Goal: Task Accomplishment & Management: Use online tool/utility

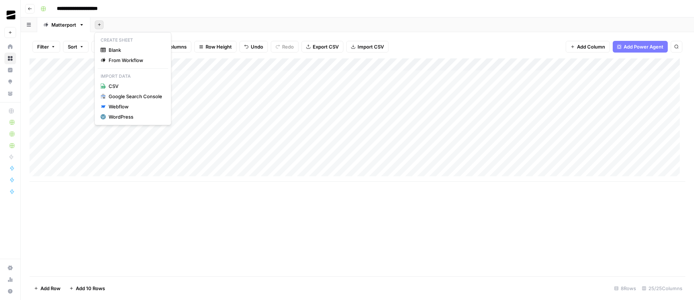
click at [99, 25] on icon "button" at bounding box center [99, 25] width 4 height 4
click at [81, 25] on icon "button" at bounding box center [82, 24] width 3 height 1
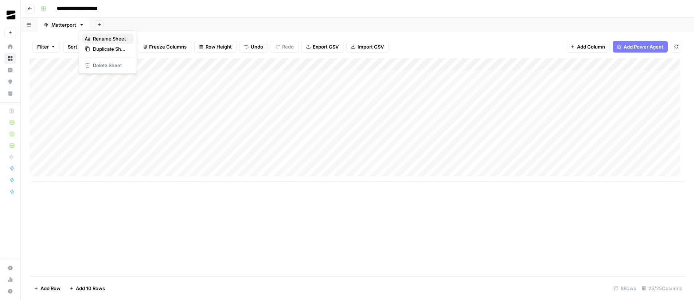
click at [107, 38] on span "Rename Sheet" at bounding box center [110, 38] width 35 height 7
click at [132, 24] on div "Add Sheet" at bounding box center [392, 24] width 603 height 15
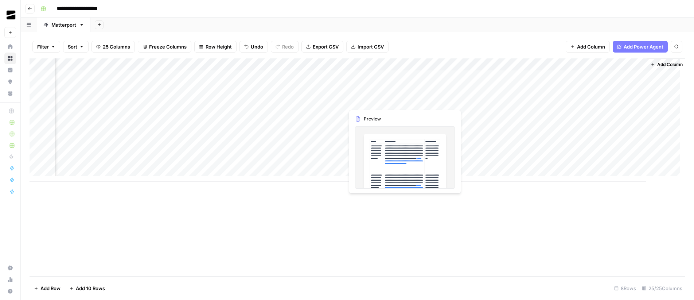
click at [403, 101] on div "Add Column" at bounding box center [358, 119] width 656 height 123
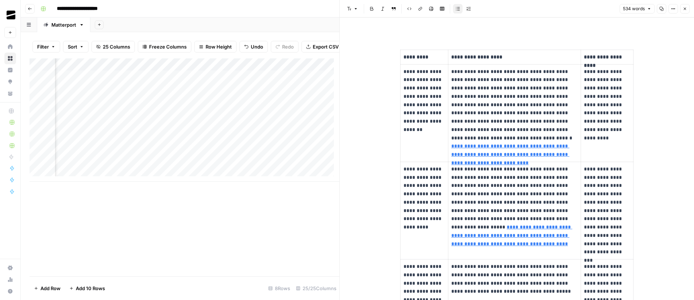
click at [684, 8] on icon "button" at bounding box center [685, 9] width 4 height 4
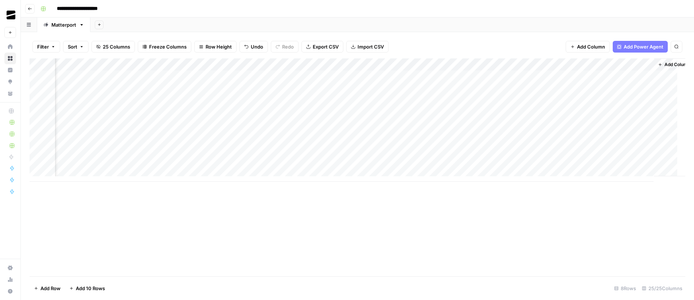
scroll to position [0, 1160]
click at [405, 88] on div "Add Column" at bounding box center [358, 119] width 656 height 123
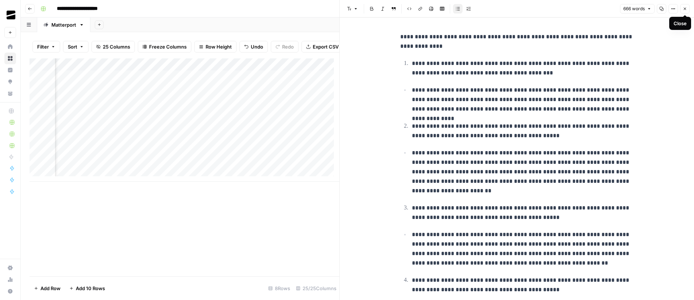
click at [685, 11] on icon "button" at bounding box center [685, 9] width 4 height 4
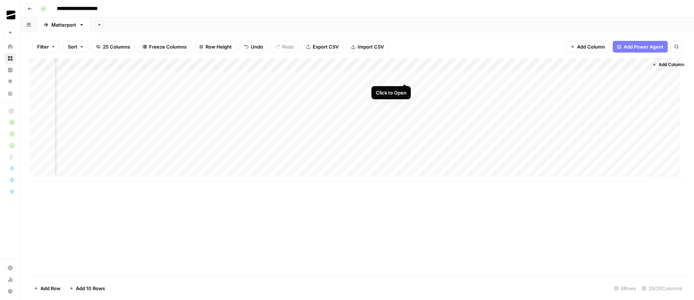
click at [403, 77] on div "Add Column" at bounding box center [358, 119] width 656 height 123
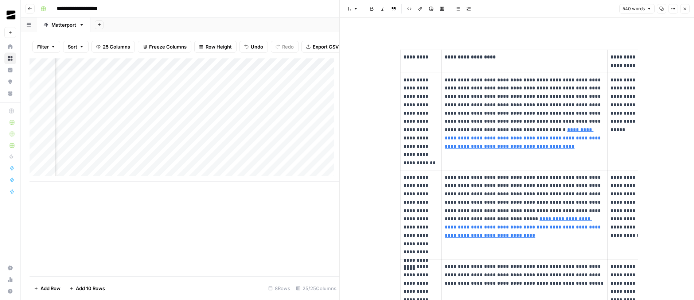
type input "https://matterport.com/industries/case-studies/canoa-creates-low-carbon-commerc…"
click at [687, 10] on icon "button" at bounding box center [685, 9] width 4 height 4
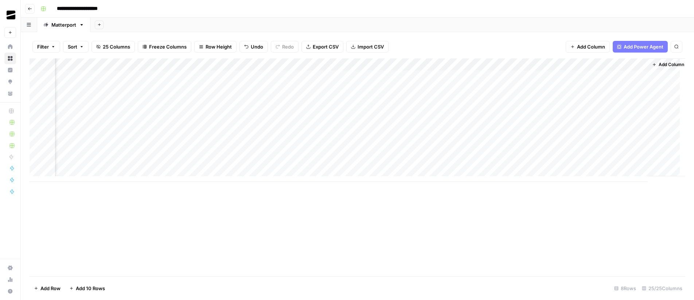
click at [563, 91] on div "Add Column" at bounding box center [358, 119] width 656 height 123
type textarea "**"
click at [178, 112] on div "Add Column" at bounding box center [358, 119] width 656 height 123
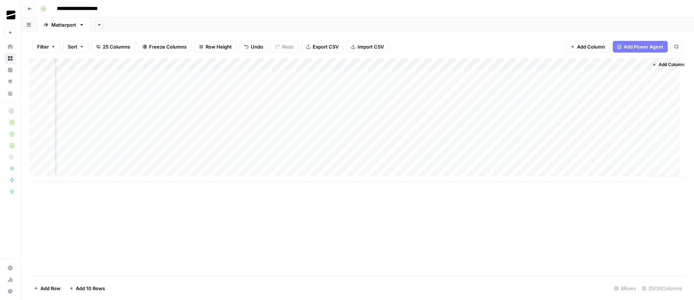
click at [514, 113] on div "Add Column" at bounding box center [358, 119] width 656 height 123
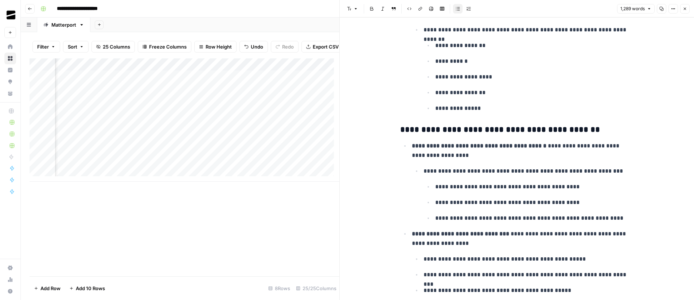
click at [527, 131] on h3 "**********" at bounding box center [516, 130] width 233 height 10
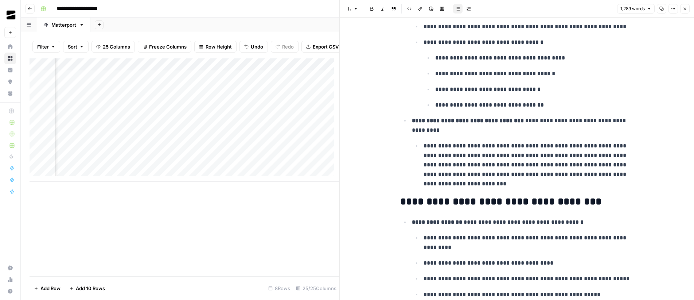
scroll to position [2554, 0]
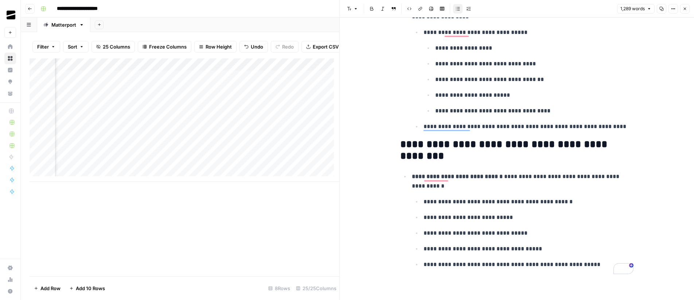
drag, startPoint x: 587, startPoint y: 266, endPoint x: 573, endPoint y: 263, distance: 14.4
click at [573, 263] on p "**********" at bounding box center [528, 263] width 210 height 9
click at [537, 261] on p "**********" at bounding box center [528, 263] width 210 height 9
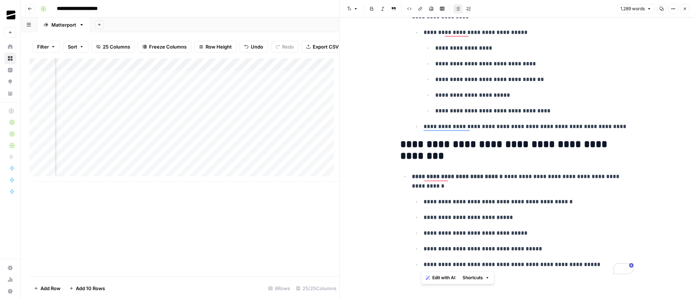
click at [446, 277] on span "Edit with AI" at bounding box center [443, 277] width 23 height 7
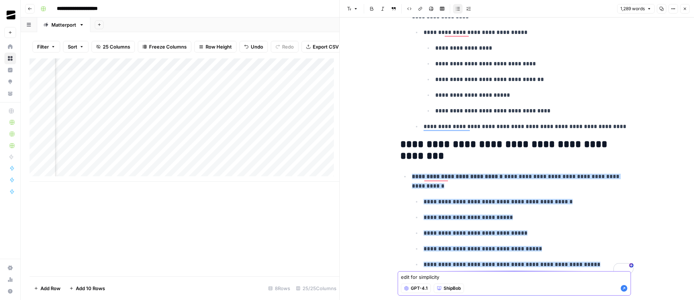
click at [452, 276] on textarea "edit for simplicity" at bounding box center [514, 276] width 227 height 7
type textarea "edit for simplicity"
click at [623, 290] on icon "button" at bounding box center [624, 288] width 7 height 7
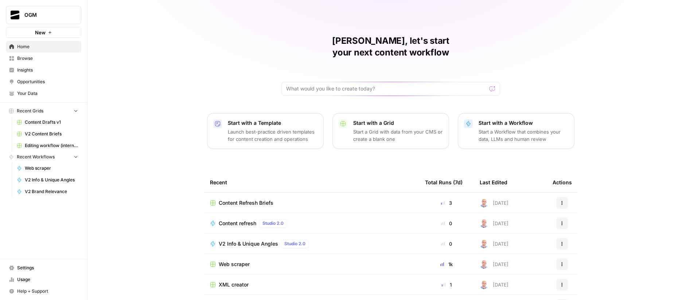
click at [42, 92] on span "Your Data" at bounding box center [47, 93] width 61 height 7
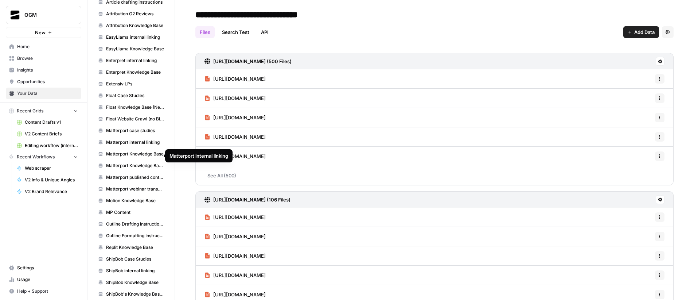
scroll to position [256, 0]
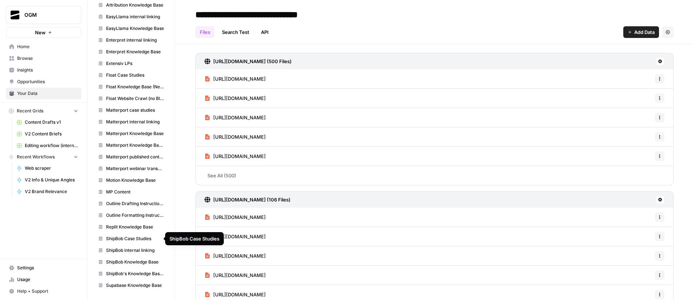
click at [134, 239] on span "ShipBob Case Studies" at bounding box center [135, 238] width 58 height 7
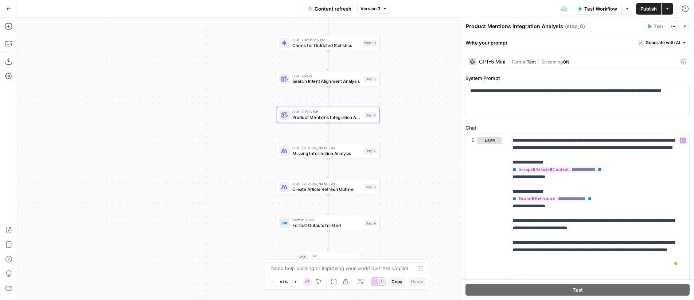
scroll to position [31, 0]
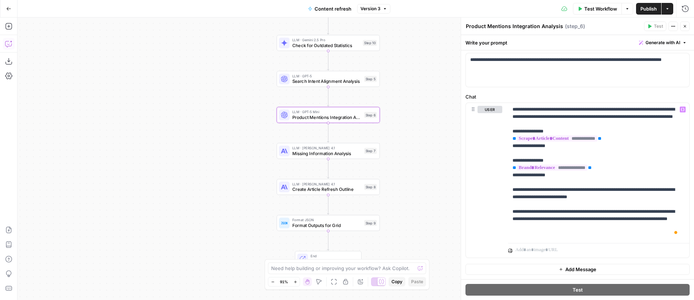
click at [11, 41] on icon "button" at bounding box center [11, 41] width 3 height 3
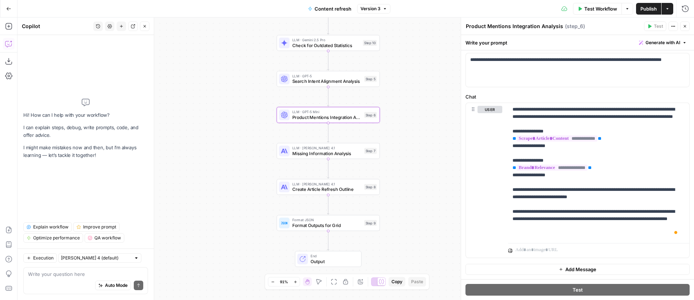
click at [59, 274] on textarea at bounding box center [85, 273] width 115 height 7
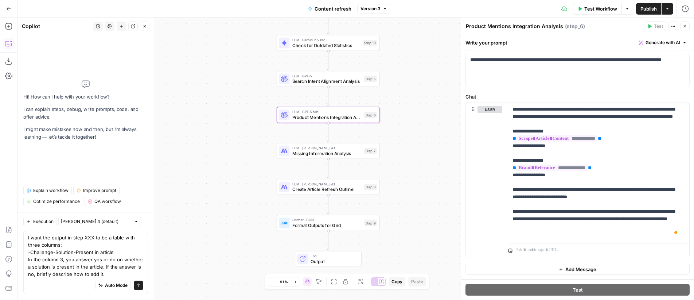
click at [88, 235] on textarea "I want the output in step XXX to be a table with three columns: -Challenge-Solu…" at bounding box center [85, 256] width 115 height 44
type textarea "I want the output in step 6 to be a table with three columns: -Challenge-Soluti…"
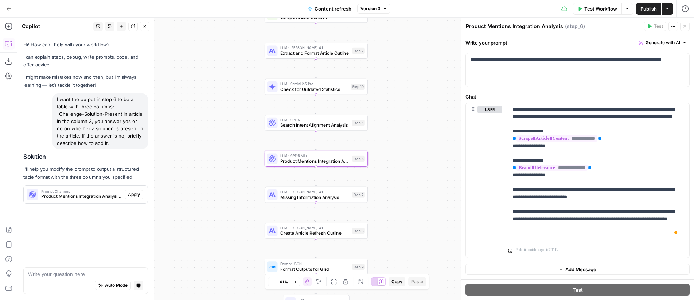
scroll to position [0, 0]
click at [129, 194] on span "Apply" at bounding box center [134, 194] width 12 height 7
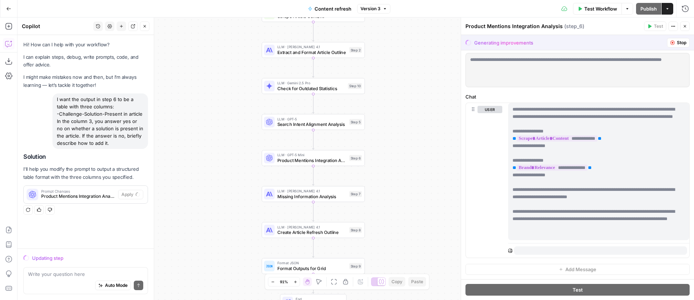
click at [417, 133] on div "Workflow Set Inputs Inputs Web Page Scrape Scrape Article Content Step 1 LLM · …" at bounding box center [355, 158] width 676 height 282
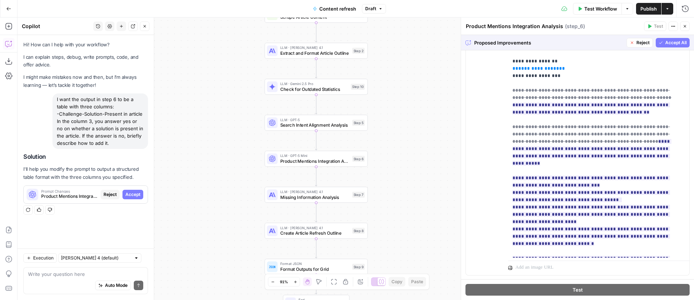
scroll to position [420, 0]
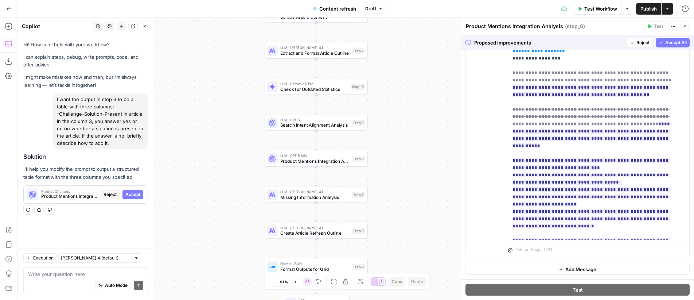
click at [665, 44] on span "Accept All" at bounding box center [675, 42] width 21 height 7
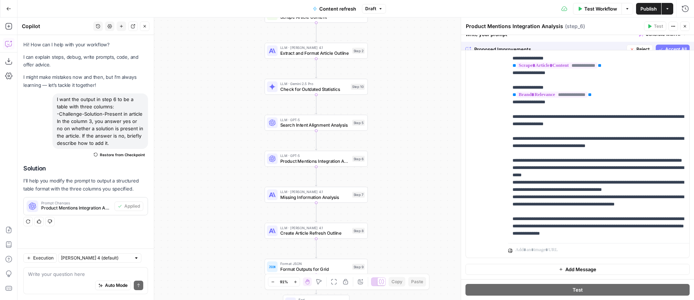
scroll to position [0, 0]
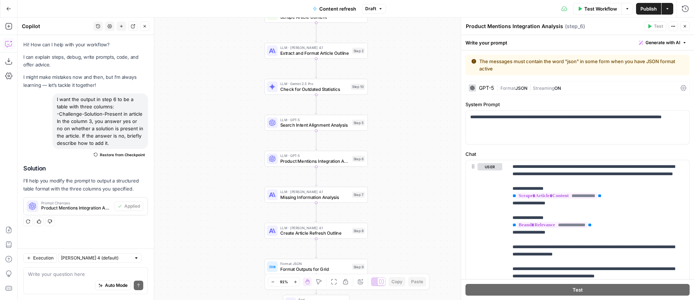
click at [508, 62] on div "The messages must contain the word "json" in some form when you have JSON forma…" at bounding box center [577, 65] width 212 height 15
copy form "The messages must contain the word "json" in some form when you have JSON forma…"
click at [72, 275] on textarea at bounding box center [85, 273] width 115 height 7
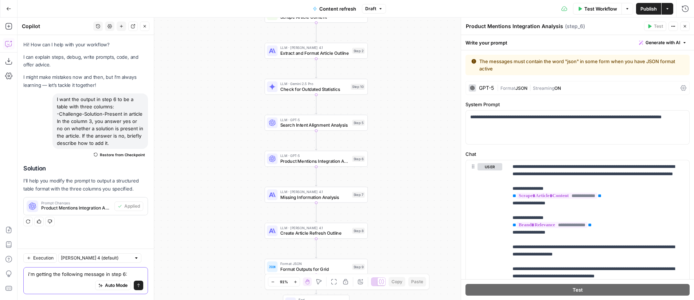
paste textarea "The messages must contain the word "json" in some form when you have JSON forma…"
type textarea "i'm getting the following message in step 6: The messages must contain the word…"
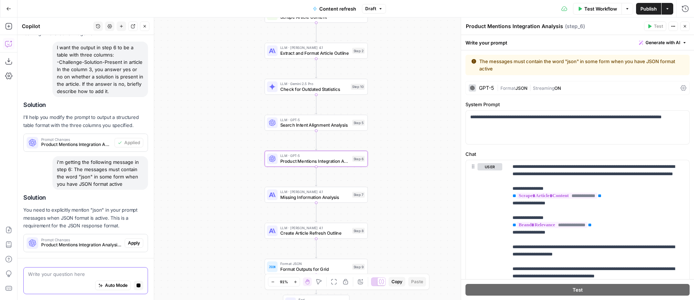
scroll to position [92, 0]
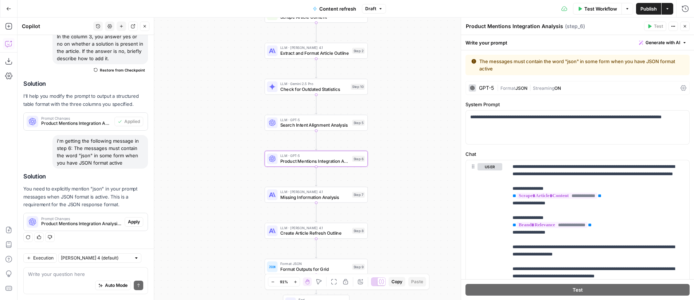
click at [128, 221] on span "Apply" at bounding box center [134, 221] width 12 height 7
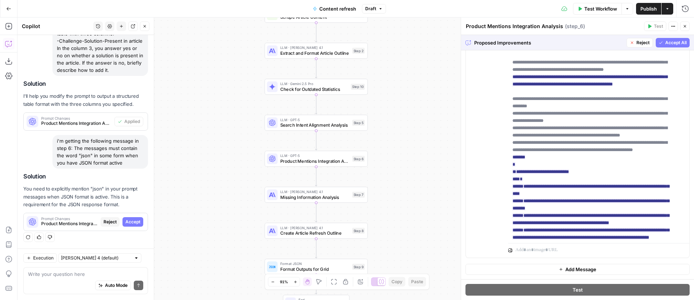
scroll to position [0, 0]
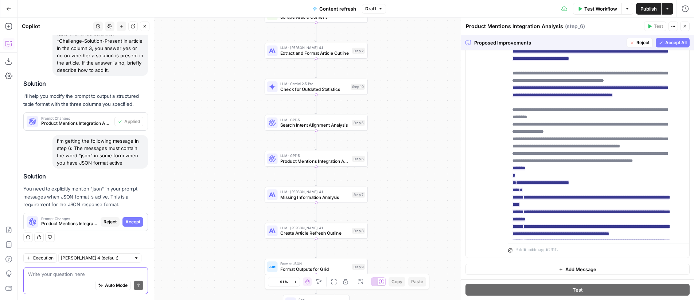
click at [63, 272] on textarea at bounding box center [85, 273] width 115 height 7
type textarea "why does it need ot be in json"
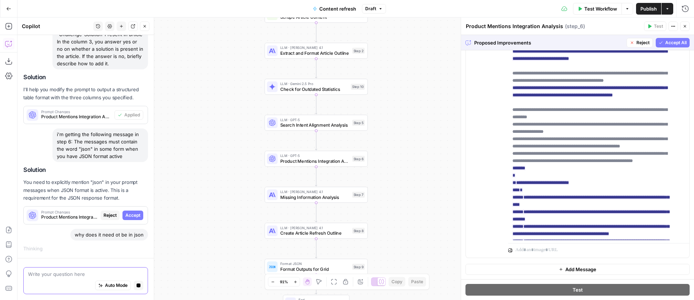
scroll to position [87, 0]
click at [370, 9] on span "Draft" at bounding box center [370, 8] width 11 height 7
click at [440, 133] on div "Workflow Set Inputs Inputs Web Page Scrape Scrape Article Content Step 1 LLM · …" at bounding box center [355, 158] width 676 height 282
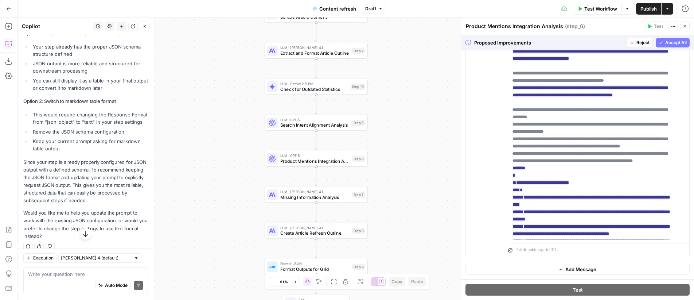
scroll to position [361, 0]
click at [636, 42] on span "Reject" at bounding box center [642, 42] width 13 height 7
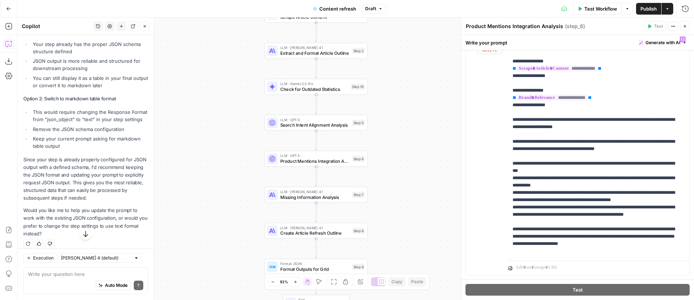
scroll to position [131, 0]
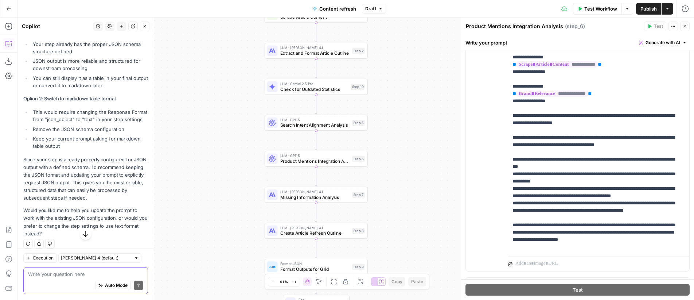
click at [82, 272] on textarea at bounding box center [85, 273] width 115 height 7
type textarea "i want output in step 6 to be in a markdown table"
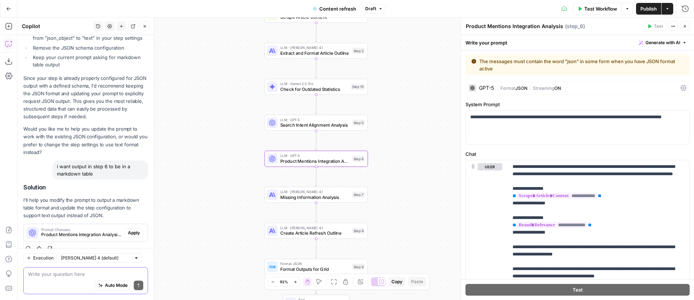
scroll to position [486, 0]
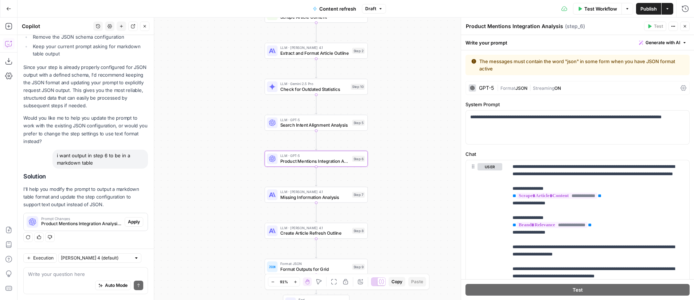
click at [130, 218] on span "Apply" at bounding box center [134, 221] width 12 height 7
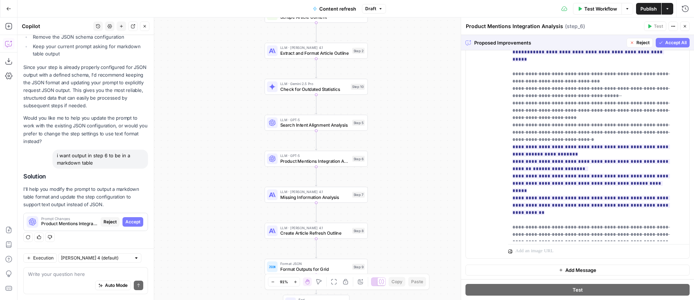
scroll to position [552, 0]
click at [668, 45] on span "Accept All" at bounding box center [675, 42] width 21 height 7
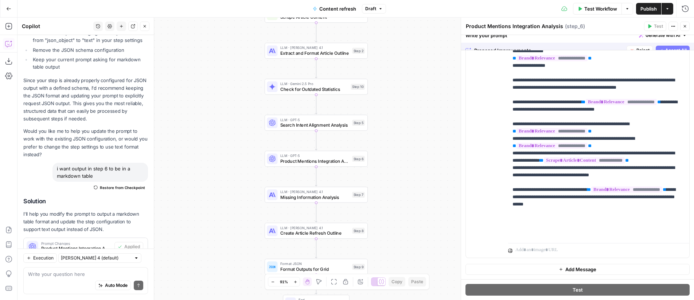
scroll to position [0, 0]
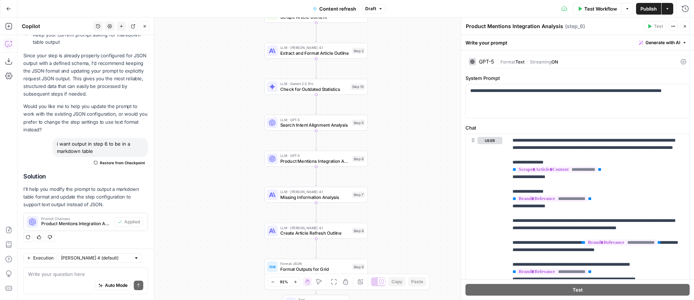
click at [685, 26] on icon "button" at bounding box center [685, 26] width 3 height 3
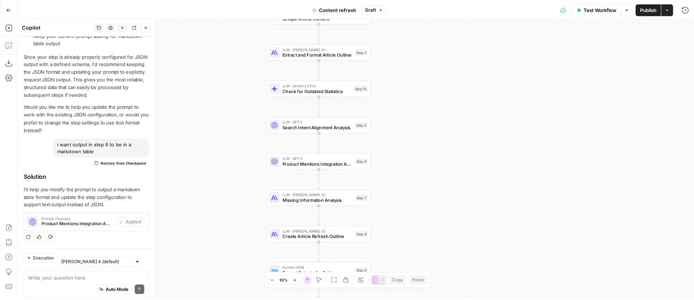
scroll to position [521, 0]
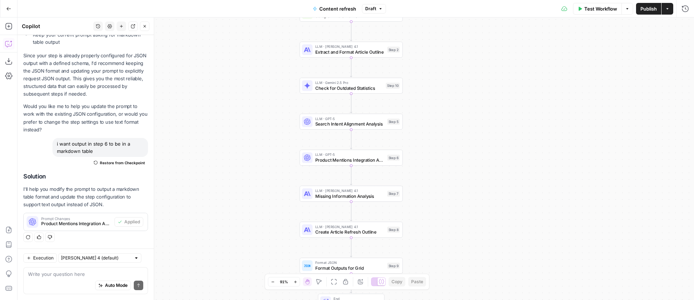
drag, startPoint x: 449, startPoint y: 132, endPoint x: 482, endPoint y: 132, distance: 33.9
click at [482, 132] on div "Workflow Set Inputs Inputs Web Page Scrape Scrape Article Content Step 1 LLM · …" at bounding box center [355, 158] width 676 height 282
click at [651, 7] on span "Publish" at bounding box center [648, 8] width 16 height 7
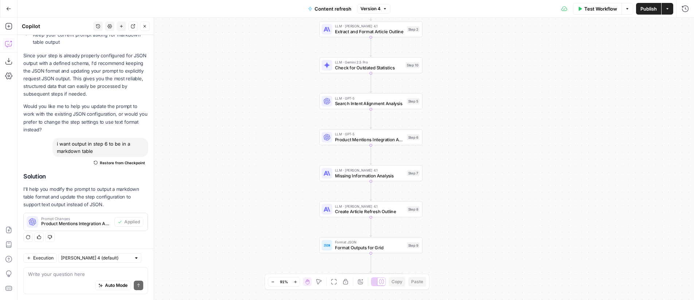
drag, startPoint x: 323, startPoint y: 170, endPoint x: 275, endPoint y: 147, distance: 53.0
click at [275, 147] on div "Workflow Set Inputs Inputs Web Page Scrape Scrape Article Content Step 1 LLM · …" at bounding box center [355, 158] width 676 height 282
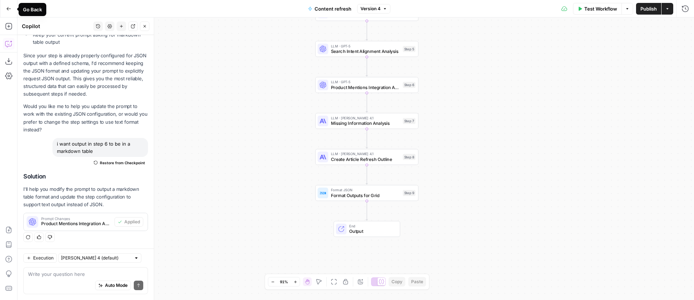
click at [11, 9] on icon "button" at bounding box center [8, 8] width 5 height 5
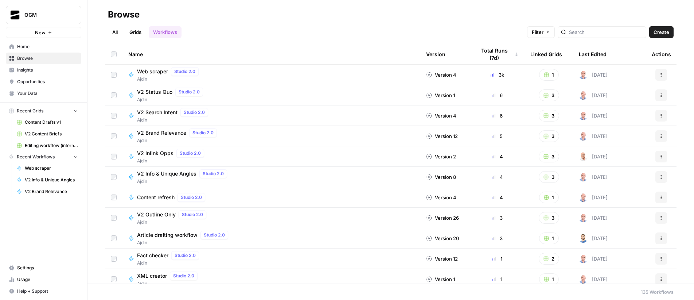
click at [118, 30] on link "All" at bounding box center [115, 32] width 14 height 12
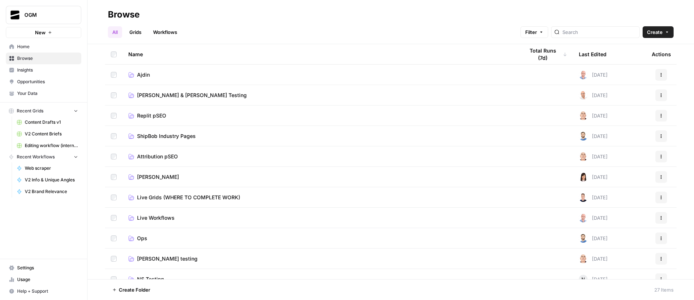
click at [142, 75] on span "Ajdin" at bounding box center [143, 74] width 13 height 7
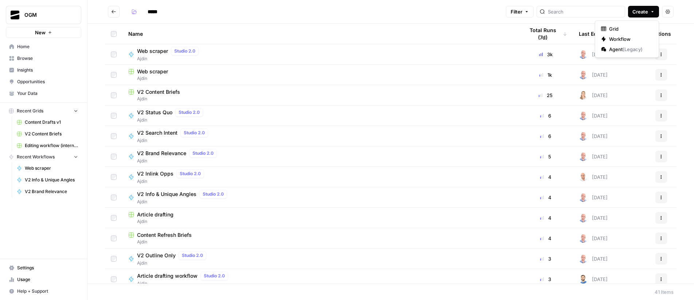
click at [648, 14] on span "Create" at bounding box center [640, 11] width 16 height 7
click at [636, 37] on span "Workflow" at bounding box center [629, 38] width 41 height 7
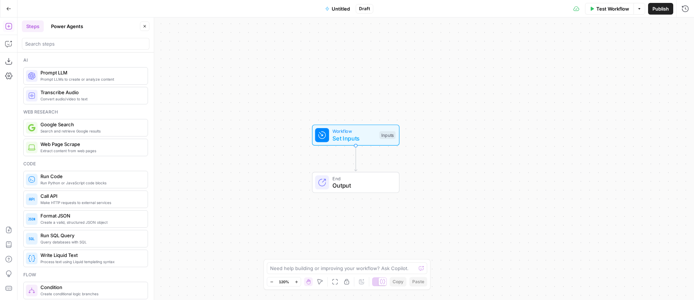
click at [337, 8] on span "Untitled" at bounding box center [341, 8] width 18 height 7
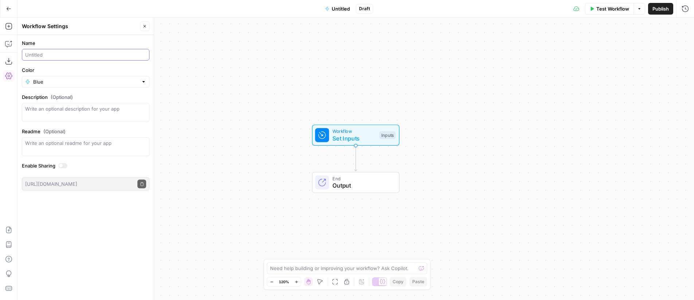
click at [47, 57] on input "Name" at bounding box center [85, 54] width 121 height 7
type input "Case study extraction"
click at [292, 59] on div "Workflow Set Inputs Inputs End Output" at bounding box center [355, 158] width 676 height 282
click at [8, 42] on icon "button" at bounding box center [8, 43] width 7 height 7
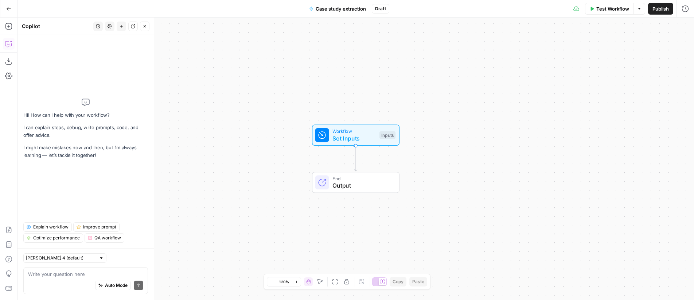
click at [69, 276] on textarea at bounding box center [85, 273] width 115 height 7
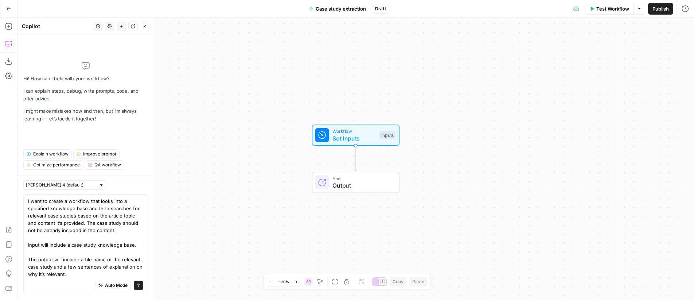
type textarea "I want to create a workflow that looks into a specified knowledge base and then…"
click at [139, 283] on icon "submit" at bounding box center [138, 285] width 4 height 4
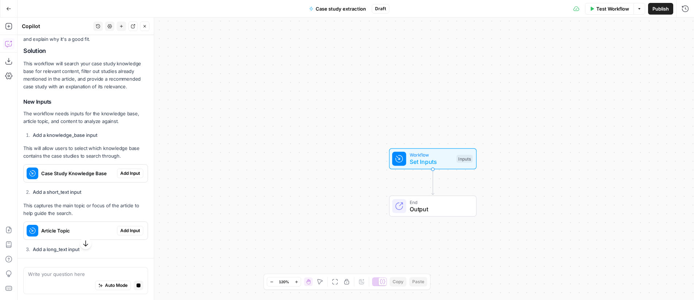
scroll to position [269, 0]
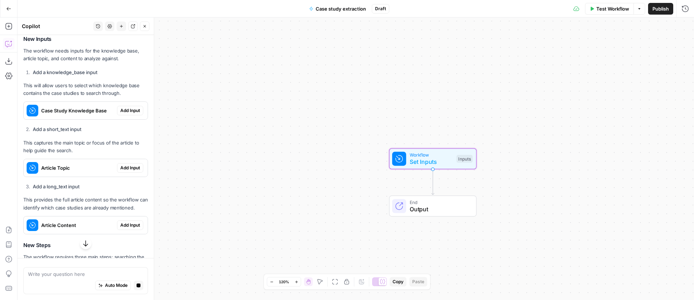
click at [120, 109] on span "Add Input" at bounding box center [130, 110] width 20 height 7
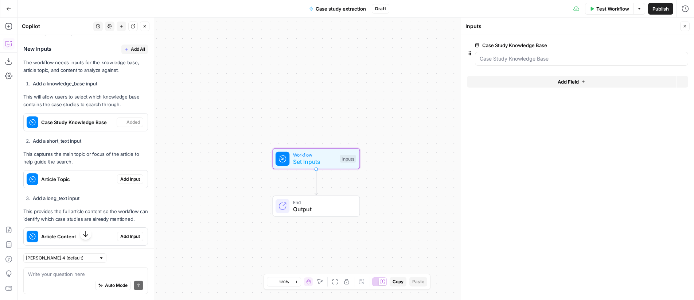
scroll to position [284, 0]
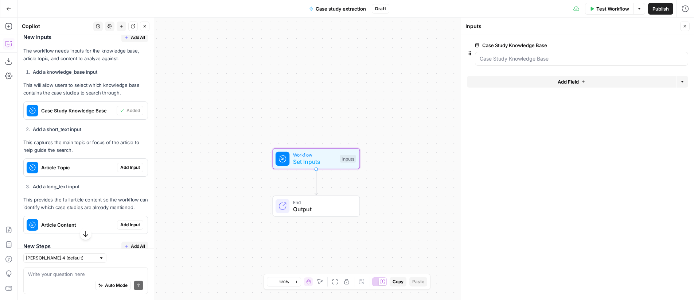
click at [120, 169] on span "Add Input" at bounding box center [130, 167] width 20 height 7
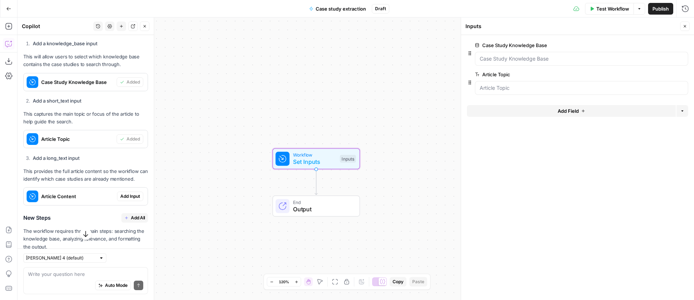
scroll to position [327, 0]
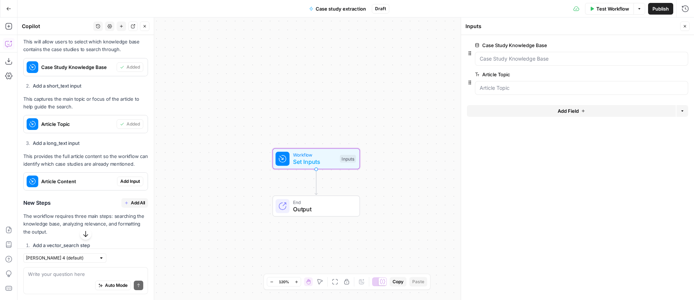
click at [123, 179] on span "Add Input" at bounding box center [130, 181] width 20 height 7
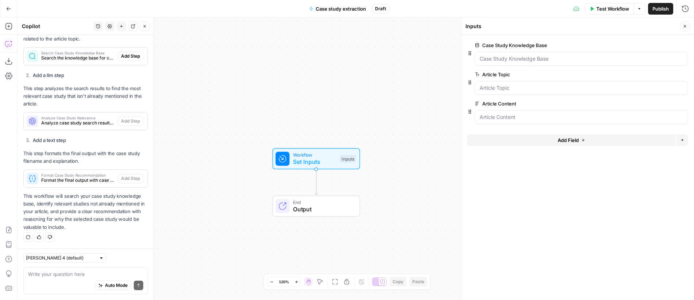
scroll to position [462, 0]
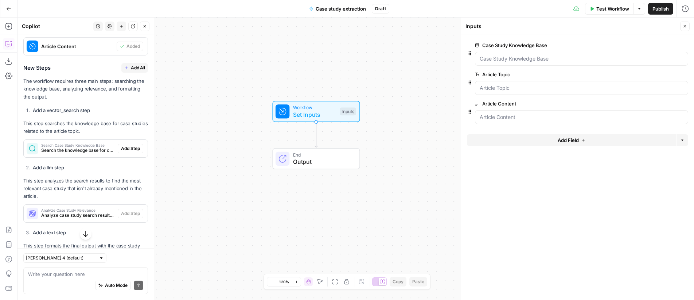
click at [132, 69] on span "Add All" at bounding box center [138, 67] width 14 height 7
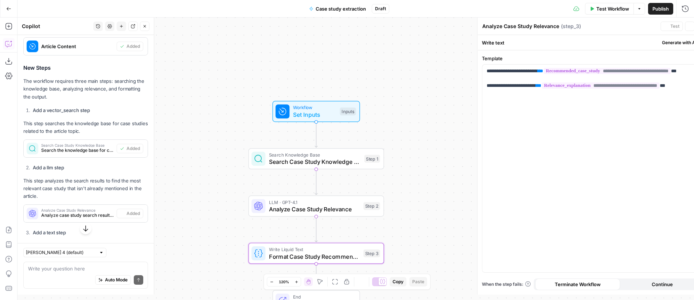
type textarea "Format Case Study Recommendation"
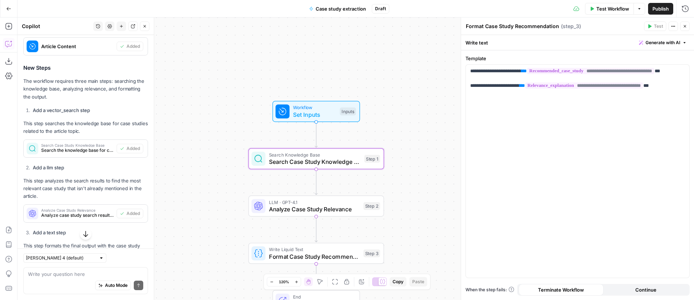
scroll to position [554, 0]
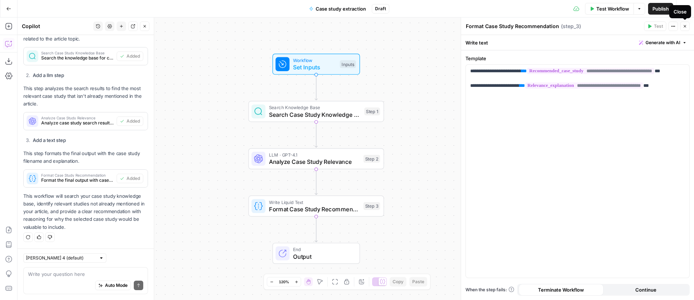
click at [687, 27] on button "Close" at bounding box center [684, 25] width 9 height 9
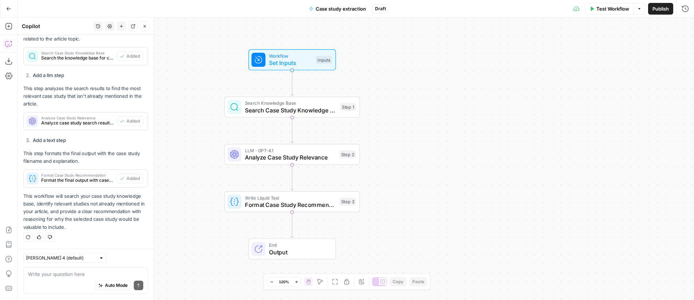
drag, startPoint x: 477, startPoint y: 81, endPoint x: 453, endPoint y: 77, distance: 24.4
click at [453, 77] on div "Workflow Set Inputs Inputs Search Knowledge Base Search Case Study Knowledge Ba…" at bounding box center [355, 158] width 676 height 282
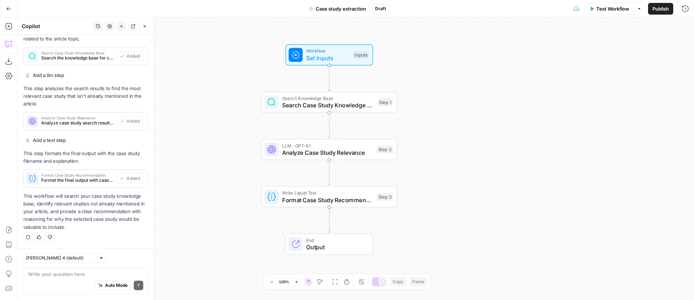
drag, startPoint x: 313, startPoint y: 190, endPoint x: 257, endPoint y: 113, distance: 96.0
click at [210, 134] on div "Workflow Set Inputs Inputs Search Knowledge Base Search Case Study Knowledge Ba…" at bounding box center [355, 158] width 676 height 282
click at [313, 62] on div "Workflow Set Inputs Inputs Test Step" at bounding box center [329, 54] width 87 height 21
click at [75, 275] on textarea at bounding box center [85, 273] width 115 height 7
type textarea "change input "Article topic" to "Article title""
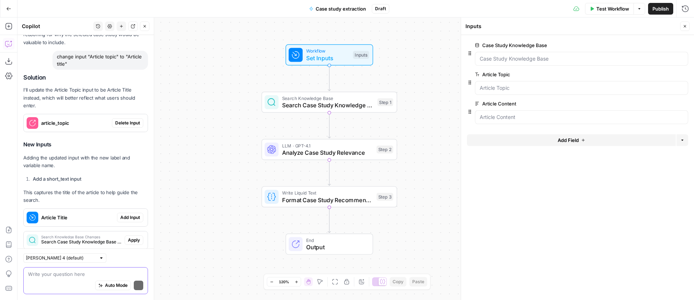
scroll to position [779, 0]
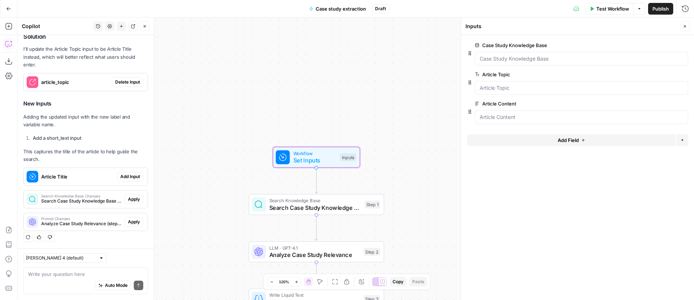
click at [121, 177] on span "Add Input" at bounding box center [130, 176] width 20 height 7
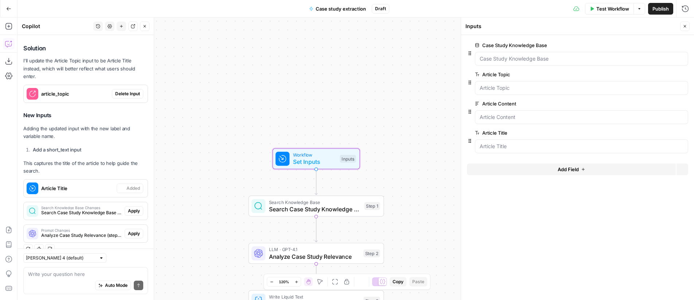
scroll to position [791, 0]
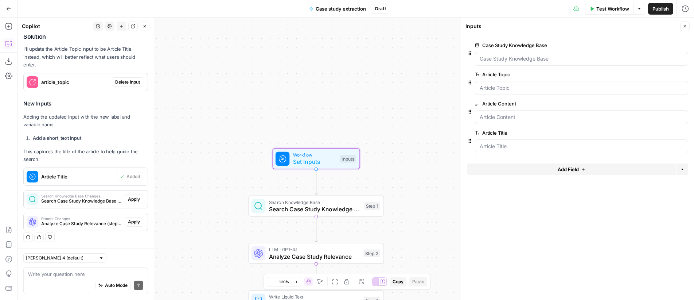
click at [122, 82] on span "Delete Input" at bounding box center [127, 82] width 25 height 7
click at [75, 177] on span "Article Title" at bounding box center [77, 176] width 73 height 7
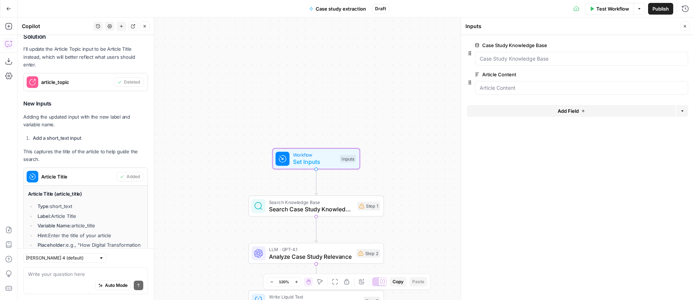
scroll to position [895, 0]
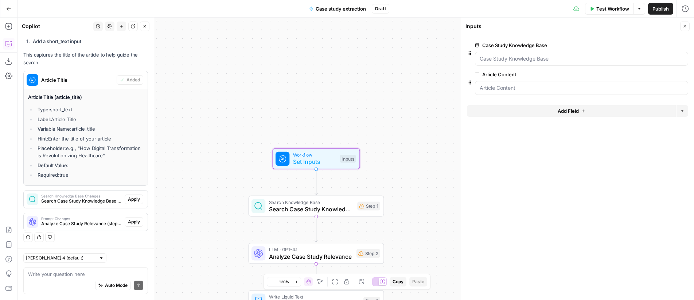
click at [99, 144] on li "Placeholder: e.g., "How Digital Transformation is Revolutionizing Healthcare"" at bounding box center [89, 151] width 107 height 15
click at [59, 76] on span "Article Title" at bounding box center [77, 79] width 73 height 7
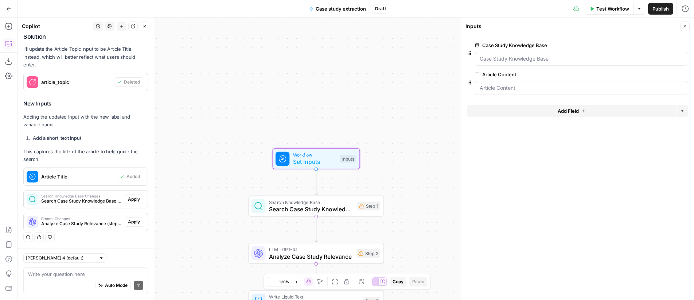
scroll to position [791, 0]
click at [59, 178] on span "Article Title" at bounding box center [77, 176] width 73 height 7
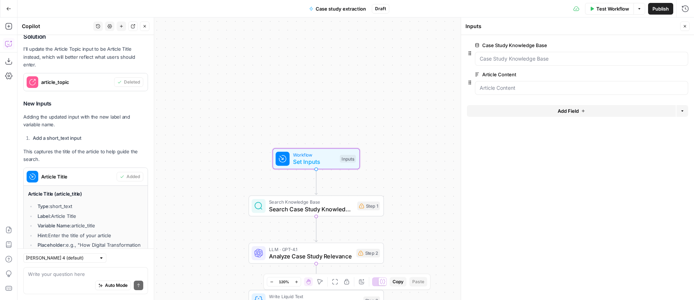
scroll to position [895, 0]
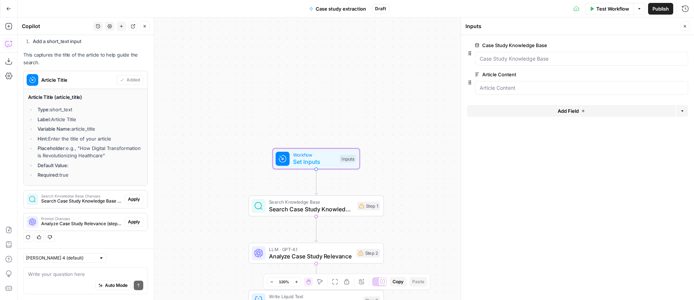
click at [60, 76] on span "Article Title" at bounding box center [77, 79] width 73 height 7
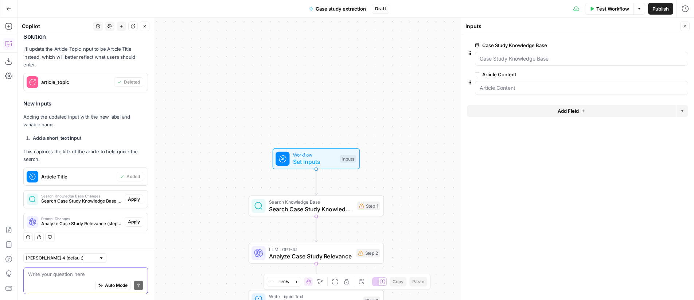
click at [84, 273] on textarea at bounding box center [85, 273] width 115 height 7
type textarea "give again the command to add article title input"
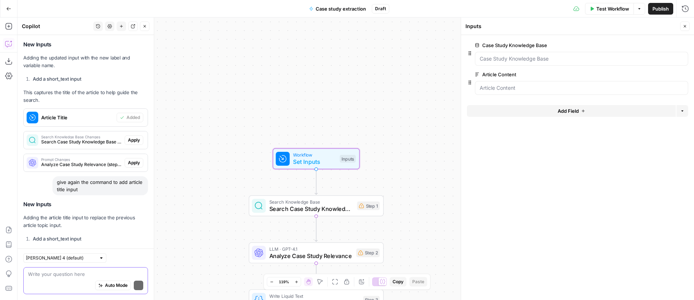
scroll to position [906, 0]
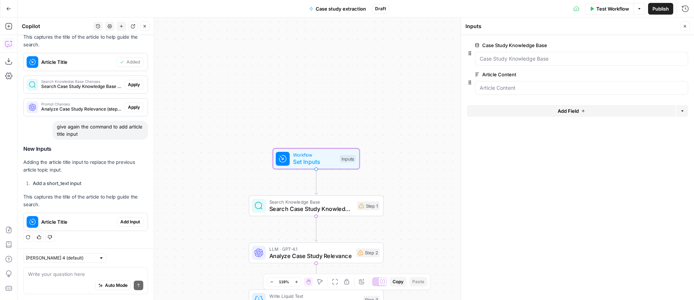
click at [125, 222] on span "Add Input" at bounding box center [130, 221] width 20 height 7
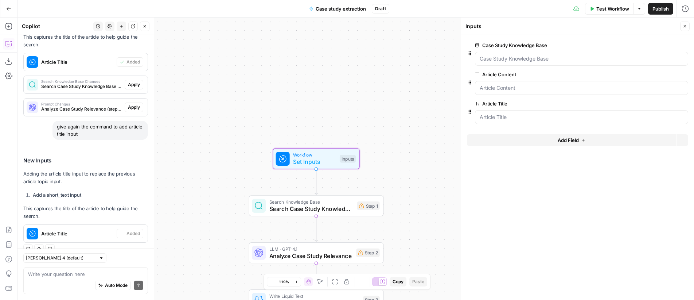
scroll to position [917, 0]
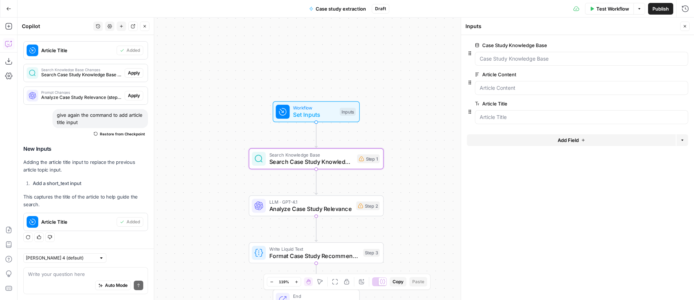
click at [128, 72] on span "Apply" at bounding box center [134, 73] width 12 height 7
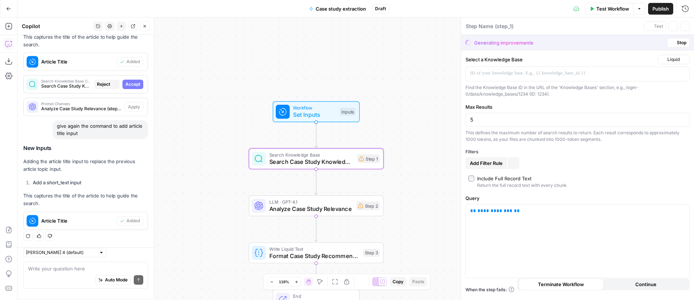
type textarea "Search Case Study Knowledge Base"
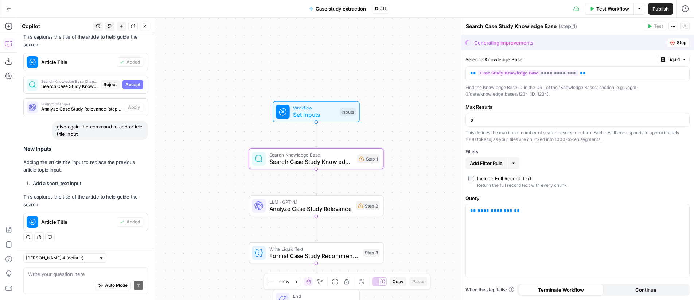
click at [129, 83] on span "Accept" at bounding box center [132, 84] width 15 height 7
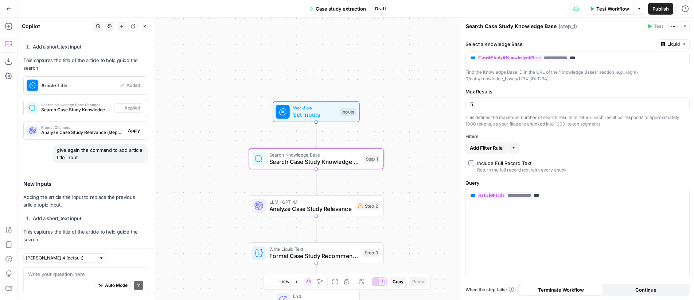
scroll to position [917, 0]
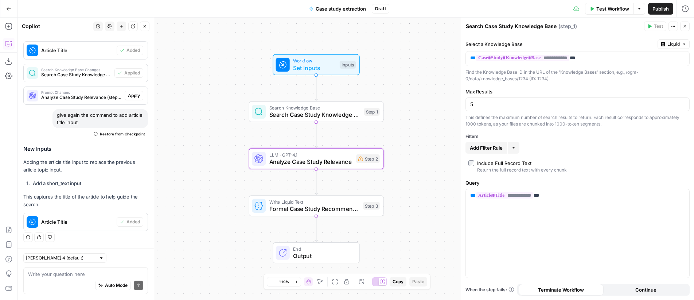
click at [130, 97] on span "Apply" at bounding box center [134, 95] width 12 height 7
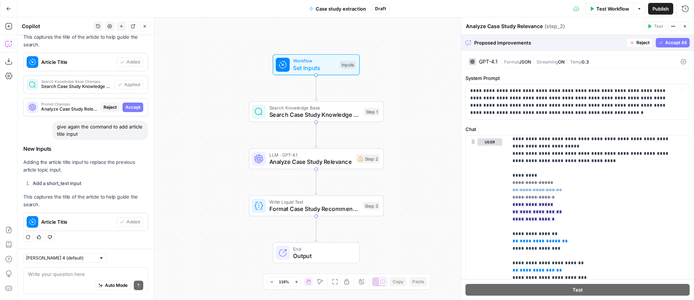
scroll to position [132, 0]
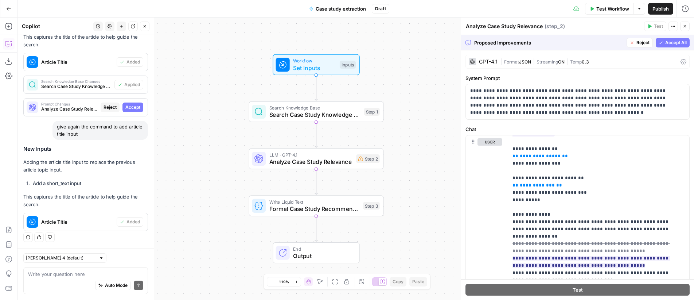
click at [665, 42] on span "Accept All" at bounding box center [675, 42] width 21 height 7
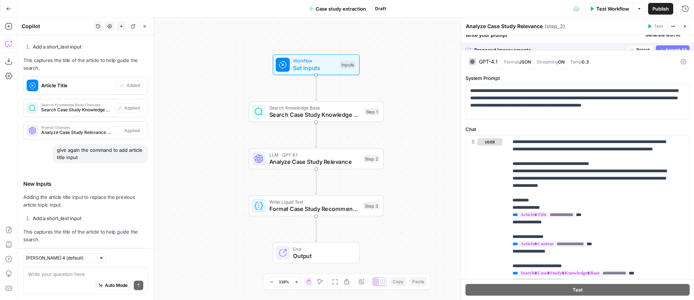
scroll to position [917, 0]
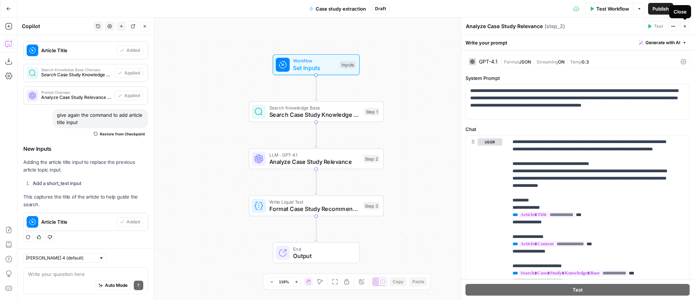
click at [685, 27] on icon "button" at bounding box center [685, 26] width 4 height 4
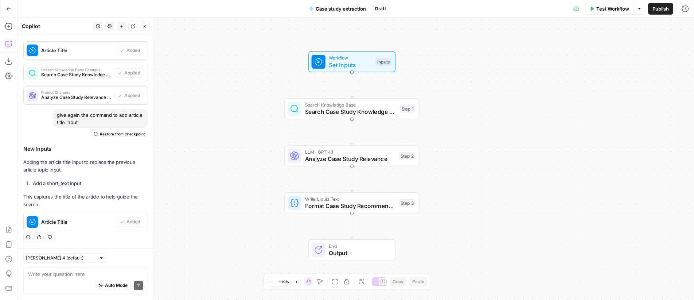
drag, startPoint x: 438, startPoint y: 141, endPoint x: 474, endPoint y: 138, distance: 35.8
click at [474, 138] on div "Workflow Set Inputs Inputs Search Knowledge Base Search Case Study Knowledge Ba…" at bounding box center [355, 158] width 676 height 282
click at [330, 157] on span "Analyze Case Study Relevance" at bounding box center [350, 158] width 90 height 9
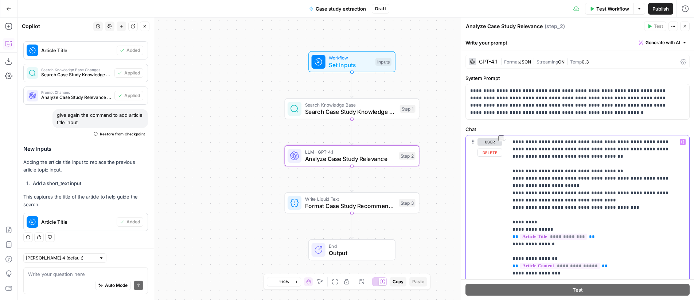
drag, startPoint x: 622, startPoint y: 208, endPoint x: 548, endPoint y: 207, distance: 73.6
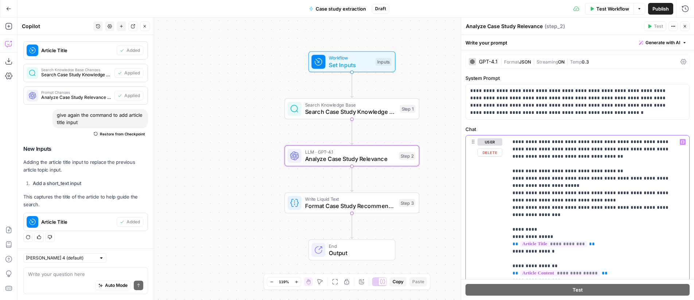
drag, startPoint x: 549, startPoint y: 215, endPoint x: 511, endPoint y: 215, distance: 38.6
click at [511, 215] on div "**********" at bounding box center [598, 283] width 181 height 297
click at [685, 27] on icon "button" at bounding box center [685, 26] width 3 height 3
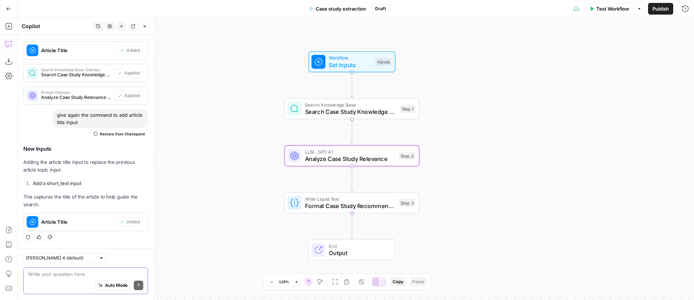
click at [95, 270] on textarea at bounding box center [85, 273] width 115 height 7
type textarea "check if all is good withthe workflow"
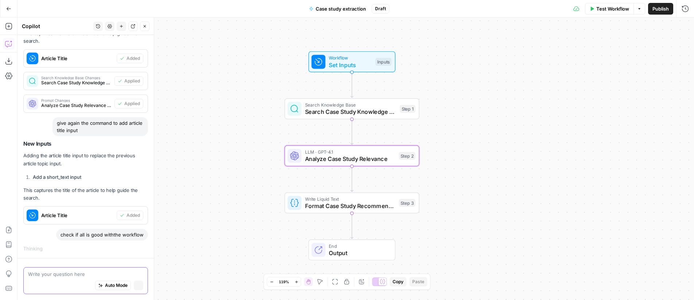
scroll to position [885, 0]
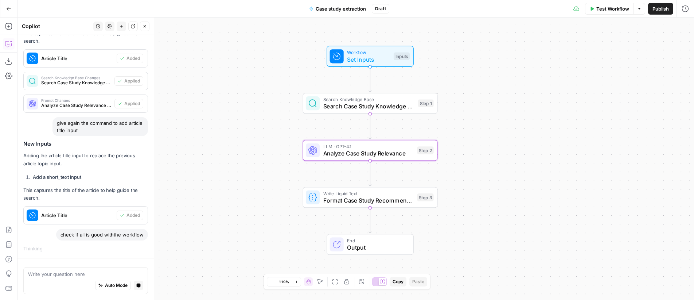
drag, startPoint x: 486, startPoint y: 139, endPoint x: 501, endPoint y: 133, distance: 16.2
click at [501, 133] on div "Workflow Set Inputs Inputs Search Knowledge Base Search Case Study Knowledge Ba…" at bounding box center [355, 158] width 676 height 282
click at [357, 195] on span "Format Case Study Recommendation" at bounding box center [367, 199] width 90 height 9
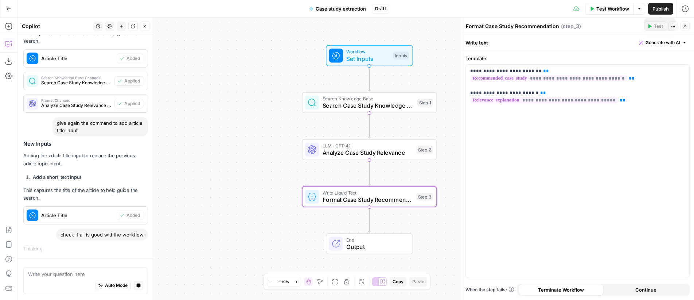
click at [666, 6] on span "Publish" at bounding box center [660, 8] width 16 height 7
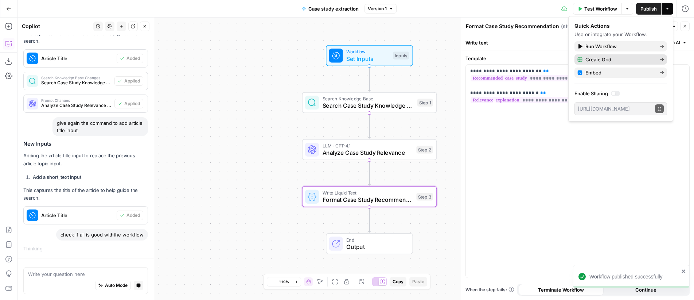
click at [608, 59] on span "Create Grid" at bounding box center [619, 59] width 69 height 7
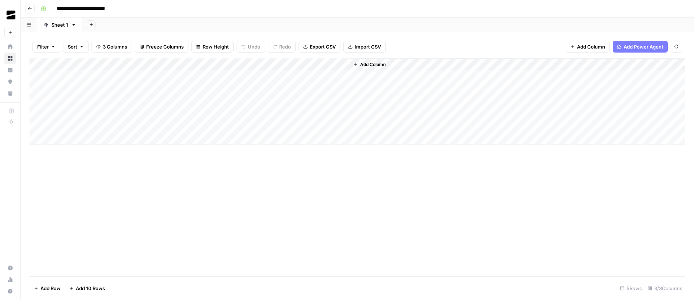
click at [334, 66] on div "Add Column" at bounding box center [358, 101] width 656 height 86
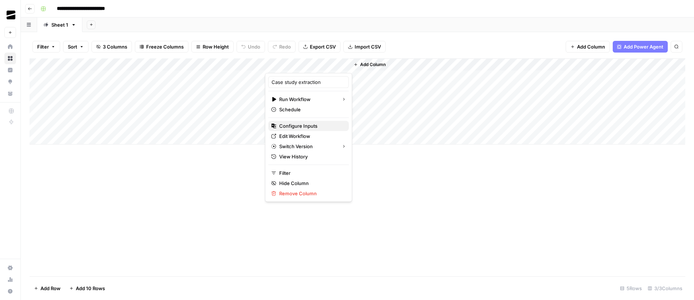
click at [303, 124] on span "Configure Inputs" at bounding box center [311, 125] width 64 height 7
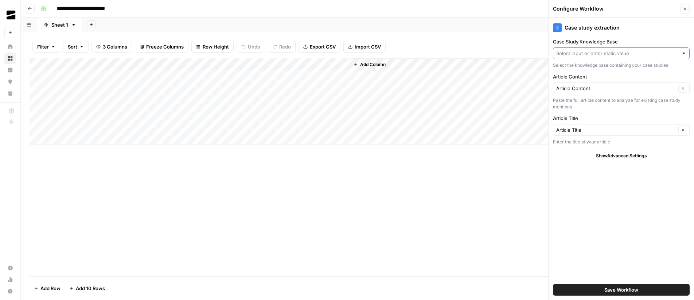
click at [608, 53] on input "Case Study Knowledge Base" at bounding box center [617, 53] width 122 height 7
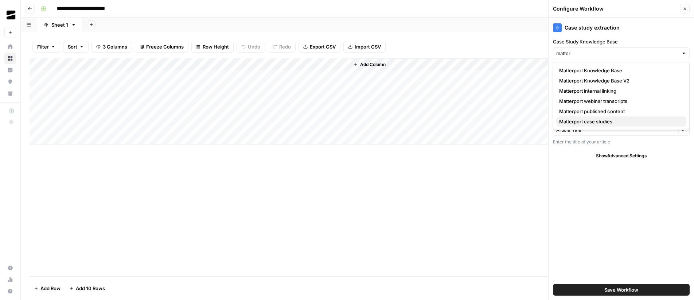
click at [609, 122] on span "Matterport case studies" at bounding box center [619, 121] width 121 height 7
type input "Matterport case studies"
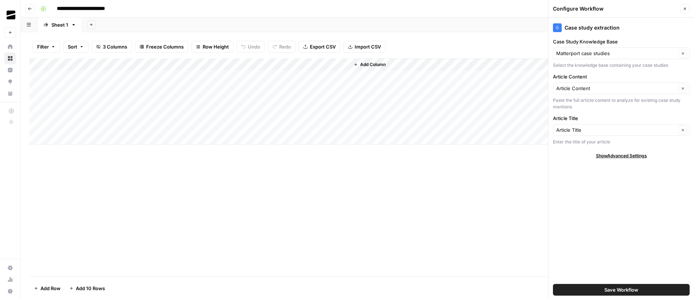
click at [208, 75] on div "Add Column" at bounding box center [358, 101] width 656 height 86
drag, startPoint x: 200, startPoint y: 63, endPoint x: 110, endPoint y: 62, distance: 90.0
click at [110, 62] on div "Add Column" at bounding box center [358, 101] width 656 height 86
click at [95, 75] on div "Add Column" at bounding box center [358, 101] width 656 height 86
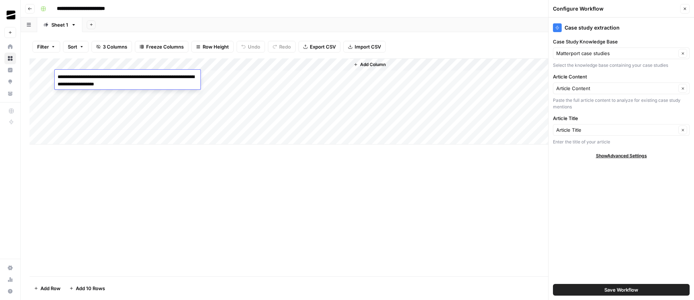
type textarea "**********"
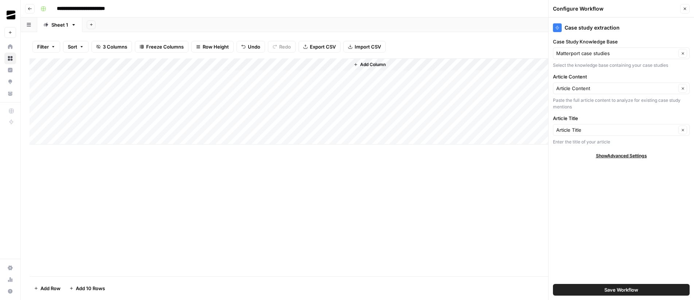
click at [261, 65] on div "Add Column" at bounding box center [358, 101] width 656 height 86
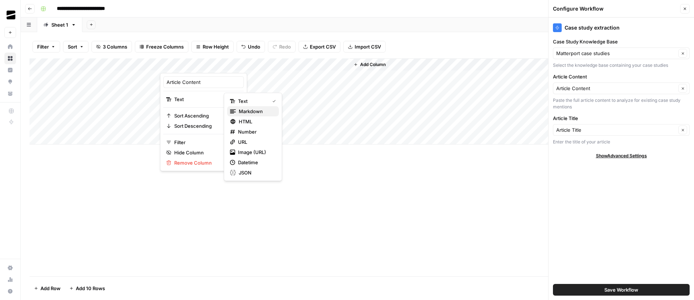
click at [265, 110] on span "Markdown" at bounding box center [256, 110] width 34 height 7
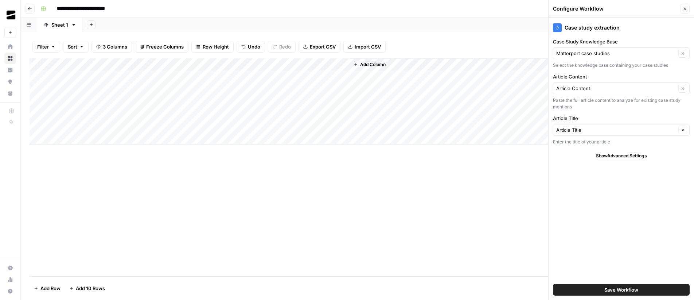
click at [258, 77] on div "Add Column" at bounding box center [358, 101] width 656 height 86
click at [422, 34] on p "To enrich screen reader interactions, please activate Accessibility in Grammarl…" at bounding box center [520, 36] width 233 height 9
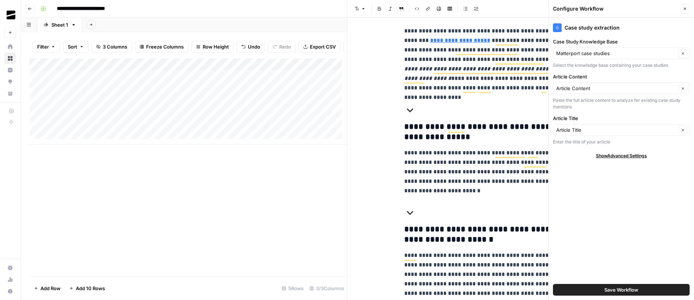
scroll to position [4217, 0]
click at [638, 289] on span "Save Workflow" at bounding box center [621, 289] width 34 height 7
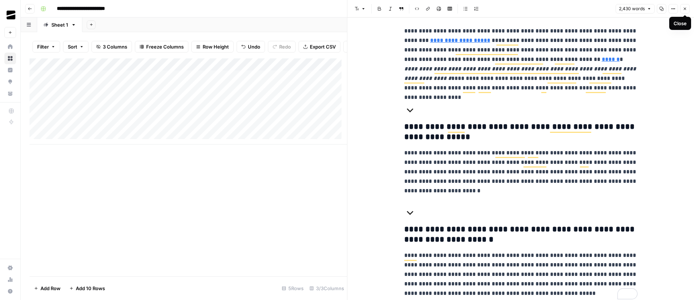
click at [686, 9] on icon "button" at bounding box center [685, 9] width 4 height 4
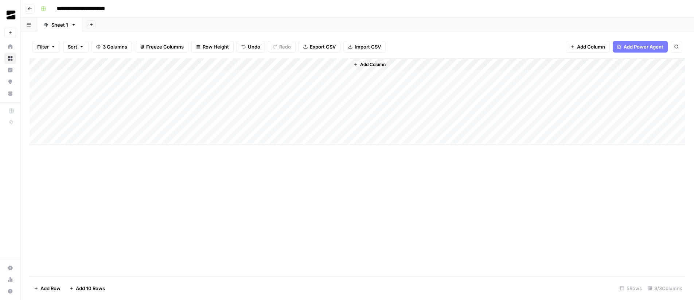
click at [305, 75] on div "Add Column" at bounding box center [358, 101] width 656 height 86
click at [334, 63] on div "Add Column" at bounding box center [358, 101] width 656 height 86
click at [342, 77] on div "Add Column" at bounding box center [358, 101] width 656 height 86
click at [410, 66] on div "Add Column" at bounding box center [358, 101] width 656 height 86
click at [417, 27] on div "Add Sheet" at bounding box center [387, 24] width 611 height 15
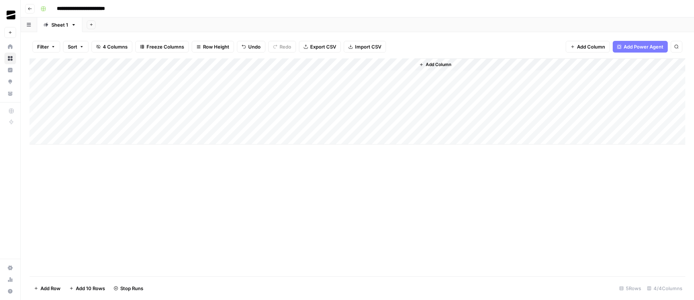
click at [119, 9] on input "**********" at bounding box center [90, 9] width 73 height 12
click at [117, 8] on input "**********" at bounding box center [90, 9] width 73 height 12
type input "**********"
click at [185, 22] on div "Add Sheet" at bounding box center [387, 24] width 611 height 15
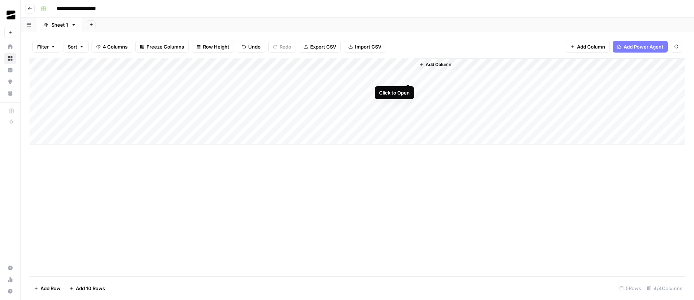
click at [408, 77] on div "Add Column" at bounding box center [358, 101] width 656 height 86
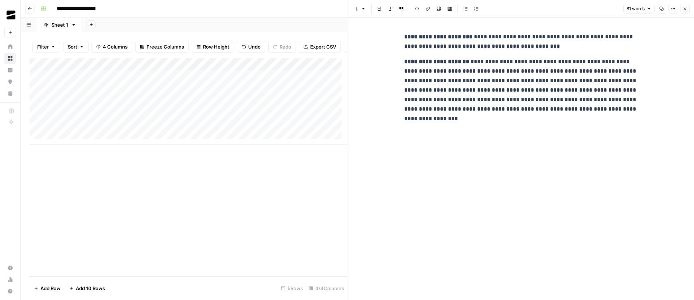
click at [683, 11] on icon "button" at bounding box center [685, 9] width 4 height 4
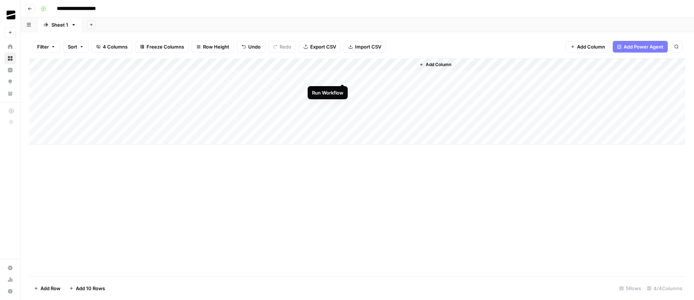
click at [343, 77] on div "Add Column" at bounding box center [358, 101] width 656 height 86
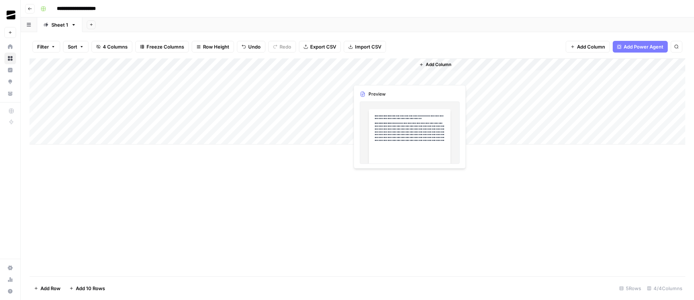
click at [409, 77] on div "Add Column" at bounding box center [358, 101] width 656 height 86
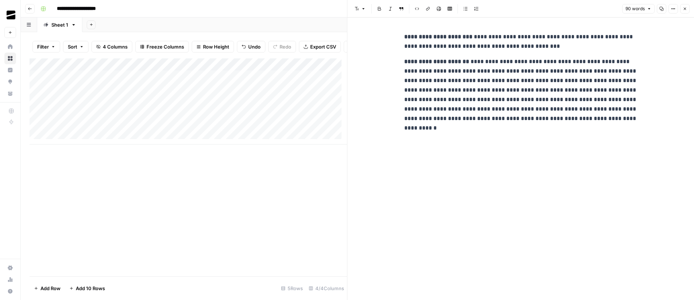
click at [686, 9] on icon "button" at bounding box center [685, 9] width 4 height 4
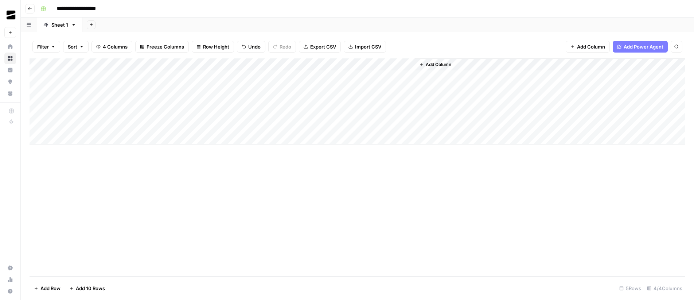
click at [99, 90] on div "Add Column" at bounding box center [358, 101] width 656 height 86
type textarea "**********"
click at [212, 86] on div "Add Column" at bounding box center [358, 101] width 656 height 86
click at [342, 77] on div "Add Column" at bounding box center [358, 101] width 656 height 86
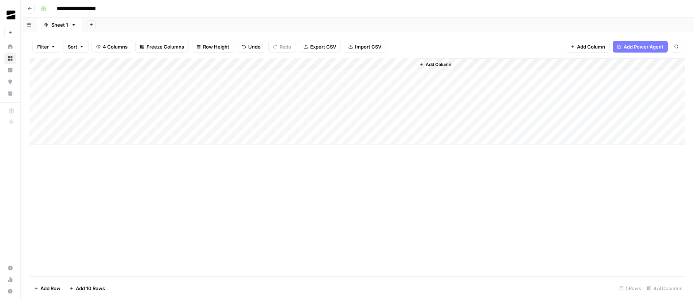
click at [196, 87] on div "Add Column" at bounding box center [358, 101] width 656 height 86
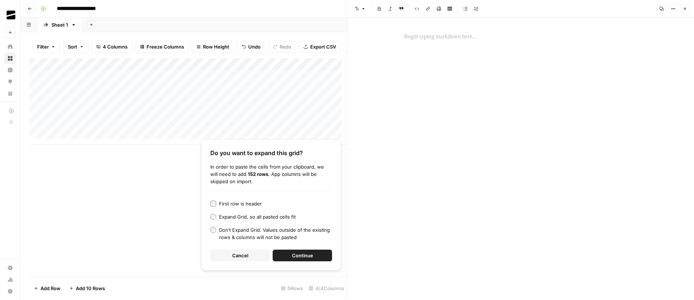
click at [417, 53] on div at bounding box center [521, 158] width 242 height 282
click at [430, 42] on div at bounding box center [521, 36] width 242 height 15
click at [435, 40] on p "To enrich screen reader interactions, please activate Accessibility in Grammarl…" at bounding box center [520, 36] width 233 height 9
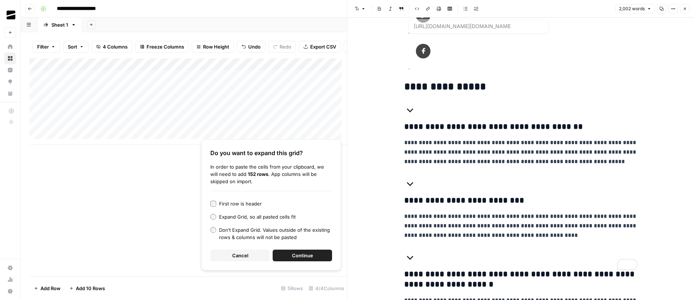
scroll to position [2466, 0]
click at [227, 255] on button "Cancel" at bounding box center [239, 255] width 59 height 12
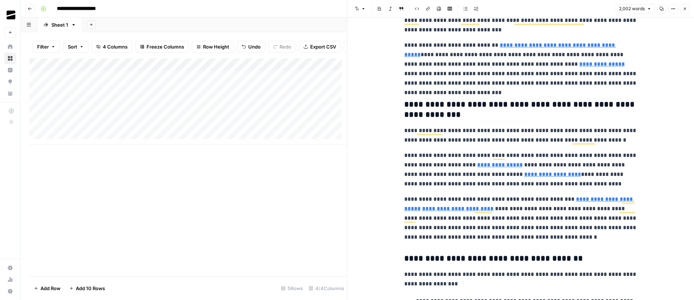
scroll to position [0, 0]
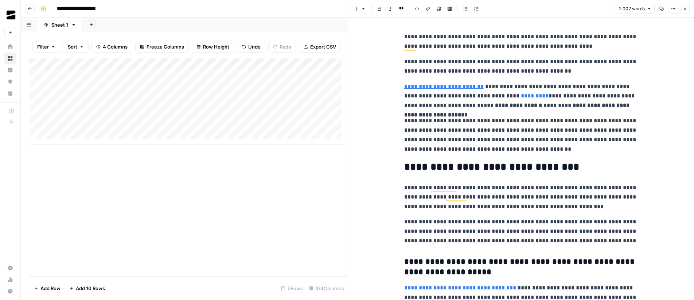
click at [685, 6] on button "Close" at bounding box center [684, 8] width 9 height 9
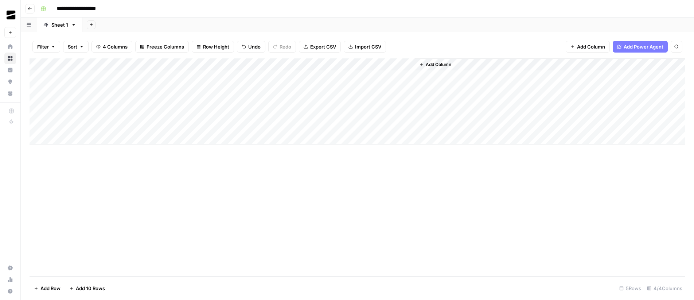
click at [332, 90] on div "Add Column" at bounding box center [358, 101] width 656 height 86
click at [408, 76] on div "Add Column" at bounding box center [358, 101] width 656 height 86
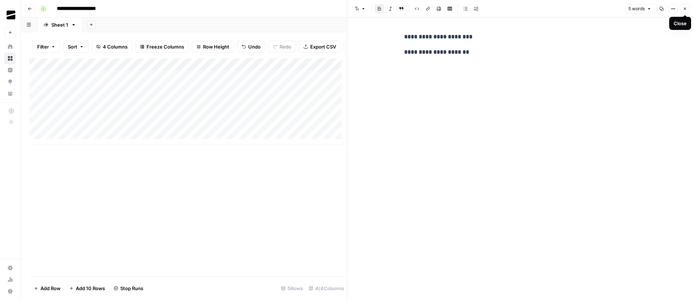
click at [688, 9] on button "Close" at bounding box center [684, 8] width 9 height 9
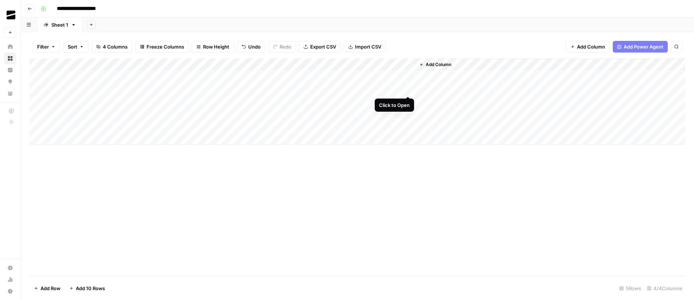
click at [407, 89] on div "Add Column" at bounding box center [358, 101] width 656 height 86
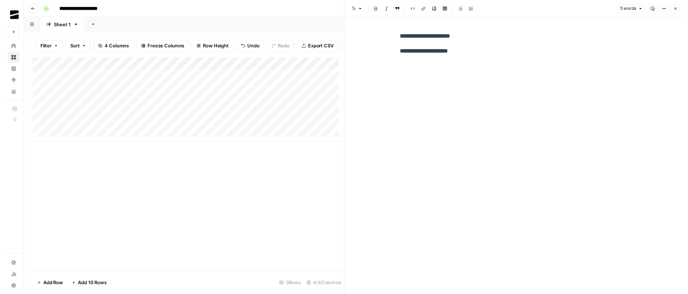
scroll to position [0, 54]
click at [288, 82] on div "Add Column" at bounding box center [188, 101] width 317 height 86
click at [687, 9] on icon "button" at bounding box center [685, 9] width 4 height 4
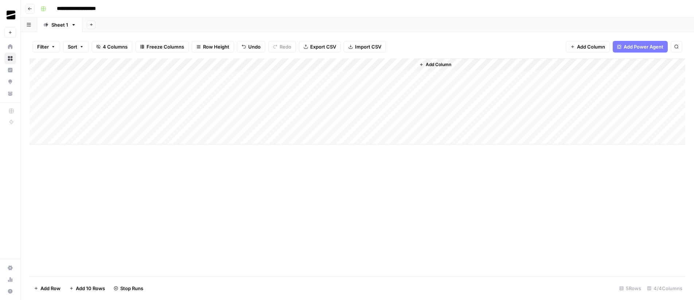
click at [343, 89] on div "Add Column" at bounding box center [358, 101] width 656 height 86
click at [409, 78] on div "Add Column" at bounding box center [358, 101] width 656 height 86
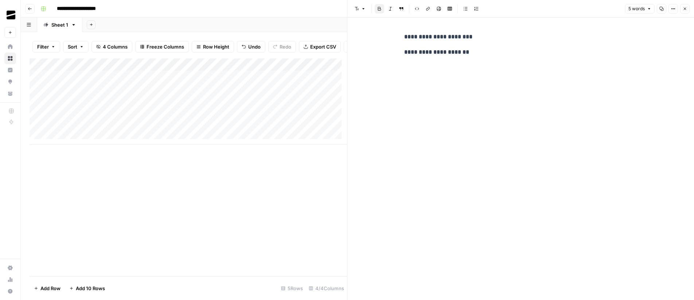
click at [687, 8] on icon "button" at bounding box center [685, 9] width 4 height 4
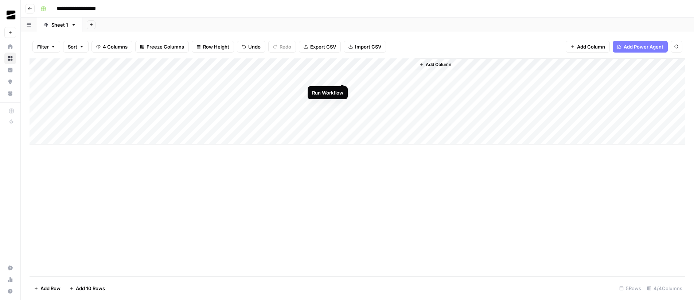
click at [343, 76] on div "Add Column" at bounding box center [358, 101] width 656 height 86
click at [341, 89] on div "Add Column" at bounding box center [358, 101] width 656 height 86
click at [343, 89] on div "Add Column" at bounding box center [358, 101] width 656 height 86
click at [407, 77] on div "Add Column" at bounding box center [358, 101] width 656 height 86
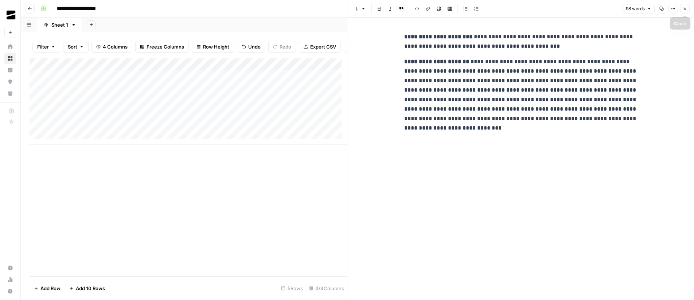
click at [688, 10] on button "Close" at bounding box center [684, 8] width 9 height 9
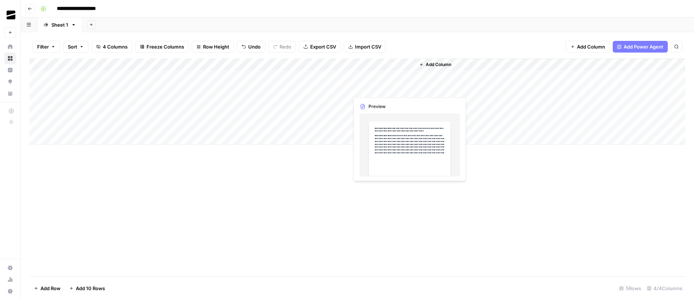
click at [409, 89] on div "Add Column" at bounding box center [358, 101] width 656 height 86
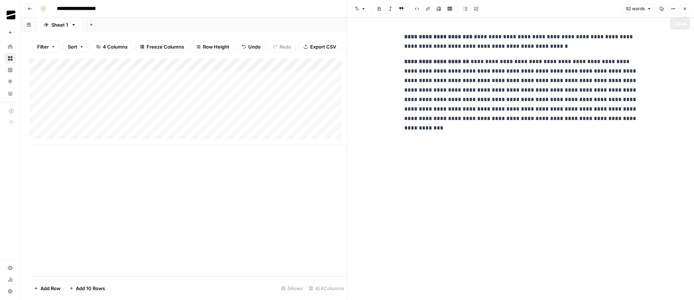
click at [684, 9] on icon "button" at bounding box center [685, 9] width 3 height 3
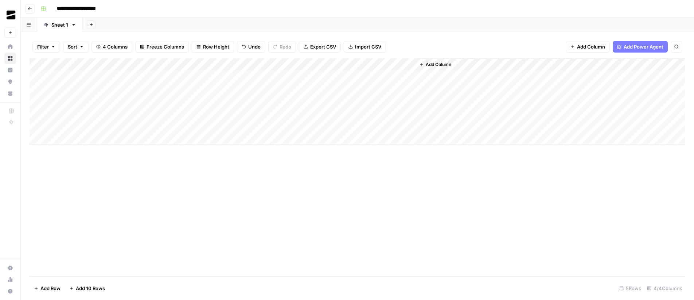
drag, startPoint x: 127, startPoint y: 89, endPoint x: 176, endPoint y: 87, distance: 48.5
click at [176, 87] on div "Add Column" at bounding box center [358, 101] width 656 height 86
click at [125, 101] on div "Add Column" at bounding box center [358, 101] width 656 height 86
click at [318, 98] on div "Add Column" at bounding box center [358, 101] width 656 height 86
click at [408, 88] on div "Add Column" at bounding box center [358, 101] width 656 height 86
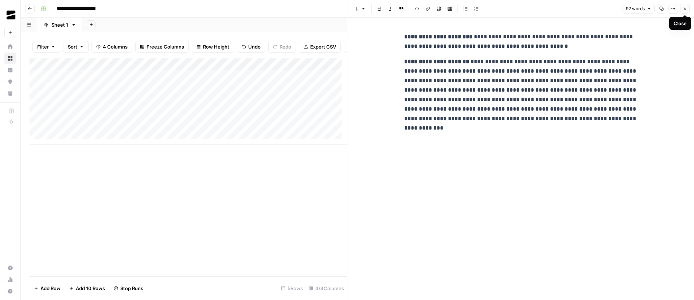
click at [687, 9] on button "Close" at bounding box center [684, 8] width 9 height 9
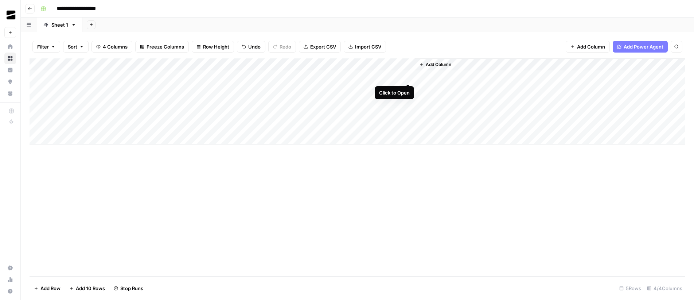
click at [409, 77] on div "Add Column" at bounding box center [358, 101] width 656 height 86
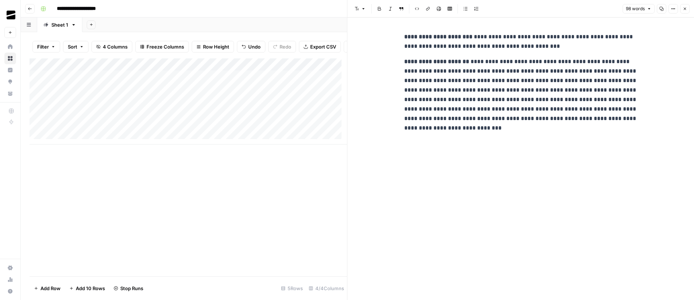
click at [684, 8] on icon "button" at bounding box center [685, 9] width 4 height 4
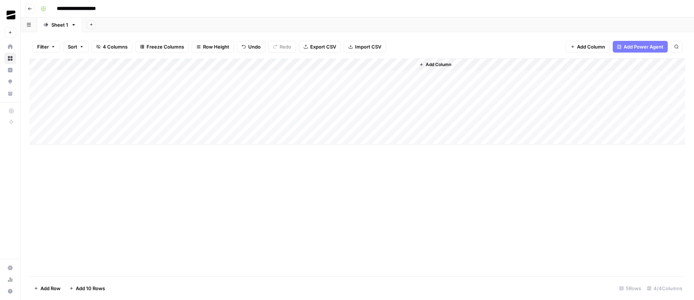
click at [409, 102] on div "Add Column" at bounding box center [358, 101] width 656 height 86
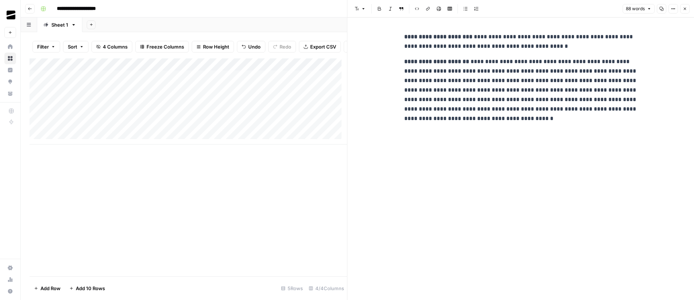
click at [685, 7] on icon "button" at bounding box center [685, 9] width 4 height 4
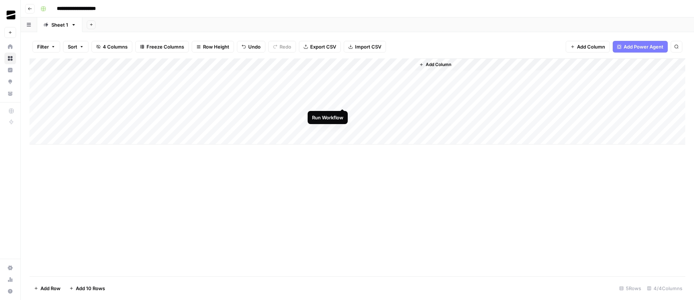
click at [343, 101] on div "Add Column" at bounding box center [358, 101] width 656 height 86
click at [343, 89] on div "Add Column" at bounding box center [358, 101] width 656 height 86
click at [409, 102] on div "Add Column" at bounding box center [358, 101] width 656 height 86
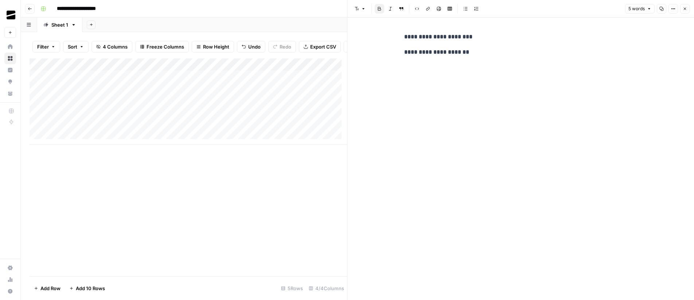
click at [332, 107] on div "Add Column" at bounding box center [188, 101] width 317 height 86
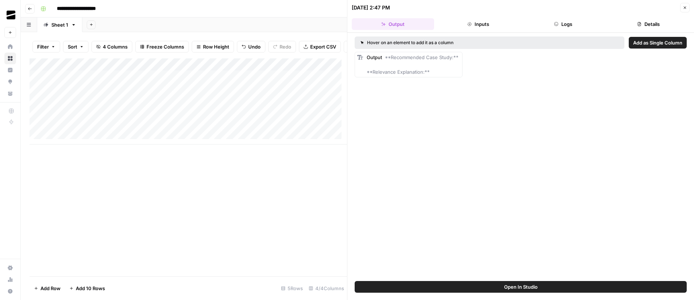
click at [685, 10] on button "Close" at bounding box center [684, 7] width 9 height 9
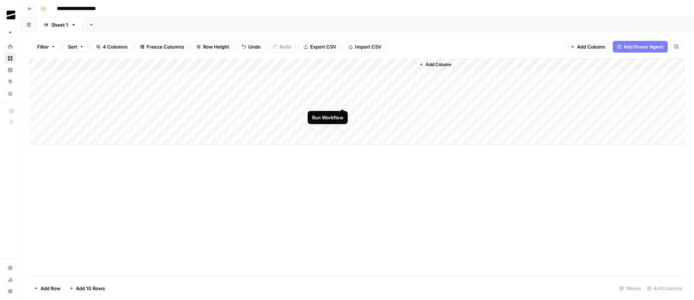
click at [343, 101] on div "Add Column" at bounding box center [358, 101] width 656 height 86
click at [343, 89] on div "Add Column" at bounding box center [358, 101] width 656 height 86
click at [343, 78] on div "Add Column" at bounding box center [358, 101] width 656 height 86
click at [412, 184] on div "Add Column" at bounding box center [358, 167] width 656 height 218
click at [93, 9] on input "**********" at bounding box center [84, 9] width 61 height 12
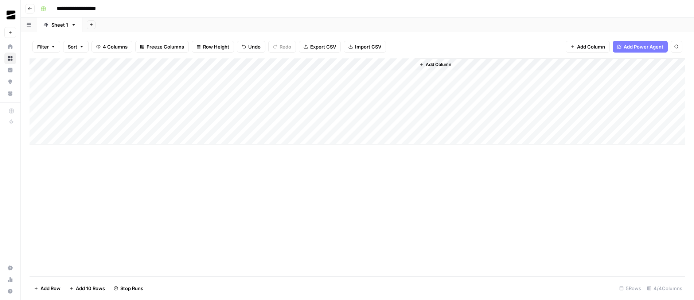
click at [96, 9] on input "**********" at bounding box center [84, 9] width 61 height 12
click at [408, 102] on div "Add Column" at bounding box center [358, 101] width 656 height 86
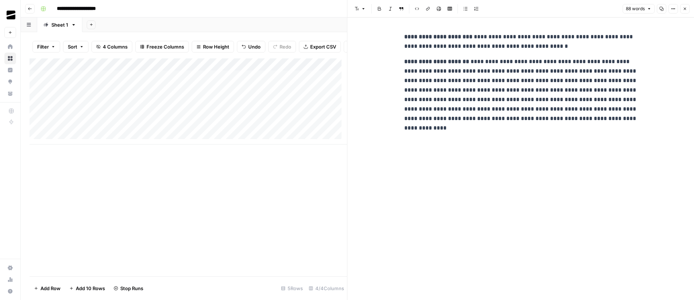
click at [684, 8] on icon "button" at bounding box center [685, 9] width 4 height 4
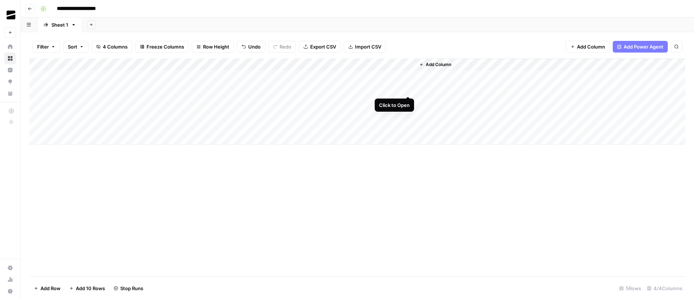
click at [409, 88] on div "Add Column" at bounding box center [358, 101] width 656 height 86
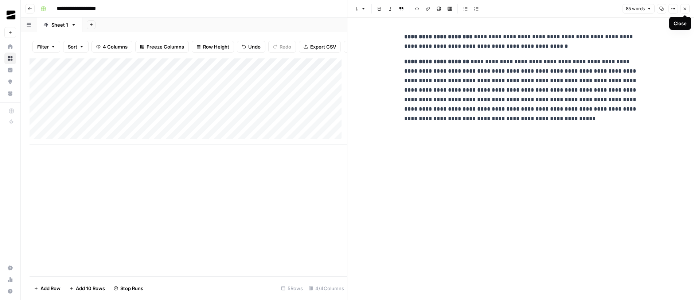
click at [686, 10] on icon "button" at bounding box center [685, 9] width 4 height 4
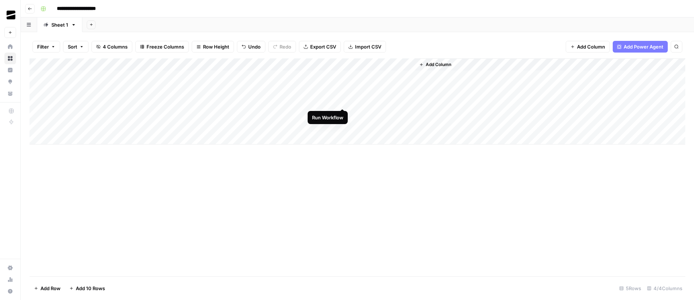
click at [342, 102] on div "Add Column" at bounding box center [358, 101] width 656 height 86
click at [408, 101] on div "Add Column" at bounding box center [358, 101] width 656 height 86
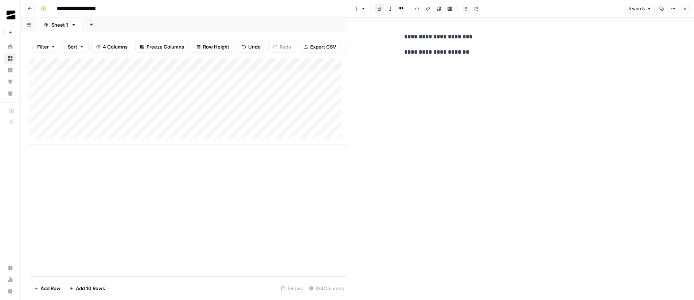
click at [687, 9] on span "Close" at bounding box center [687, 9] width 0 height 0
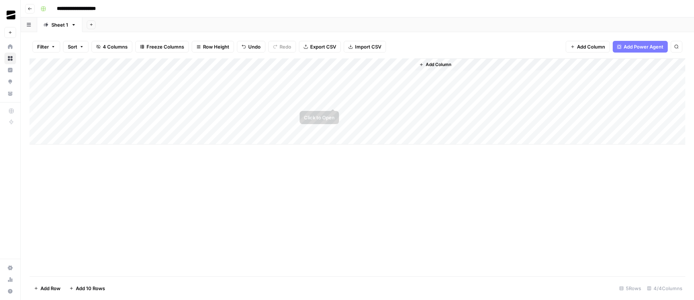
click at [333, 102] on div "Add Column" at bounding box center [358, 101] width 656 height 86
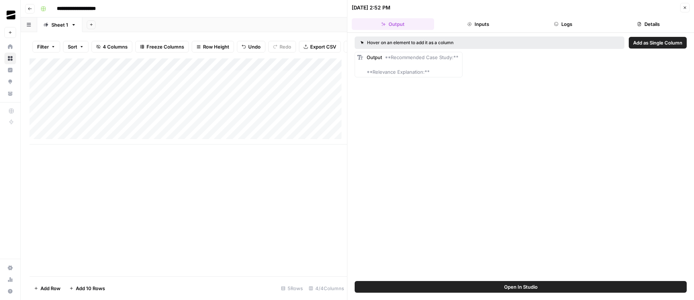
click at [567, 23] on button "Logs" at bounding box center [563, 24] width 82 height 12
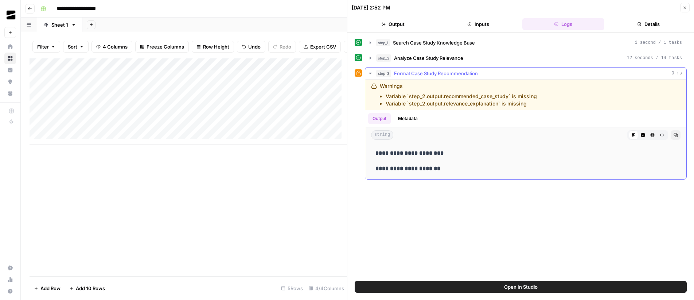
drag, startPoint x: 430, startPoint y: 94, endPoint x: 521, endPoint y: 95, distance: 91.5
click at [521, 95] on li "Variable `step_2.output.recommended_case_study` is missing" at bounding box center [461, 96] width 151 height 7
drag, startPoint x: 427, startPoint y: 102, endPoint x: 516, endPoint y: 103, distance: 89.3
click at [516, 103] on li "Variable `step_2.output.relevance_explanation` is missing" at bounding box center [461, 103] width 151 height 7
click at [369, 58] on icon "button" at bounding box center [370, 58] width 6 height 6
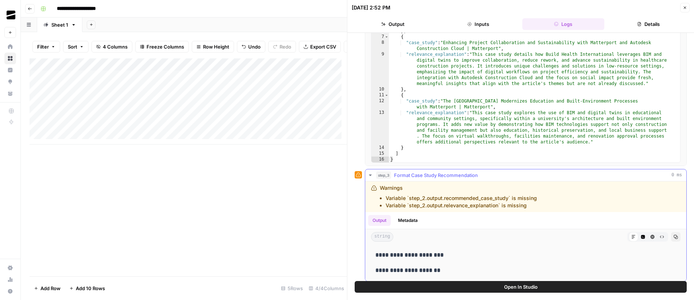
scroll to position [85, 0]
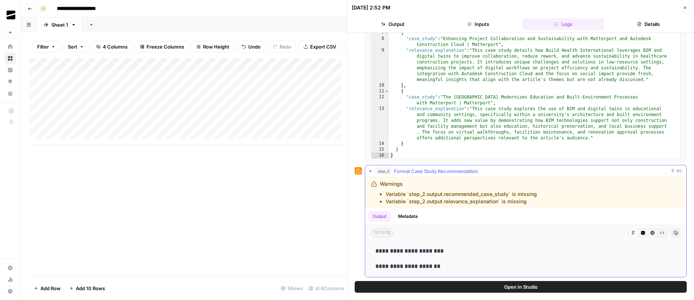
click at [531, 203] on li "Variable `step_2.output.relevance_explanation` is missing" at bounding box center [461, 201] width 151 height 7
drag, startPoint x: 537, startPoint y: 203, endPoint x: 373, endPoint y: 183, distance: 165.2
click at [373, 183] on div "Warnings Variable `step_2.output.recommended_case_study` is missing Variable `s…" at bounding box center [490, 192] width 238 height 25
copy div "Warnings Variable `step_2.output.recommended_case_study` is missing Variable `s…"
click at [687, 9] on icon "button" at bounding box center [685, 7] width 4 height 4
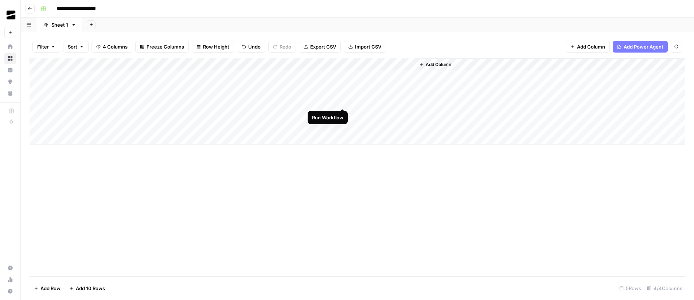
click at [343, 101] on div "Add Column" at bounding box center [358, 101] width 656 height 86
click at [343, 89] on div "Add Column" at bounding box center [358, 101] width 656 height 86
click at [409, 102] on div "Add Column" at bounding box center [358, 101] width 656 height 86
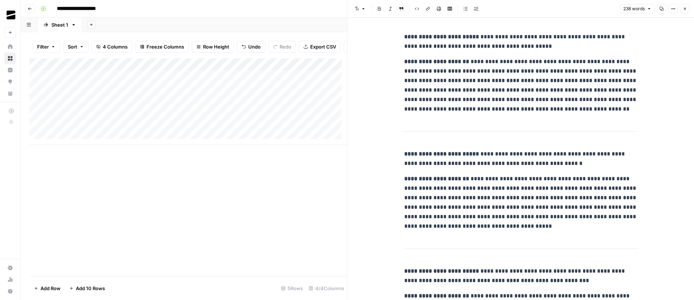
click at [687, 9] on span "Close" at bounding box center [687, 9] width 0 height 0
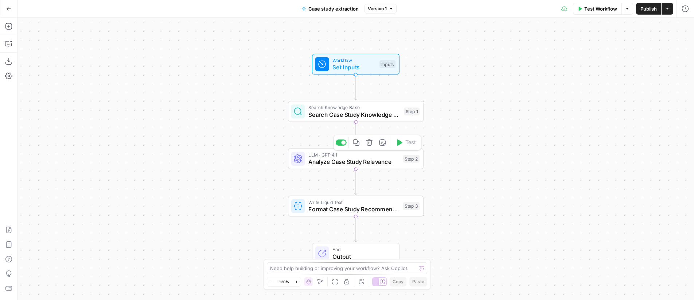
click at [375, 161] on span "Analyze Case Study Relevance" at bounding box center [353, 161] width 91 height 9
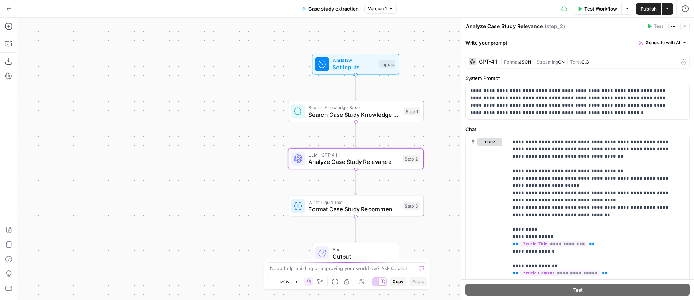
click at [523, 63] on span "JSON" at bounding box center [525, 61] width 12 height 5
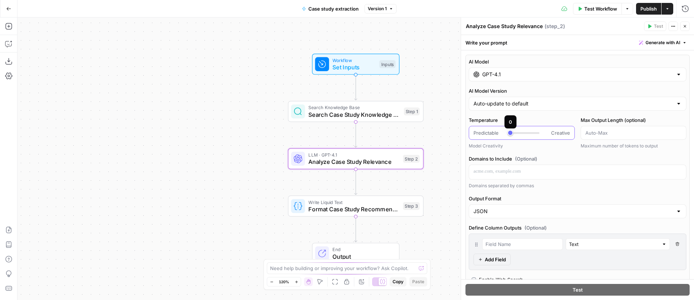
type input "***"
click at [512, 134] on div at bounding box center [524, 132] width 29 height 7
click at [685, 26] on icon "button" at bounding box center [685, 26] width 4 height 4
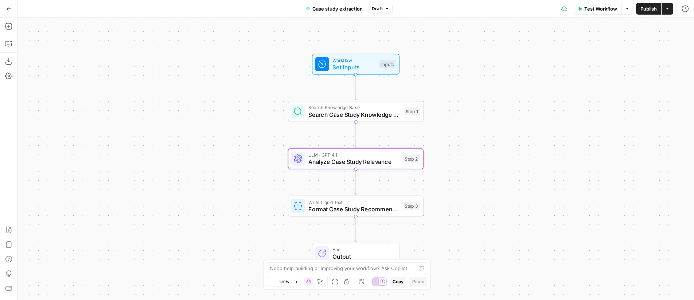
click at [647, 12] on span "Publish" at bounding box center [648, 8] width 16 height 7
click at [330, 157] on span "Analyze Case Study Relevance" at bounding box center [353, 161] width 91 height 9
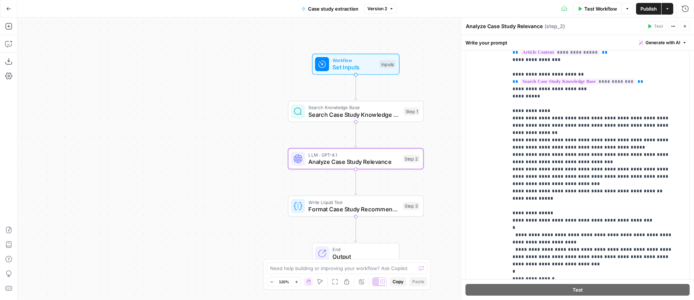
scroll to position [126, 0]
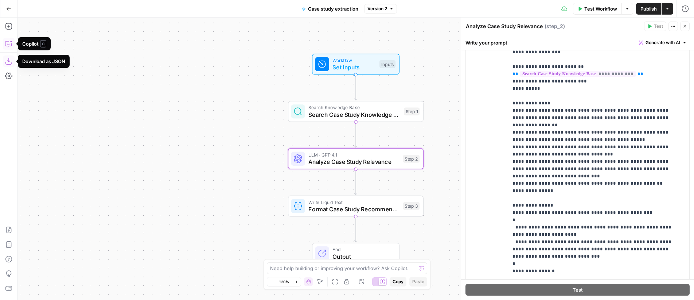
click at [9, 44] on icon "button" at bounding box center [8, 43] width 7 height 7
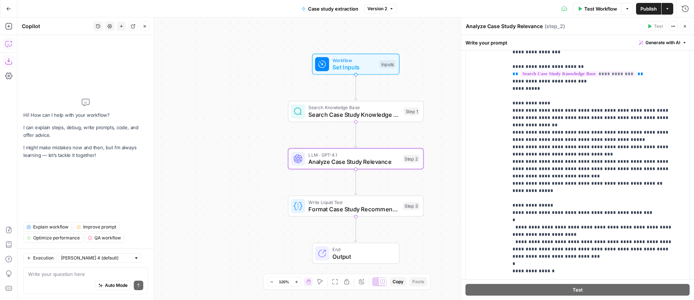
click at [63, 275] on textarea at bounding box center [85, 273] width 115 height 7
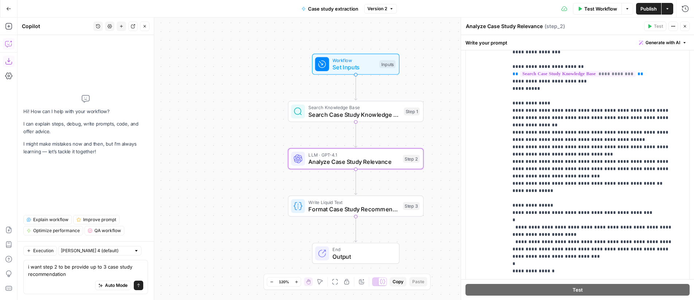
type textarea "i want step 2 to be provide up to 3 case study recommendations"
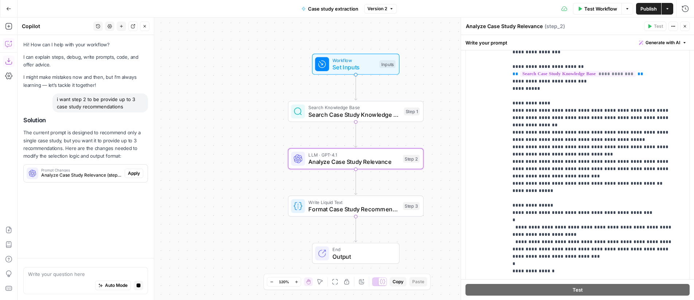
scroll to position [0, 0]
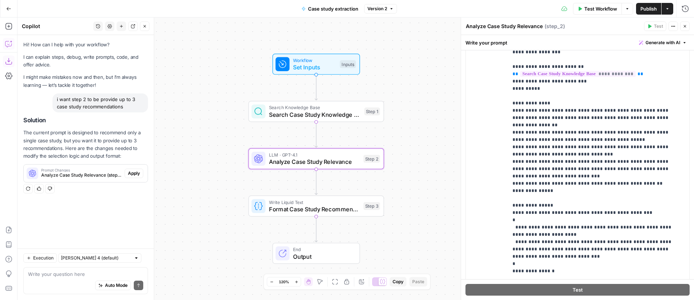
click at [137, 173] on span "Apply" at bounding box center [134, 173] width 12 height 7
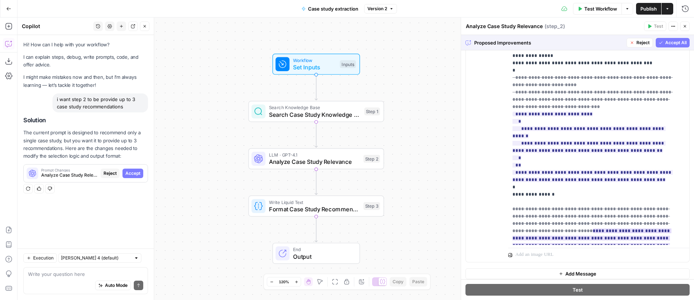
scroll to position [214, 0]
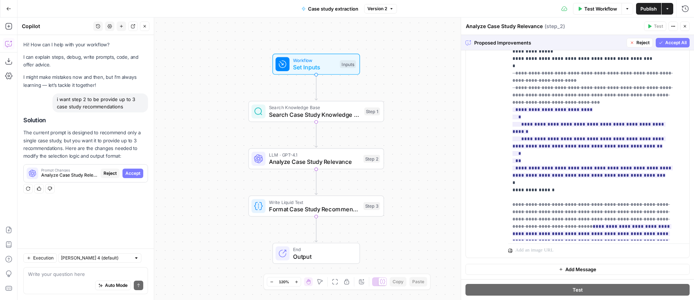
click at [670, 45] on span "Accept All" at bounding box center [675, 42] width 21 height 7
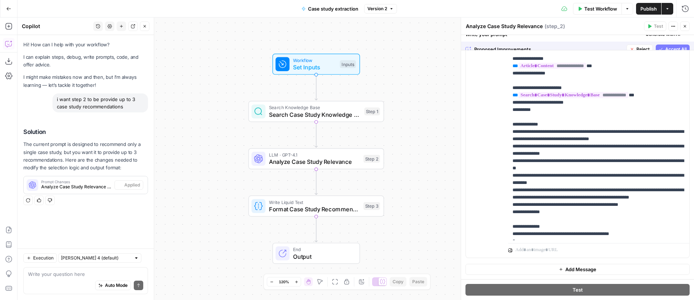
scroll to position [0, 0]
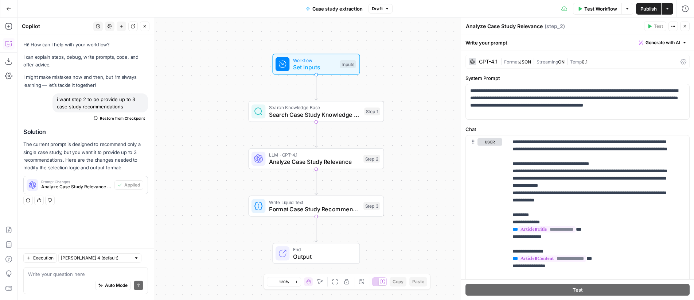
click at [646, 10] on span "Publish" at bounding box center [648, 8] width 16 height 7
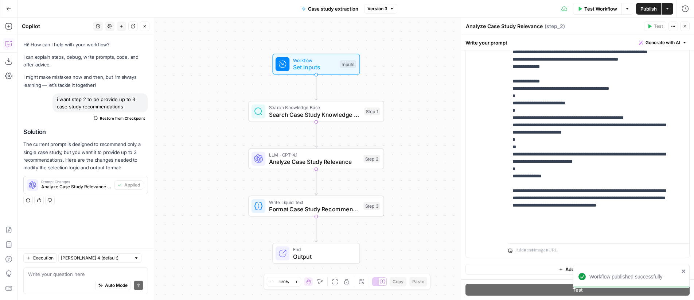
scroll to position [146, 0]
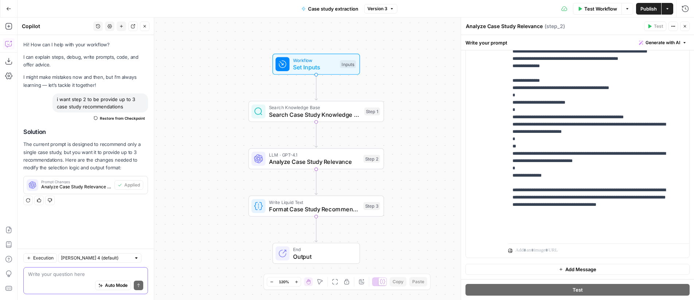
click at [79, 270] on textarea at bounding box center [85, 273] width 115 height 7
type textarea "i'm now getting empty output"
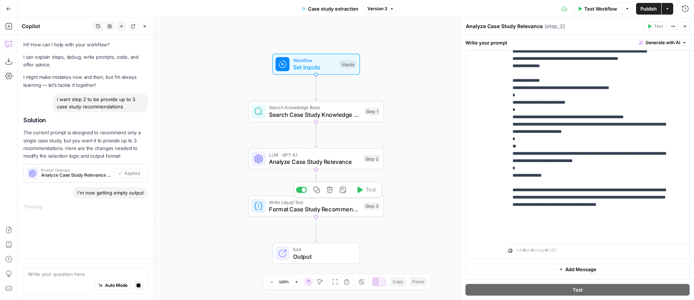
click at [290, 205] on span "Format Case Study Recommendation" at bounding box center [314, 208] width 91 height 9
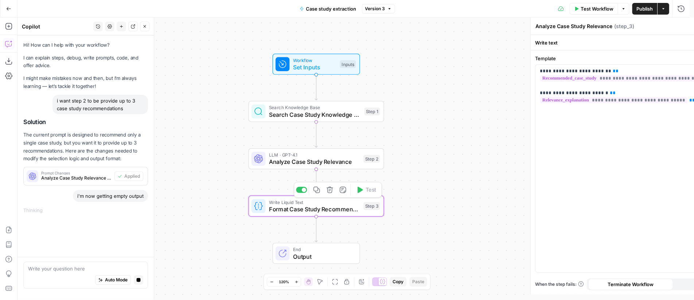
type textarea "Format Case Study Recommendation"
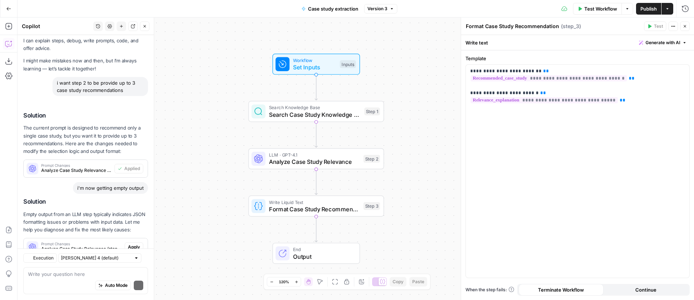
scroll to position [49, 0]
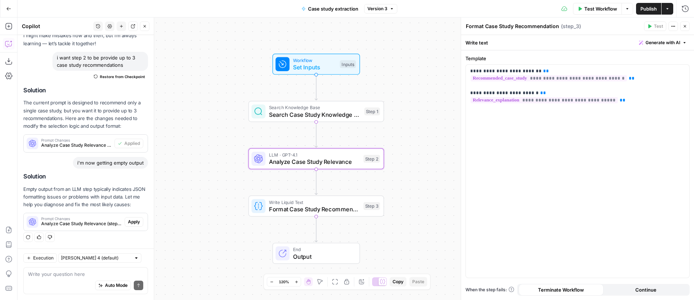
click at [130, 222] on span "Apply" at bounding box center [134, 221] width 12 height 7
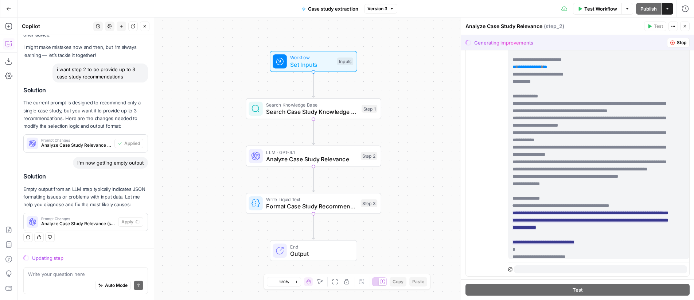
scroll to position [168, 0]
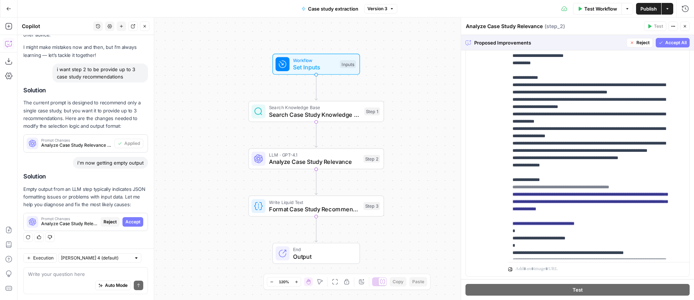
click at [666, 43] on span "Accept All" at bounding box center [675, 42] width 21 height 7
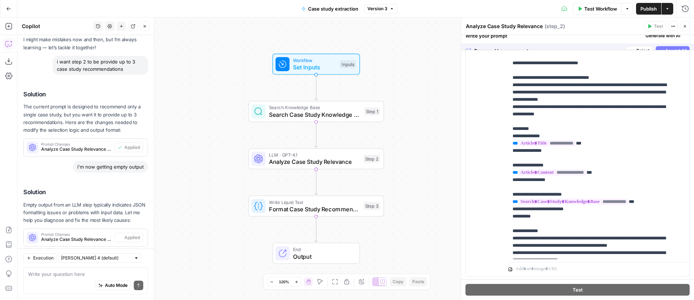
scroll to position [0, 0]
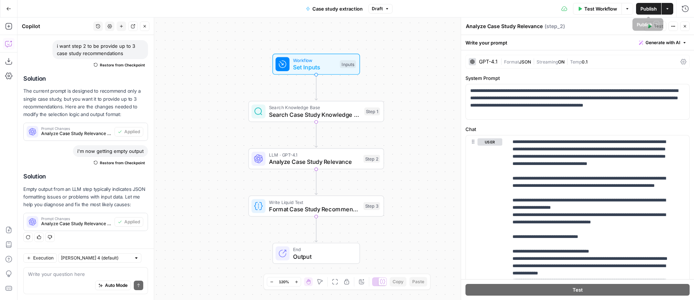
click at [641, 9] on span "Publish" at bounding box center [648, 8] width 16 height 7
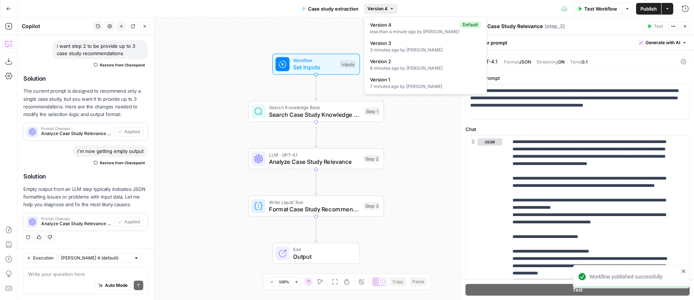
click at [380, 11] on span "Version 4" at bounding box center [377, 8] width 20 height 7
click at [427, 65] on div "6 minutes ago by [PERSON_NAME]" at bounding box center [425, 68] width 111 height 7
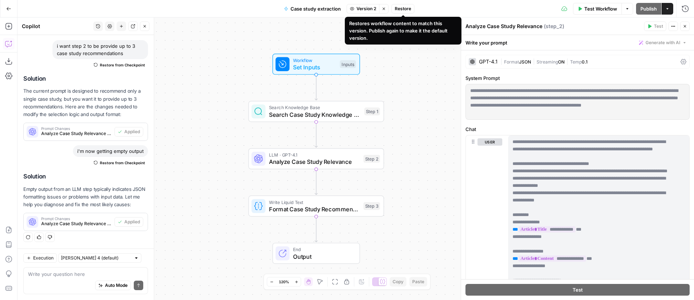
click at [404, 8] on span "Restore" at bounding box center [403, 8] width 16 height 7
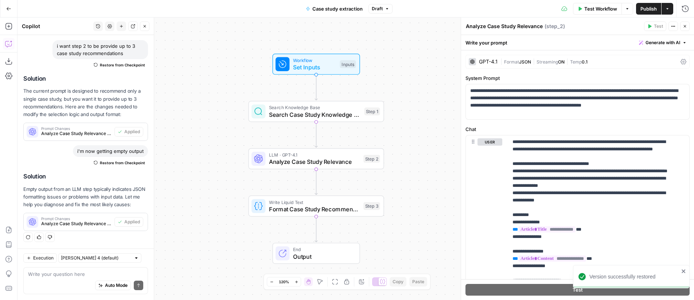
click at [648, 8] on span "Publish" at bounding box center [648, 8] width 16 height 7
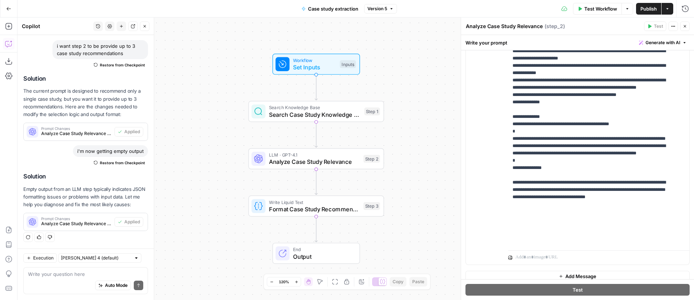
scroll to position [192, 0]
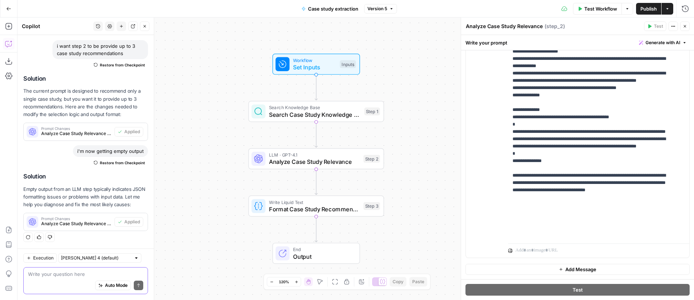
click at [73, 271] on textarea at bounding box center [85, 273] width 115 height 7
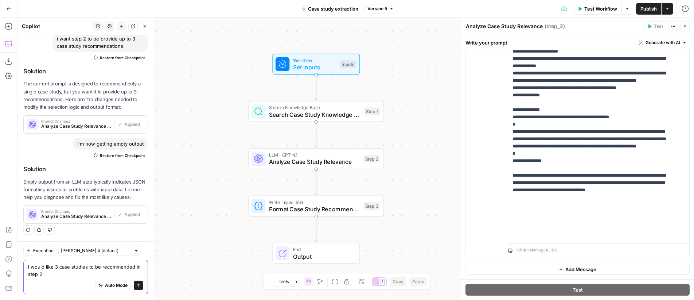
type textarea "i would like 3 case studies to be recommended in step 2"
drag, startPoint x: 633, startPoint y: 141, endPoint x: 633, endPoint y: 146, distance: 5.5
click at [633, 140] on p "**********" at bounding box center [592, 41] width 161 height 394
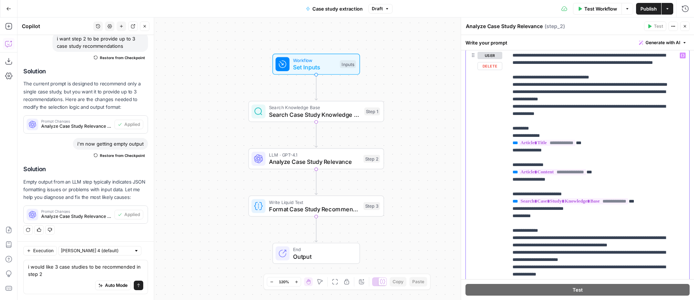
scroll to position [0, 0]
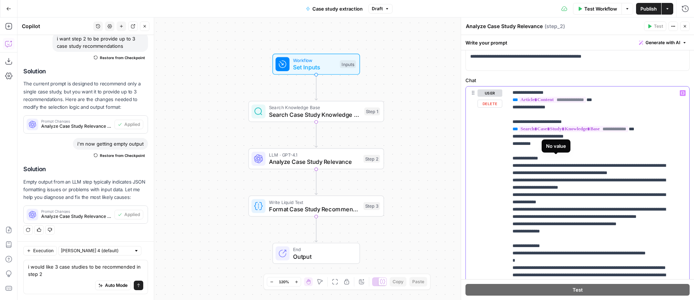
scroll to position [56, 0]
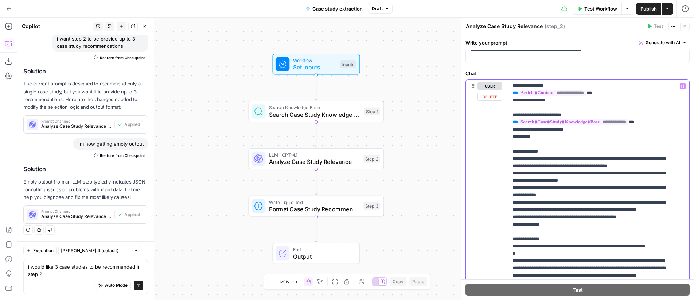
click at [543, 206] on p "**********" at bounding box center [592, 173] width 161 height 401
click at [551, 207] on p "**********" at bounding box center [592, 173] width 161 height 401
drag, startPoint x: 585, startPoint y: 209, endPoint x: 512, endPoint y: 205, distance: 73.4
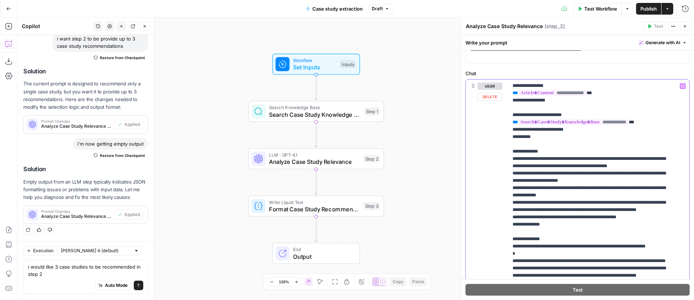
click at [512, 205] on div "**********" at bounding box center [596, 227] width 176 height 297
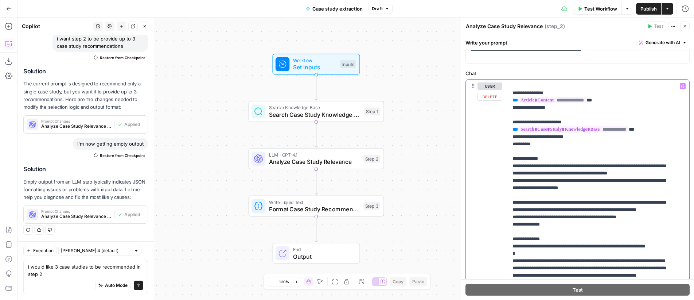
scroll to position [0, 0]
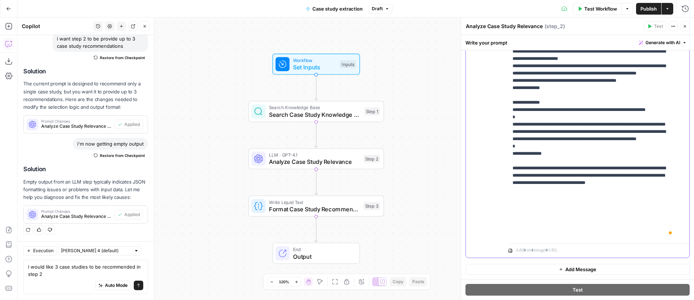
click at [636, 213] on p "**********" at bounding box center [592, 44] width 161 height 386
click at [537, 220] on p "**********" at bounding box center [592, 44] width 161 height 386
click at [560, 228] on p "**********" at bounding box center [592, 44] width 161 height 386
drag, startPoint x: 557, startPoint y: 227, endPoint x: 561, endPoint y: 228, distance: 4.0
click at [561, 228] on p "**********" at bounding box center [592, 44] width 161 height 386
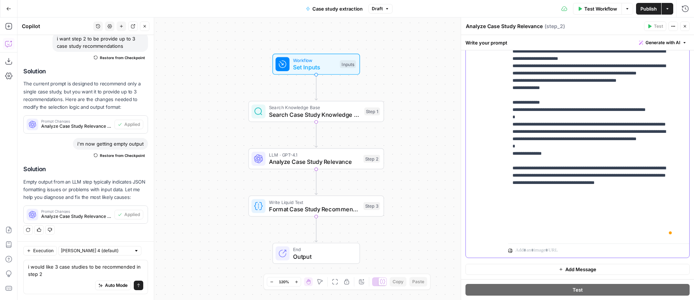
drag, startPoint x: 556, startPoint y: 227, endPoint x: 584, endPoint y: 228, distance: 27.7
click at [584, 228] on p "**********" at bounding box center [592, 44] width 161 height 386
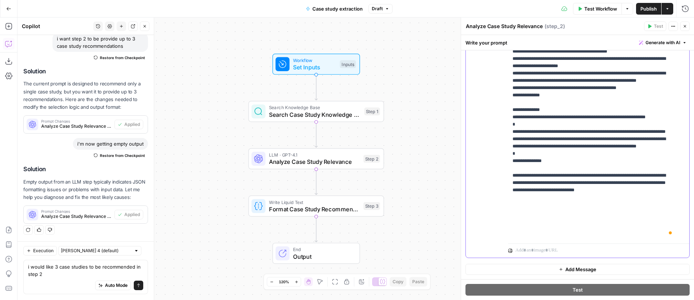
scroll to position [88, 0]
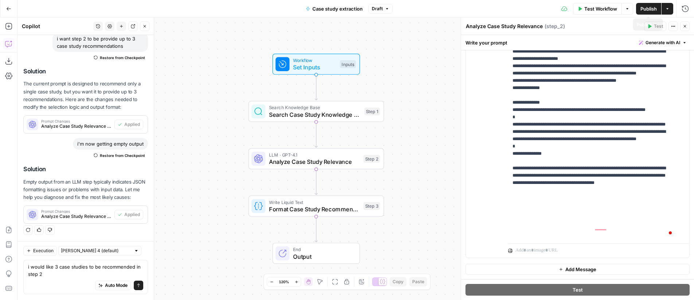
click at [651, 8] on span "Publish" at bounding box center [648, 8] width 16 height 7
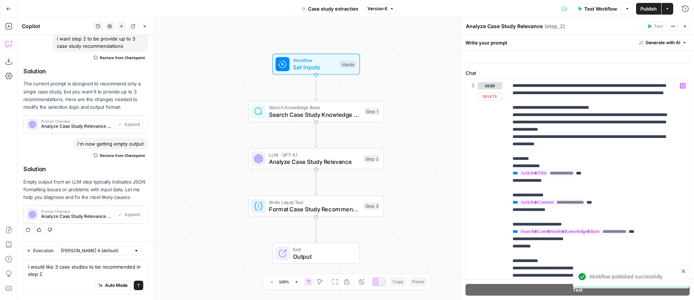
scroll to position [0, 0]
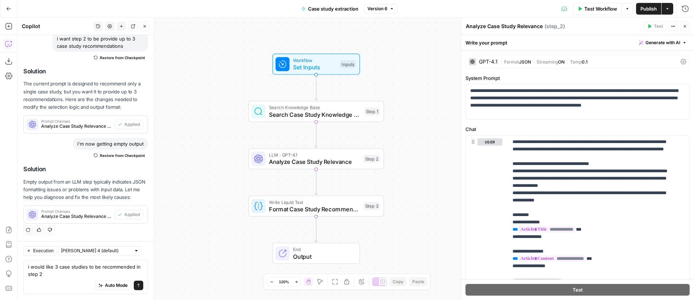
click at [513, 59] on span "Format" at bounding box center [511, 61] width 15 height 5
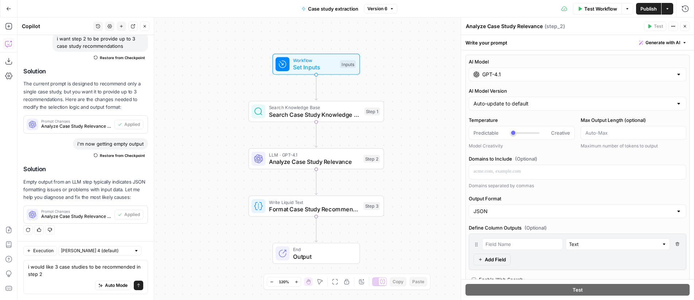
click at [528, 29] on textarea "Analyze Case Study Relevance" at bounding box center [504, 26] width 77 height 7
click at [407, 85] on div "Workflow Set Inputs Inputs Search Knowledge Base Search Case Study Knowledge Ba…" at bounding box center [355, 158] width 676 height 282
click at [380, 10] on span "Version 6" at bounding box center [377, 8] width 20 height 7
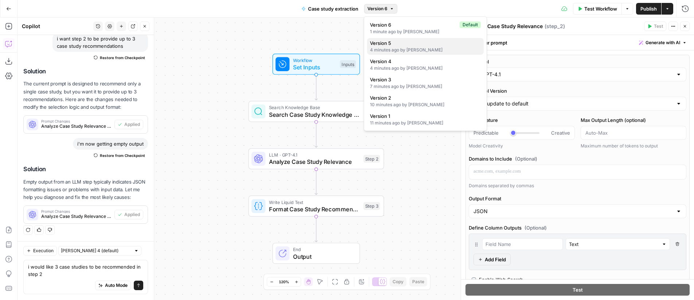
click at [437, 48] on div "4 minutes ago by [PERSON_NAME]" at bounding box center [425, 50] width 111 height 7
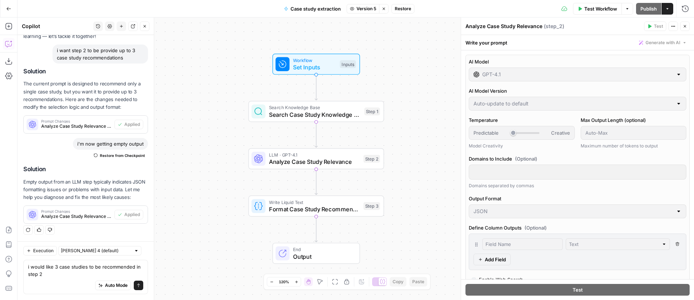
scroll to position [56, 0]
click at [685, 28] on icon "button" at bounding box center [685, 26] width 4 height 4
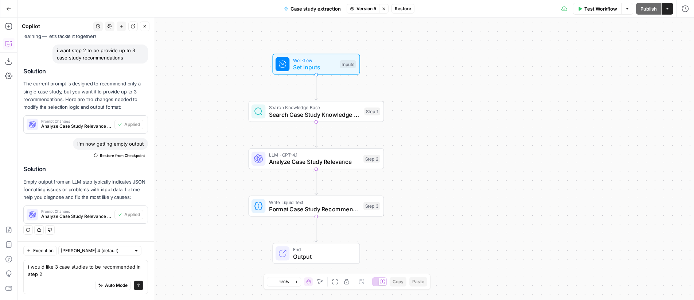
click at [346, 163] on span "Analyze Case Study Relevance" at bounding box center [314, 161] width 91 height 9
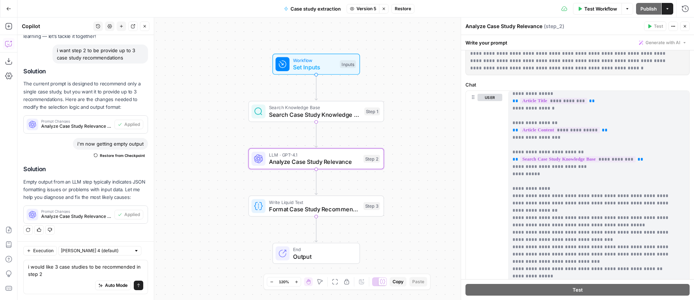
scroll to position [102, 0]
click at [405, 12] on button "Restore" at bounding box center [402, 8] width 23 height 9
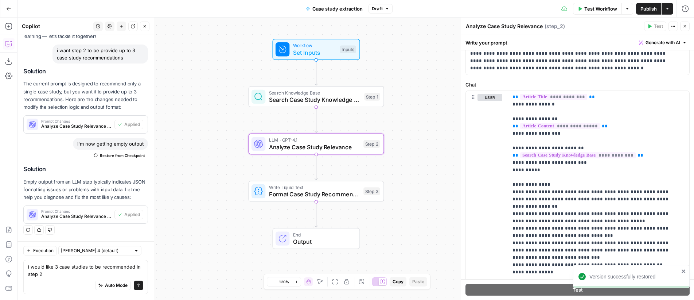
click at [412, 95] on div "Workflow Set Inputs Inputs Search Knowledge Base Search Case Study Knowledge Ba…" at bounding box center [355, 158] width 676 height 282
click at [650, 8] on span "Publish" at bounding box center [648, 8] width 16 height 7
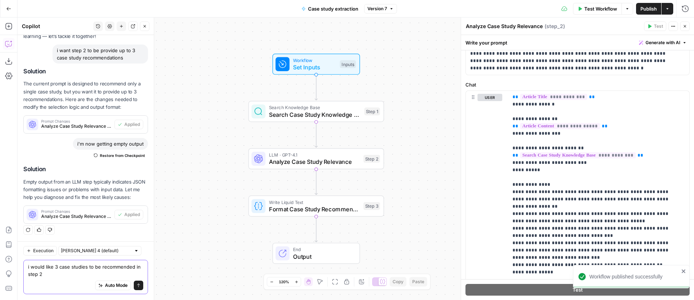
click at [67, 274] on textarea "i would like 3 case studies to be recommended in step 2" at bounding box center [85, 270] width 115 height 15
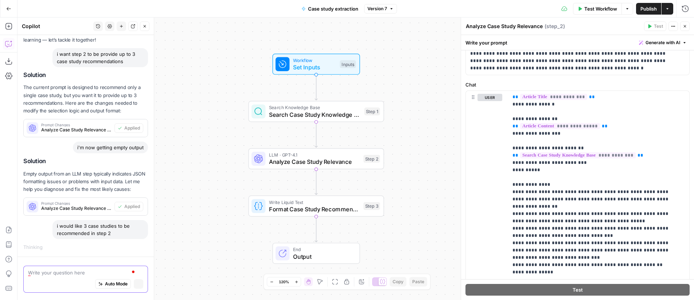
scroll to position [51, 0]
click at [292, 210] on span "Format Case Study Recommendation" at bounding box center [314, 208] width 91 height 9
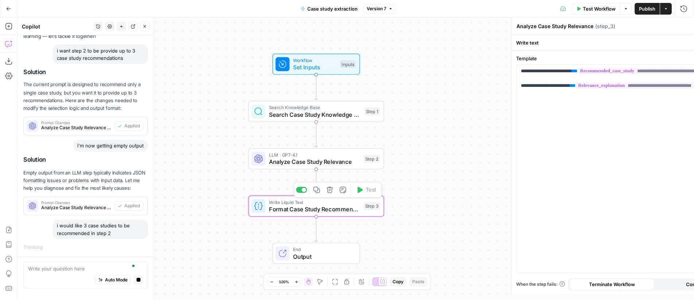
type textarea "Format Case Study Recommendation"
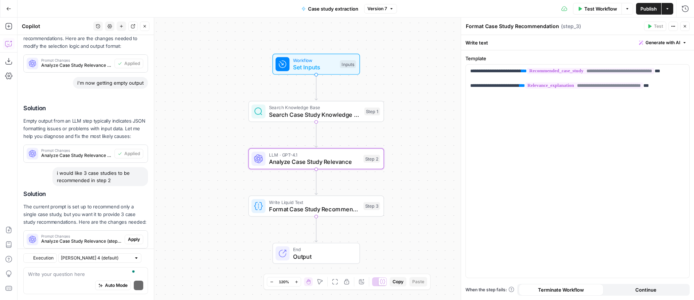
scroll to position [142, 0]
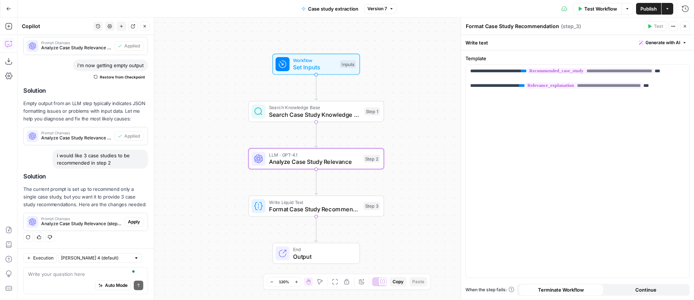
click at [129, 220] on span "Apply" at bounding box center [134, 221] width 12 height 7
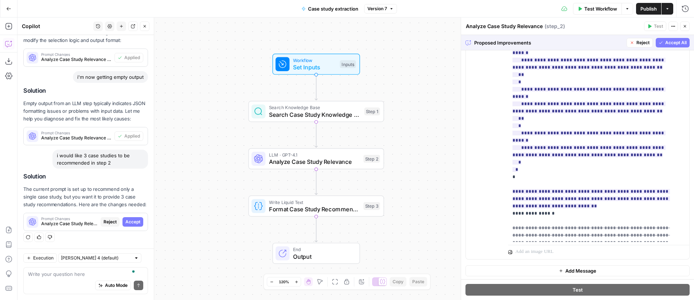
scroll to position [214, 0]
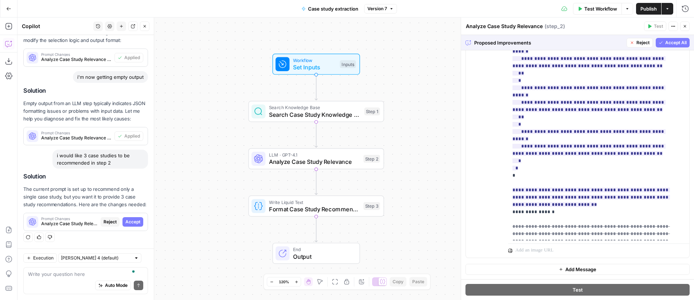
click at [666, 46] on span "Accept All" at bounding box center [675, 42] width 21 height 7
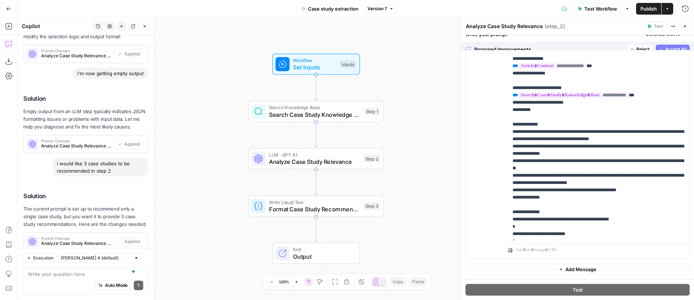
scroll to position [0, 0]
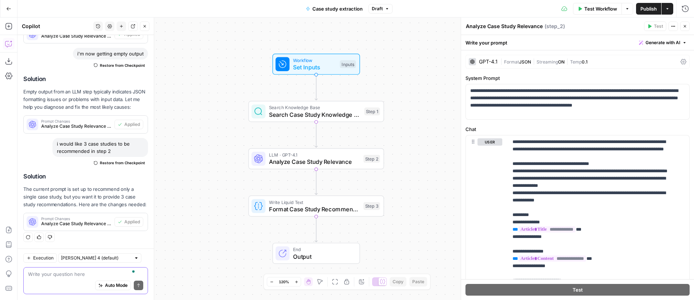
click at [105, 272] on textarea "To enrich screen reader interactions, please activate Accessibility in Grammarl…" at bounding box center [85, 273] width 115 height 7
type textarea "do you need to make any updates to step 3 now"
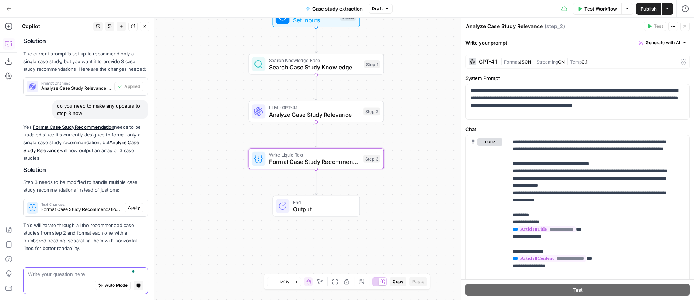
scroll to position [322, 0]
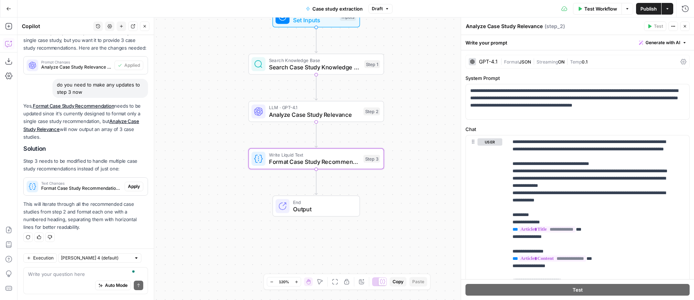
click at [128, 185] on span "Apply" at bounding box center [134, 186] width 12 height 7
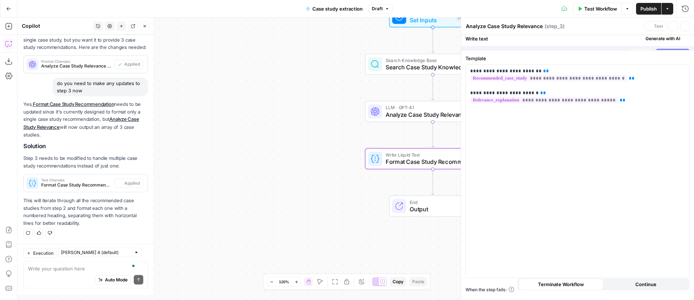
type textarea "Format Case Study Recommendation"
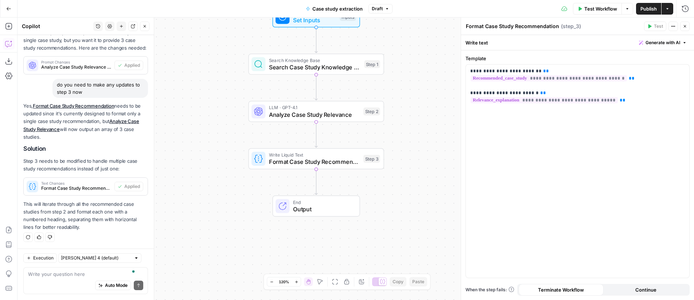
click at [646, 9] on span "Publish" at bounding box center [648, 8] width 16 height 7
click at [79, 275] on textarea "To enrich screen reader interactions, please activate Accessibility in Grammarl…" at bounding box center [85, 273] width 115 height 7
type textarea "check again if step"
click at [298, 114] on span "Analyze Case Study Relevance" at bounding box center [314, 114] width 91 height 9
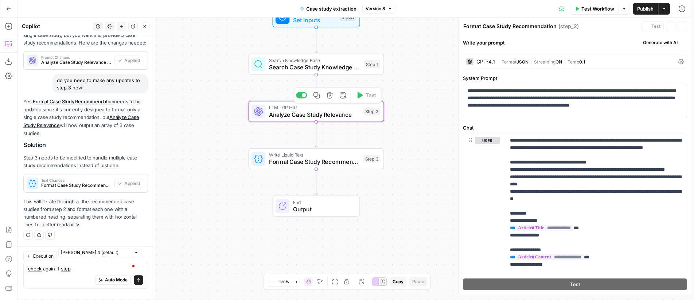
type textarea "Analyze Case Study Relevance"
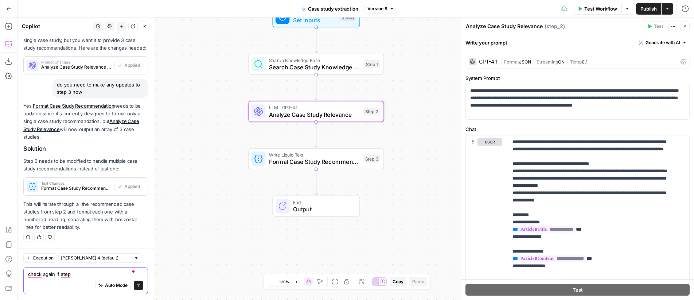
click at [74, 274] on textarea "check again if step" at bounding box center [85, 273] width 115 height 7
paste textarea "Warnings Variable `step_2.output.recommended_case_study` is missing Variable `s…"
type textarea "for step 3, i got followin message: Warnings Variable `step_2.output.recommende…"
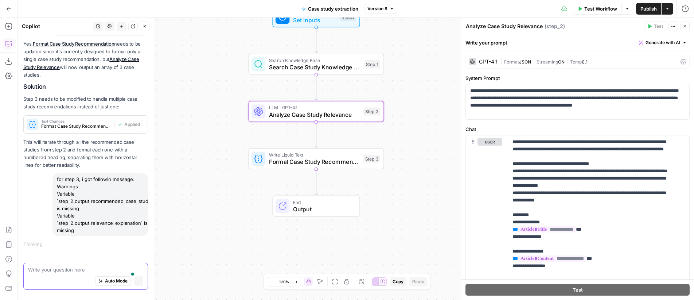
scroll to position [345, 0]
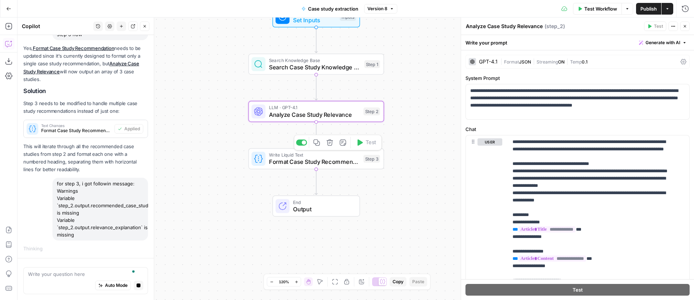
click at [288, 159] on span "Format Case Study Recommendation" at bounding box center [314, 161] width 91 height 9
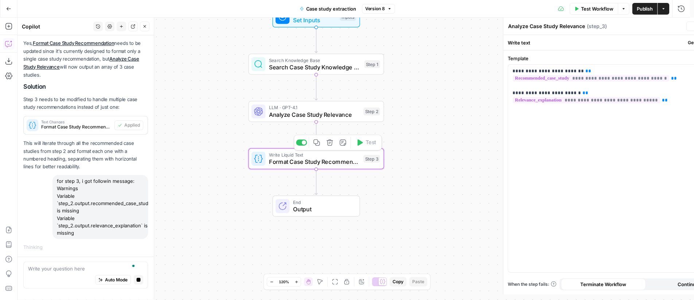
type textarea "Format Case Study Recommendation"
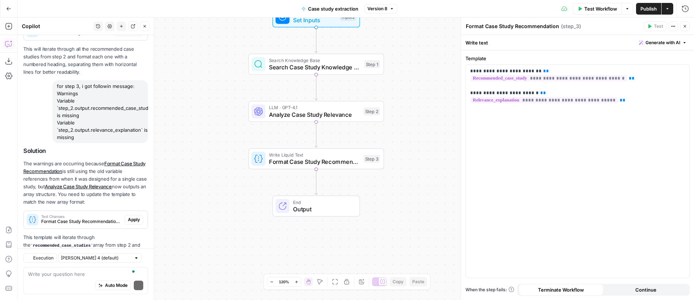
scroll to position [518, 0]
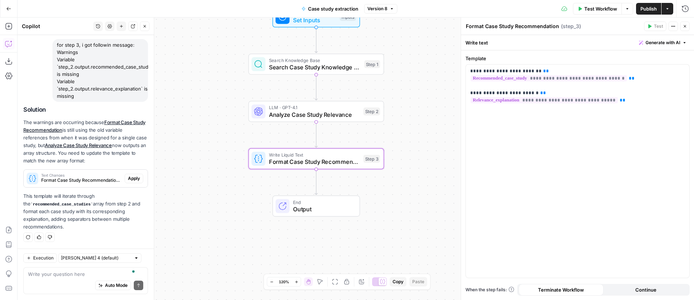
click at [85, 179] on span "Format Case Study Recommendation (step_3)" at bounding box center [81, 180] width 81 height 7
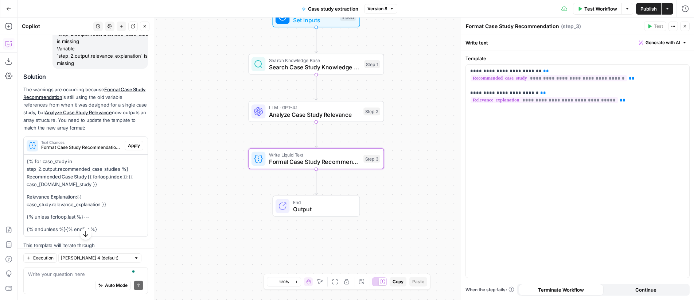
click at [128, 149] on span "Apply" at bounding box center [134, 145] width 12 height 7
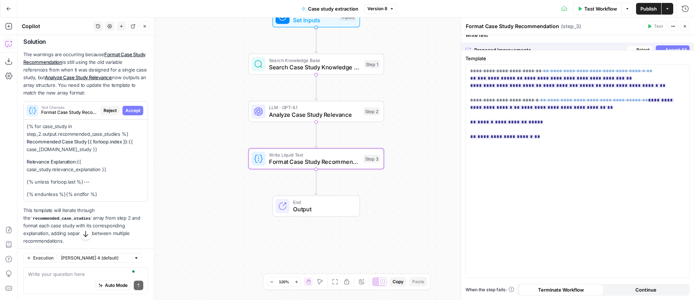
scroll to position [501, 0]
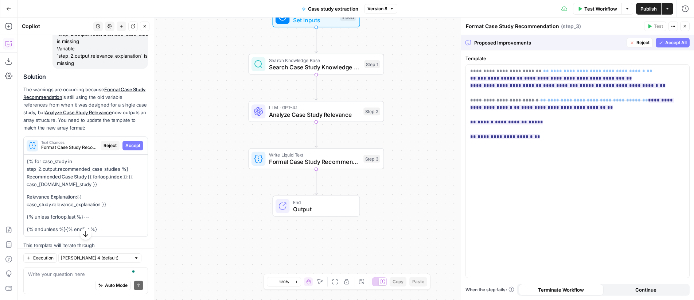
click at [675, 44] on span "Accept All" at bounding box center [675, 42] width 21 height 7
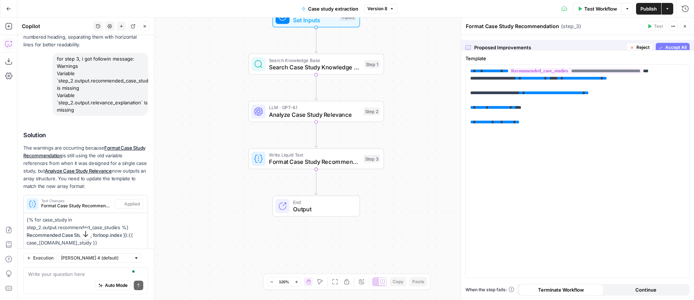
scroll to position [547, 0]
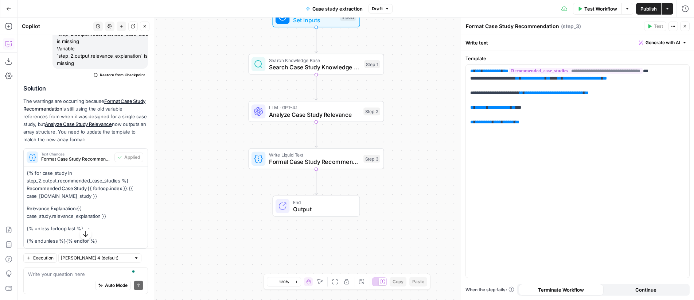
click at [653, 9] on span "Publish" at bounding box center [648, 8] width 16 height 7
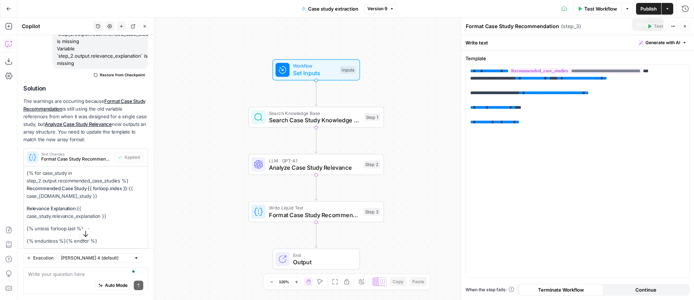
click at [646, 10] on span "Publish" at bounding box center [648, 8] width 16 height 7
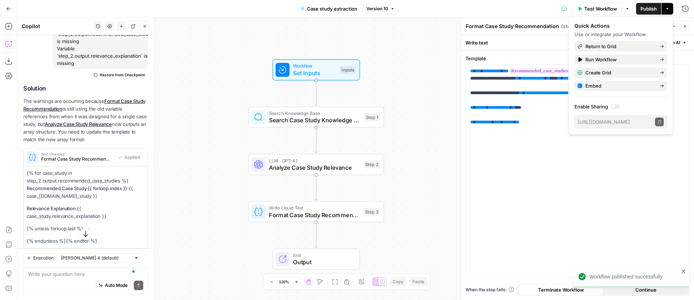
click at [7, 9] on icon "button" at bounding box center [8, 8] width 5 height 5
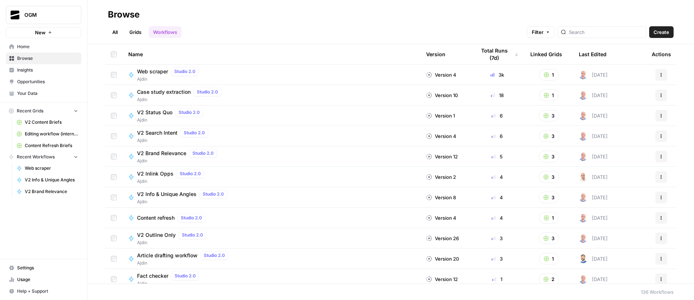
click at [119, 30] on link "All" at bounding box center [115, 32] width 14 height 12
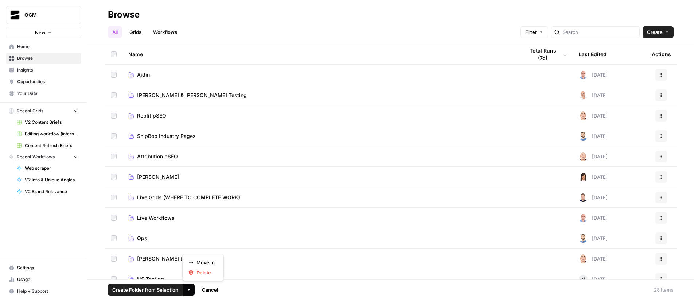
click at [191, 289] on button "More Options" at bounding box center [189, 289] width 12 height 12
click at [207, 262] on span "Move to" at bounding box center [205, 261] width 18 height 7
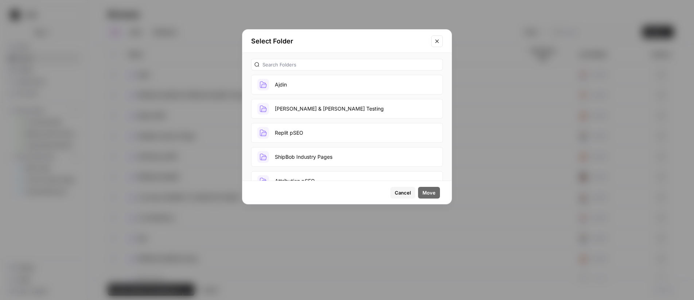
click at [298, 86] on button "Ajdin" at bounding box center [347, 85] width 192 height 20
click at [427, 189] on span "Move" at bounding box center [428, 192] width 13 height 7
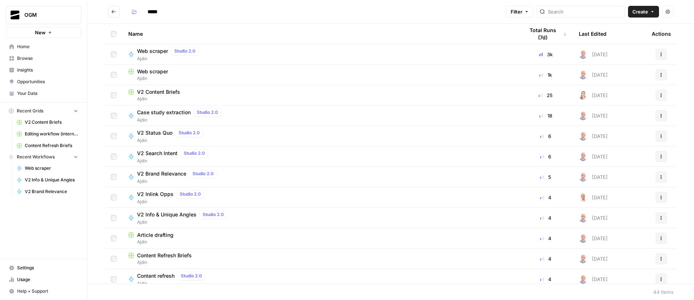
click at [272, 12] on div "*****" at bounding box center [315, 12] width 375 height 12
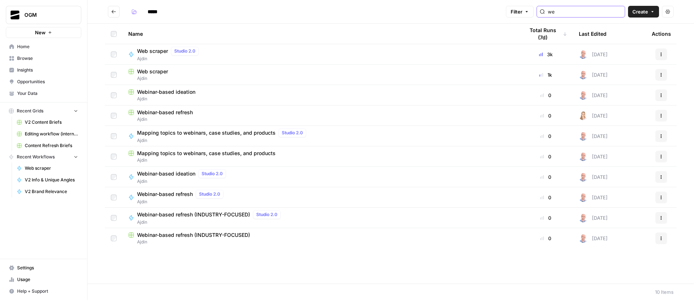
type input "w"
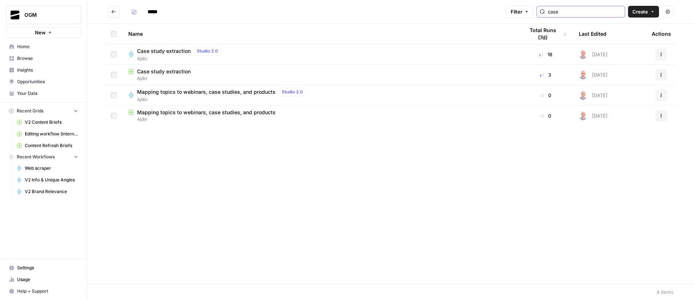
type input "case"
click at [112, 12] on icon "Go back" at bounding box center [114, 11] width 4 height 3
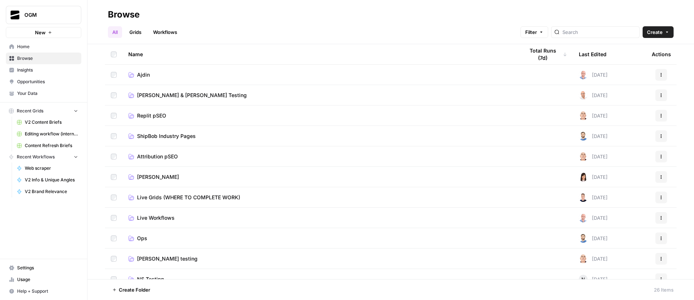
click at [148, 73] on span "Ajdin" at bounding box center [143, 74] width 13 height 7
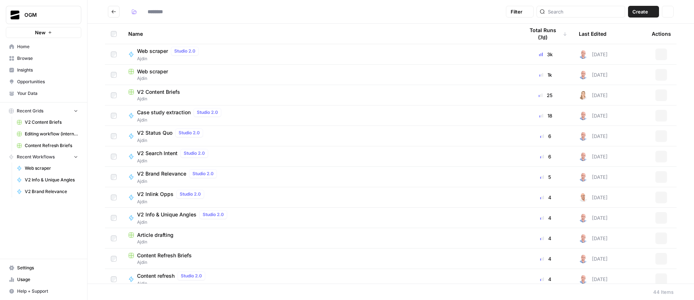
type input "*****"
click at [161, 114] on span "Case study extraction" at bounding box center [164, 112] width 54 height 7
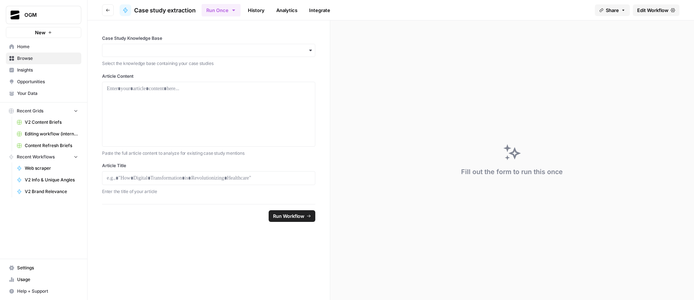
click at [178, 11] on span "Case study extraction" at bounding box center [165, 10] width 62 height 9
click at [646, 11] on span "Edit Workflow" at bounding box center [652, 10] width 31 height 7
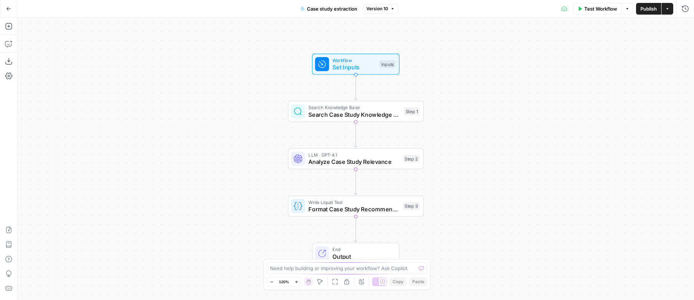
click at [342, 13] on button "Case study extraction" at bounding box center [329, 9] width 66 height 12
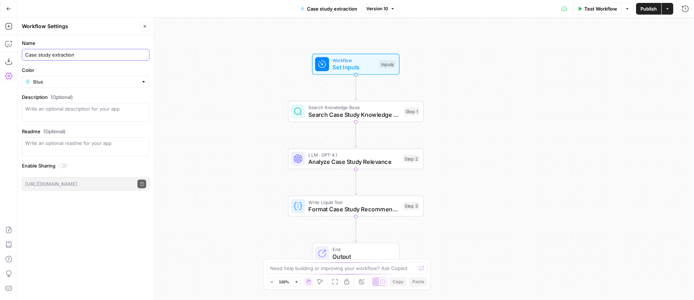
click at [53, 56] on input "Case study extraction" at bounding box center [85, 54] width 121 height 7
type input "Case study recommendation"
click at [143, 8] on div "Go Back Case study recommendation Version 10 Test Workflow Options Publish Acti…" at bounding box center [347, 8] width 694 height 17
click at [642, 8] on span "Publish" at bounding box center [648, 8] width 16 height 7
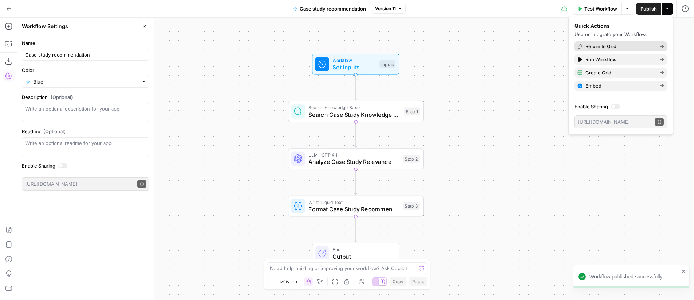
click at [608, 47] on span "Return to Grid" at bounding box center [619, 46] width 69 height 7
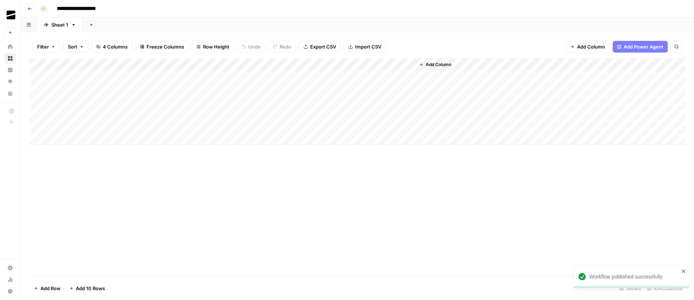
click at [97, 7] on input "**********" at bounding box center [84, 9] width 61 height 12
click at [100, 9] on input "**********" at bounding box center [84, 9] width 61 height 12
paste input "**********"
paste input
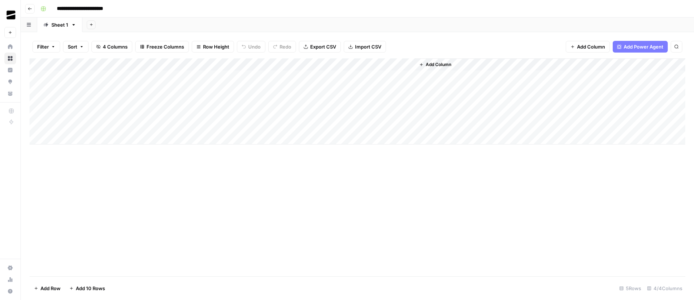
type input "**********"
click at [152, 22] on div "Add Sheet" at bounding box center [387, 24] width 611 height 15
click at [30, 9] on icon "button" at bounding box center [30, 9] width 4 height 4
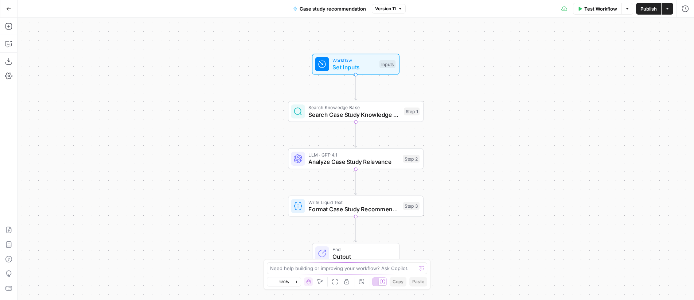
click at [8, 7] on icon "button" at bounding box center [9, 8] width 4 height 3
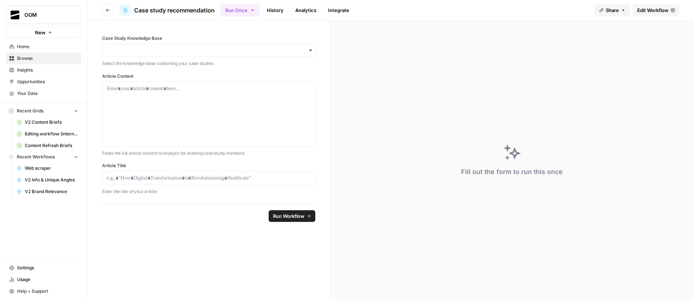
click at [109, 11] on icon "button" at bounding box center [108, 10] width 4 height 4
click at [106, 12] on icon "button" at bounding box center [108, 10] width 4 height 4
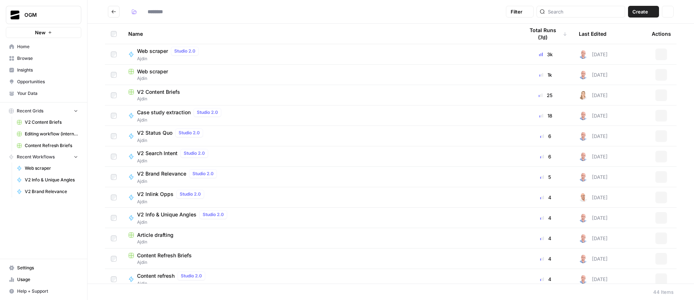
type input "*****"
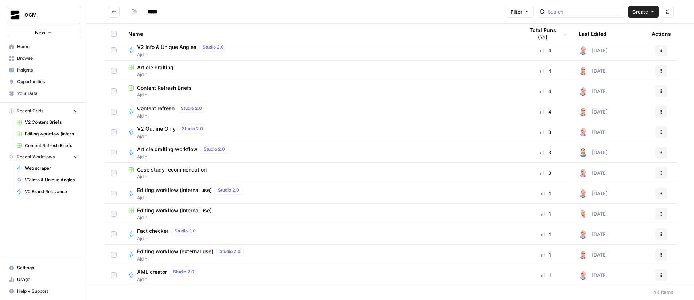
scroll to position [169, 0]
click at [656, 173] on button "Actions" at bounding box center [661, 171] width 12 height 12
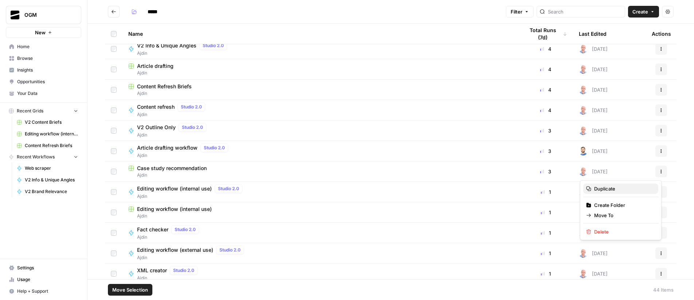
click at [626, 190] on span "Duplicate" at bounding box center [623, 188] width 58 height 7
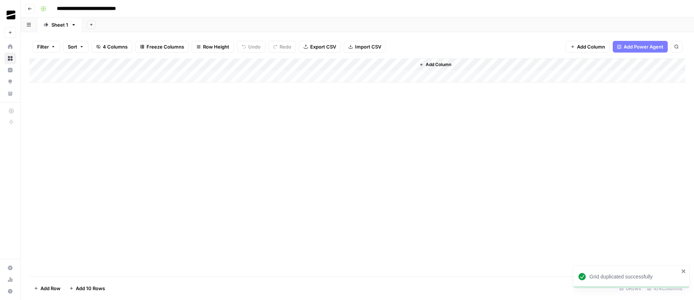
click at [29, 9] on icon "button" at bounding box center [30, 8] width 4 height 3
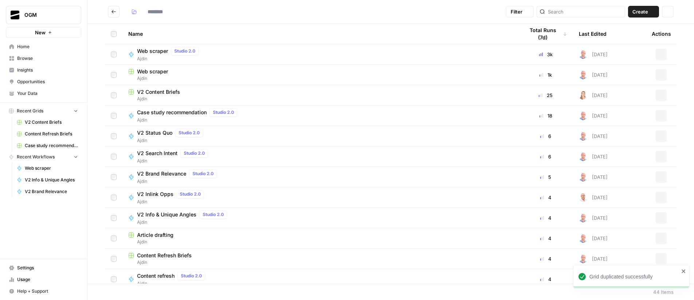
type input "*****"
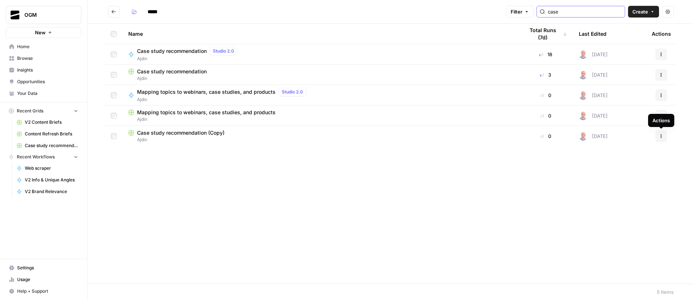
type input "case"
click at [661, 138] on icon "button" at bounding box center [661, 136] width 4 height 4
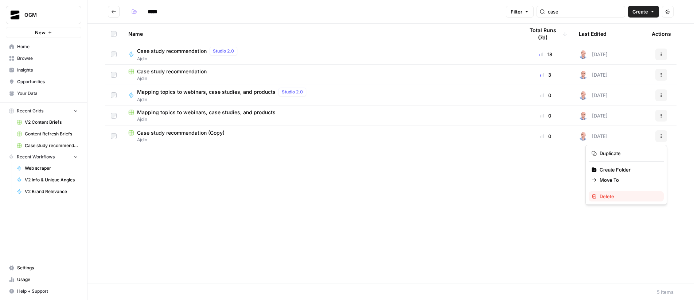
click at [628, 196] on span "Delete" at bounding box center [628, 195] width 58 height 7
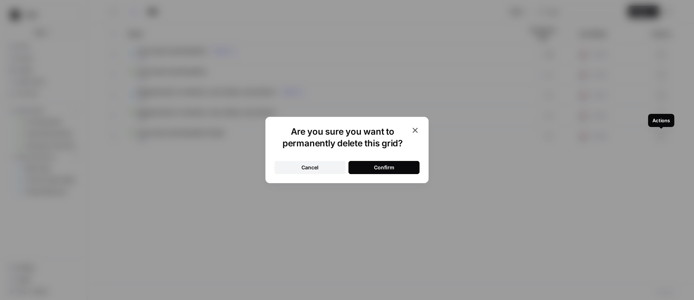
click at [382, 167] on div "Confirm" at bounding box center [384, 167] width 20 height 7
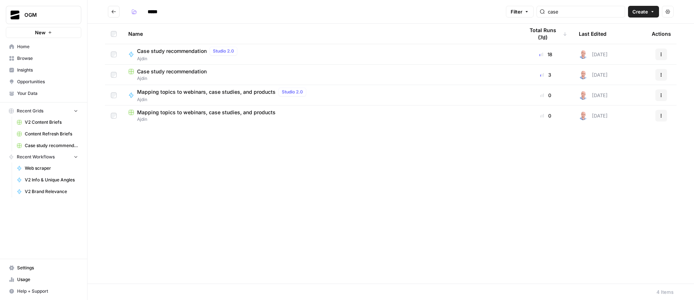
click at [176, 50] on span "Case study recommendation" at bounding box center [172, 50] width 70 height 7
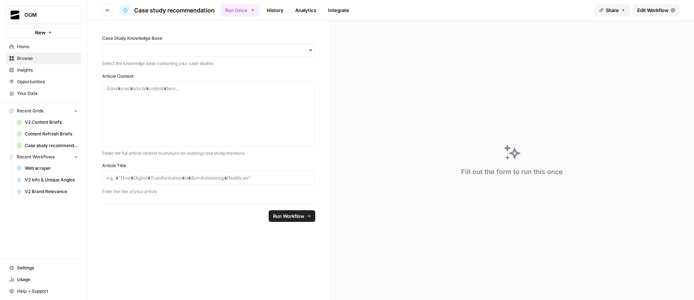
click at [653, 9] on span "Edit Workflow" at bounding box center [652, 10] width 31 height 7
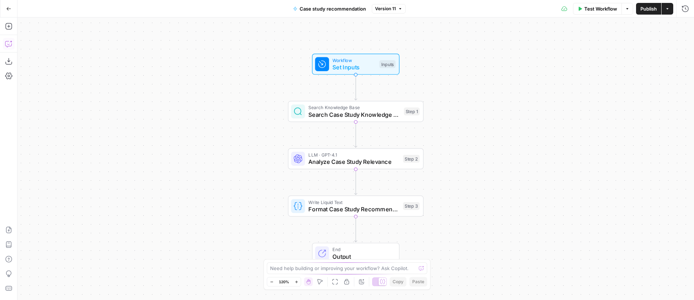
click at [8, 41] on icon "button" at bounding box center [8, 44] width 6 height 6
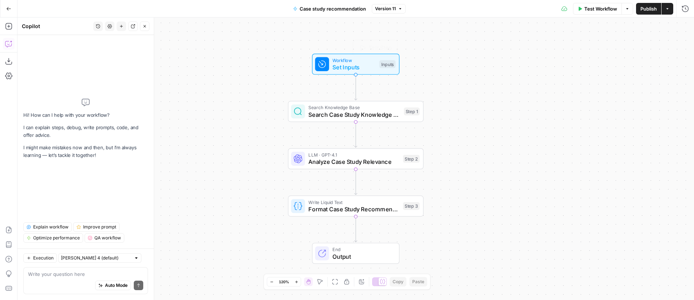
click at [343, 61] on span "Workflow" at bounding box center [353, 59] width 43 height 7
click at [664, 74] on span "edit field" at bounding box center [661, 74] width 16 height 6
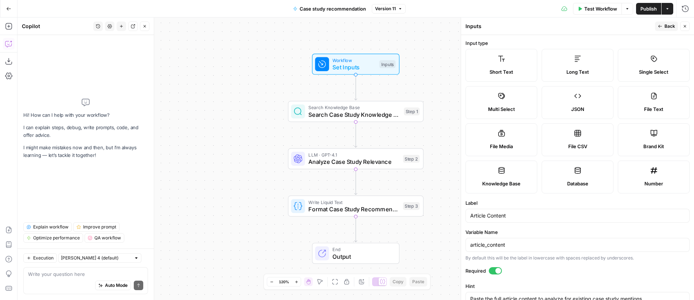
click at [489, 272] on div at bounding box center [495, 270] width 13 height 7
click at [664, 26] on button "Back" at bounding box center [666, 25] width 23 height 9
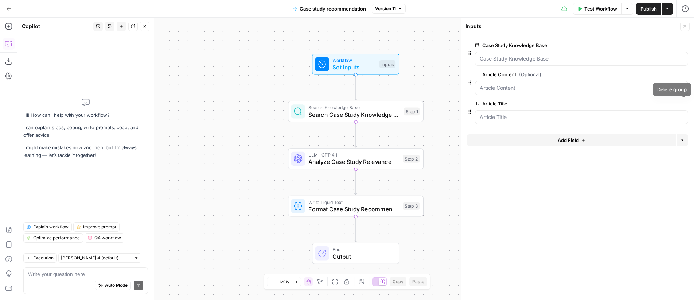
click at [658, 103] on span "edit field" at bounding box center [661, 104] width 16 height 6
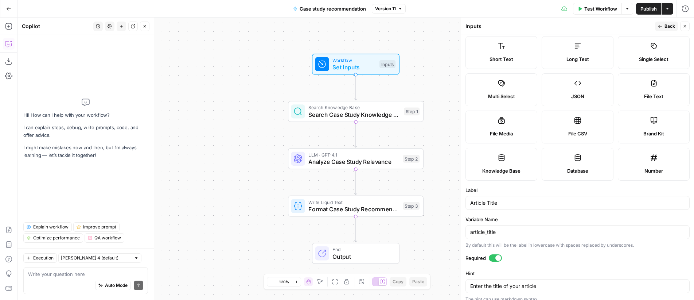
scroll to position [19, 0]
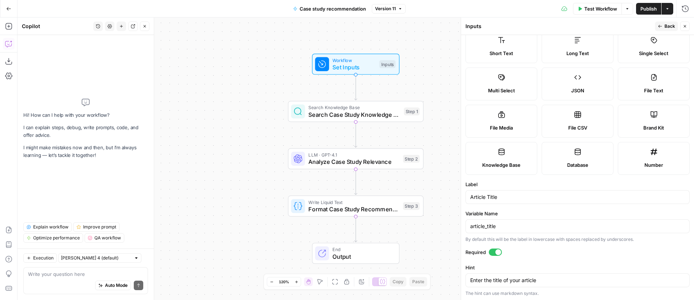
click at [492, 251] on div at bounding box center [495, 251] width 13 height 7
click at [670, 24] on span "Back" at bounding box center [669, 26] width 11 height 7
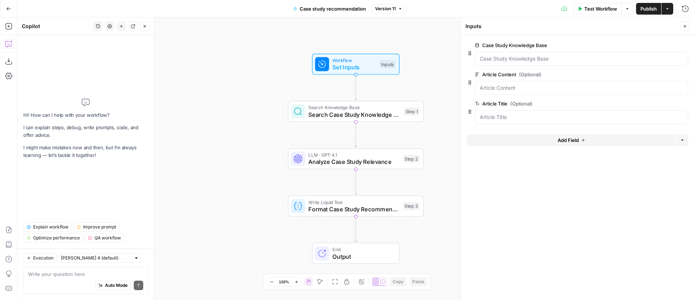
click at [685, 27] on icon "button" at bounding box center [685, 26] width 3 height 3
click at [13, 44] on button "Copilot" at bounding box center [9, 44] width 12 height 12
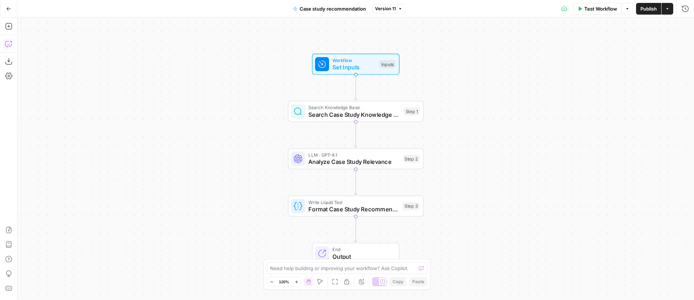
click at [11, 46] on icon "button" at bounding box center [8, 43] width 7 height 7
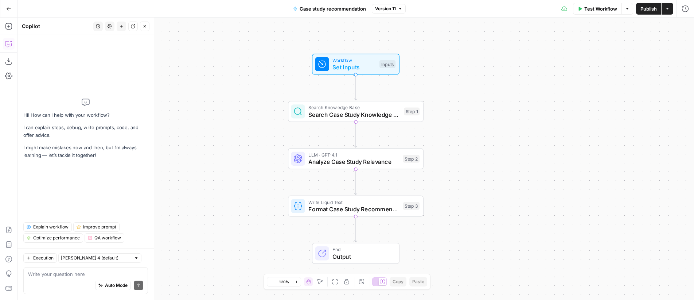
click at [105, 272] on textarea at bounding box center [85, 273] width 115 height 7
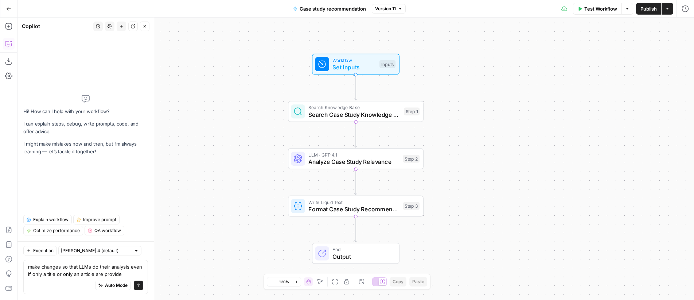
type textarea "make changes so that LLMs do their analysis even if only a title or only an art…"
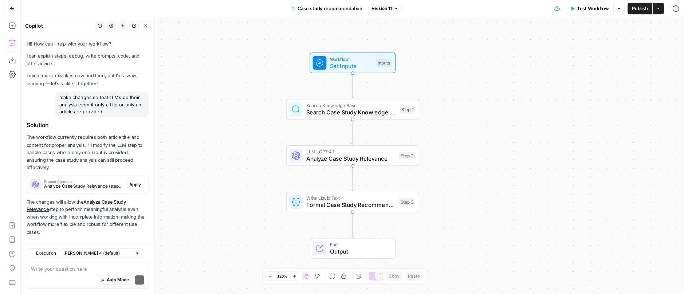
scroll to position [10, 0]
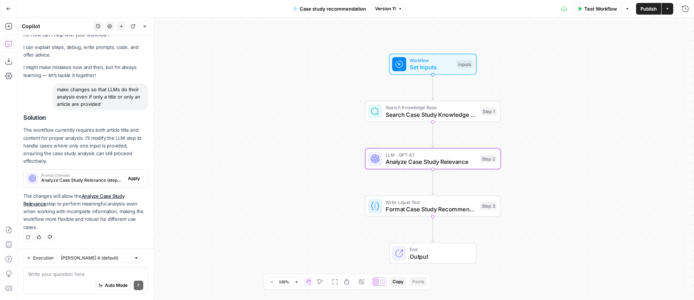
click at [128, 178] on span "Apply" at bounding box center [134, 178] width 12 height 7
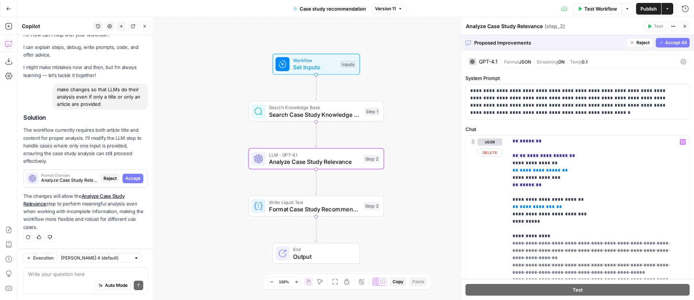
scroll to position [232, 0]
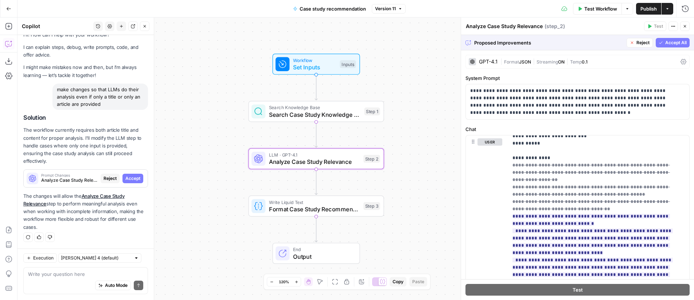
click at [665, 44] on span "Accept All" at bounding box center [675, 42] width 21 height 7
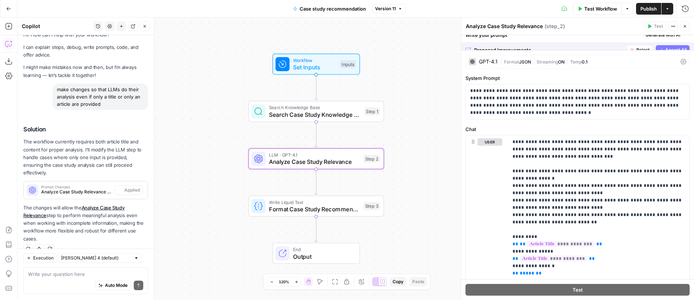
scroll to position [21, 0]
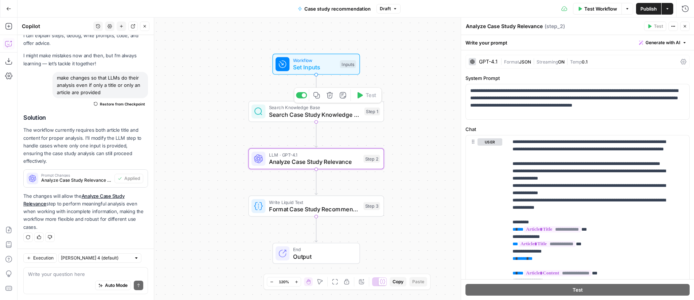
click at [331, 115] on span "Search Case Study Knowledge Base" at bounding box center [315, 114] width 92 height 9
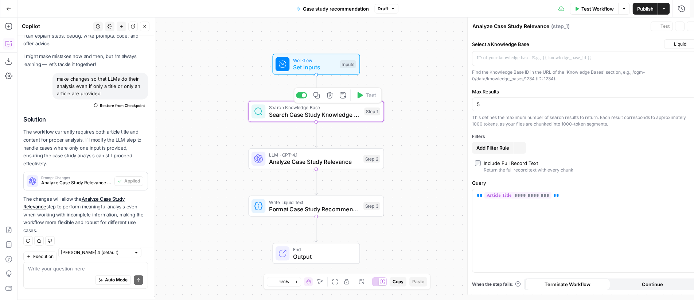
type textarea "Search Case Study Knowledge Base"
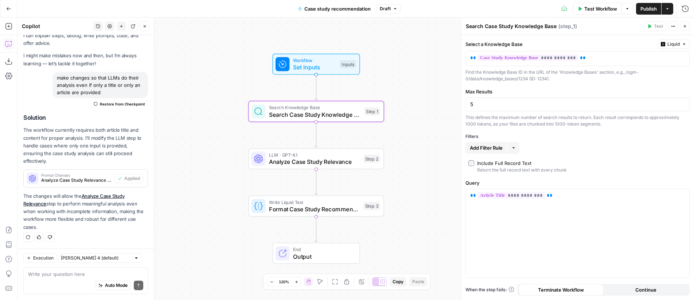
click at [642, 10] on span "Publish" at bounding box center [648, 8] width 16 height 7
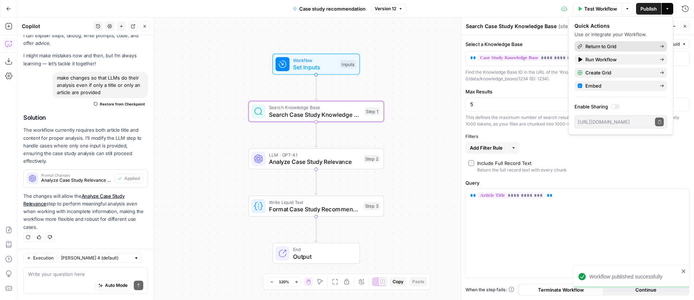
click at [611, 45] on span "Return to Grid" at bounding box center [619, 46] width 69 height 7
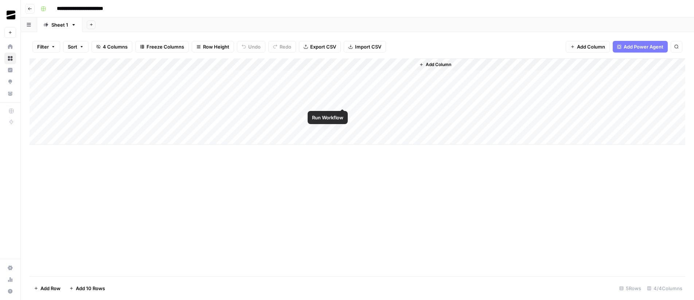
click at [341, 101] on div "Add Column" at bounding box center [358, 101] width 656 height 86
click at [344, 90] on div "Add Column" at bounding box center [358, 101] width 656 height 86
click at [73, 24] on icon "button" at bounding box center [74, 24] width 3 height 1
click at [97, 40] on span "Rename Sheet" at bounding box center [102, 38] width 35 height 7
click at [356, 14] on header "**********" at bounding box center [357, 8] width 673 height 17
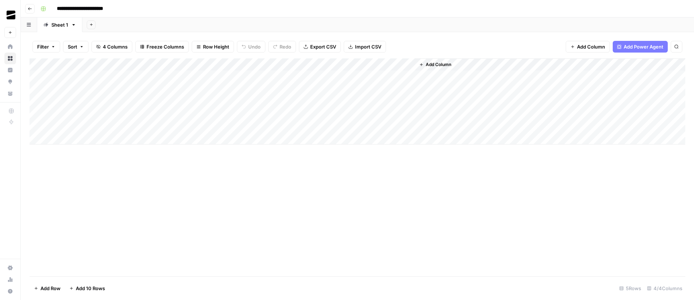
click at [334, 66] on div "Add Column" at bounding box center [358, 101] width 656 height 86
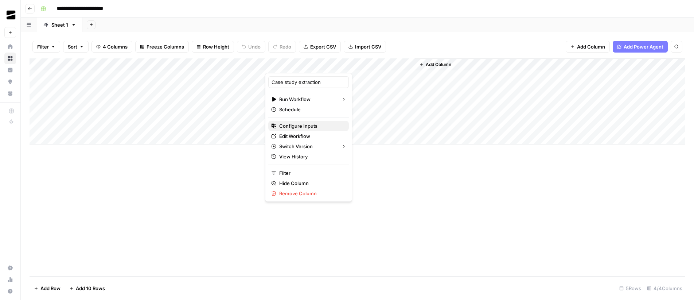
click at [291, 128] on span "Configure Inputs" at bounding box center [311, 125] width 64 height 7
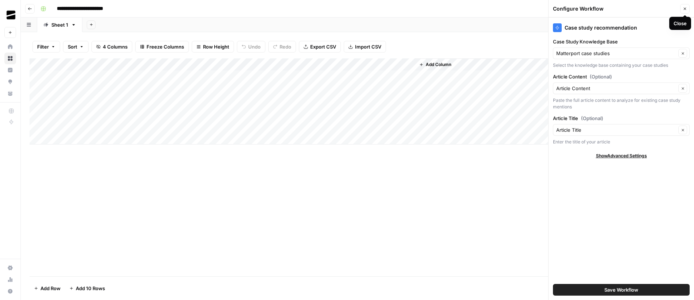
click at [685, 9] on icon "button" at bounding box center [685, 9] width 3 height 3
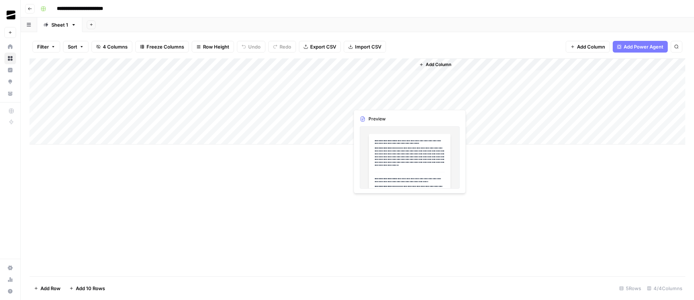
click at [409, 101] on div "Add Column" at bounding box center [358, 101] width 656 height 86
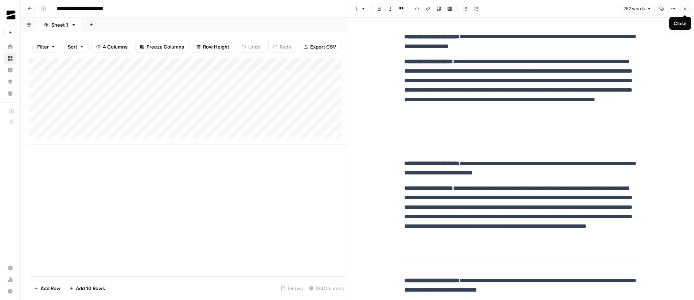
click at [685, 10] on icon "button" at bounding box center [685, 9] width 4 height 4
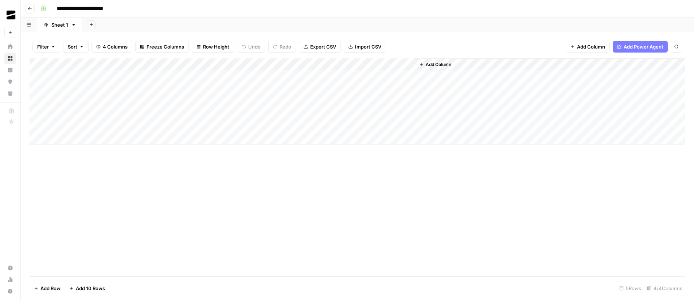
click at [468, 31] on div "Add Sheet" at bounding box center [387, 24] width 611 height 15
click at [30, 8] on icon "button" at bounding box center [30, 8] width 4 height 3
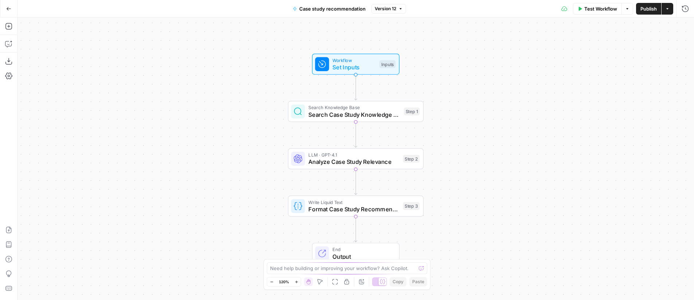
click at [8, 8] on icon "button" at bounding box center [9, 8] width 4 height 3
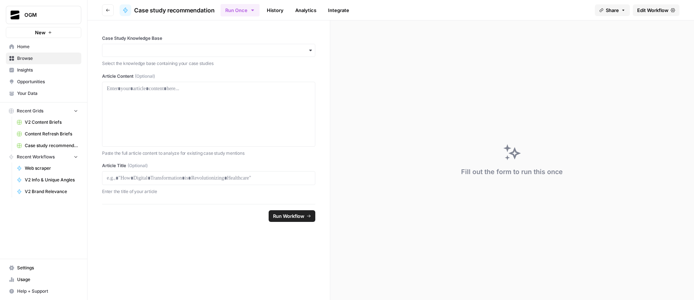
click at [111, 8] on div "Close sidebar" at bounding box center [115, 14] width 39 height 13
click at [107, 11] on div "Close sidebar" at bounding box center [115, 14] width 31 height 7
click at [108, 8] on icon "button" at bounding box center [108, 10] width 4 height 4
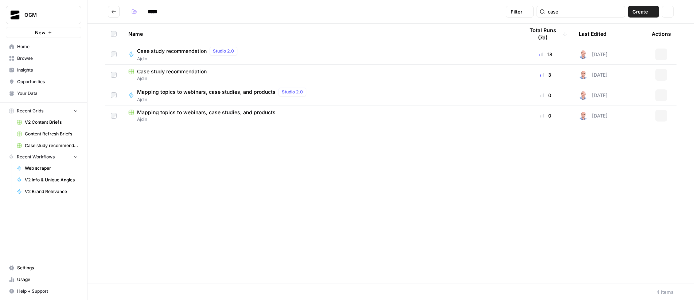
type input "*****"
click at [661, 55] on icon "button" at bounding box center [661, 55] width 1 height 1
click at [374, 6] on div "*****" at bounding box center [315, 12] width 375 height 12
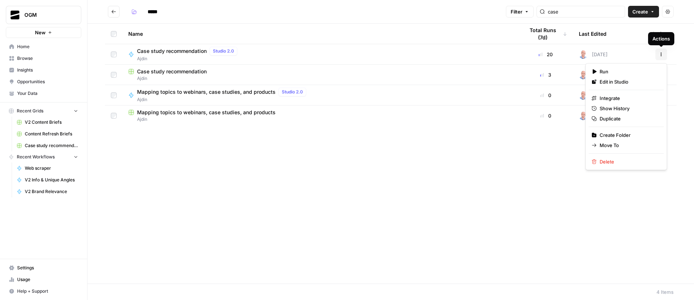
click at [661, 56] on button "Actions" at bounding box center [661, 54] width 12 height 12
click at [619, 117] on span "Duplicate" at bounding box center [628, 118] width 58 height 7
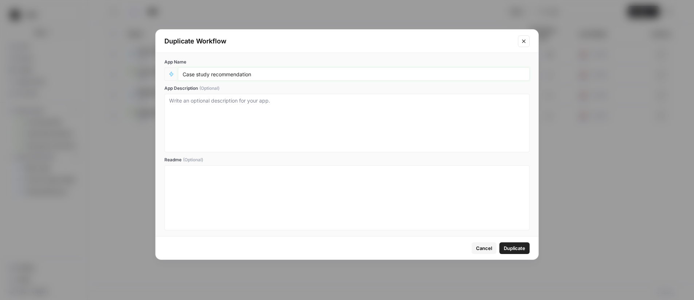
drag, startPoint x: 209, startPoint y: 74, endPoint x: 161, endPoint y: 72, distance: 48.1
click at [161, 72] on div "App Name Case study recommendation App Description (Optional) Readme (Optional)" at bounding box center [347, 144] width 383 height 183
type input "Webinar recommendation"
click at [521, 246] on span "Duplicate" at bounding box center [514, 247] width 21 height 7
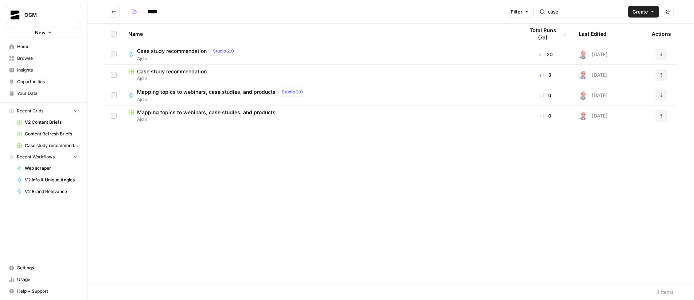
click at [42, 91] on span "Your Data" at bounding box center [47, 93] width 61 height 7
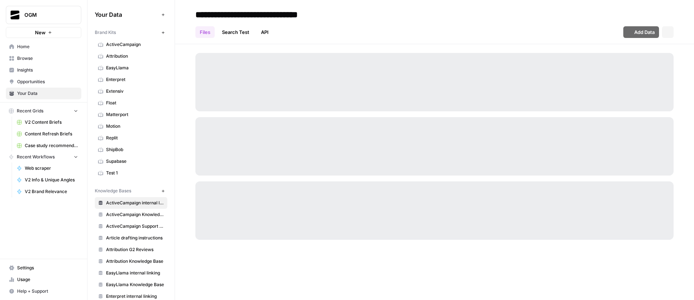
click at [39, 46] on span "Home" at bounding box center [47, 46] width 61 height 7
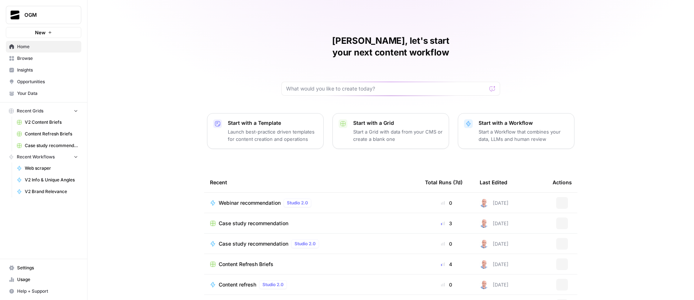
click at [36, 59] on span "Browse" at bounding box center [47, 58] width 61 height 7
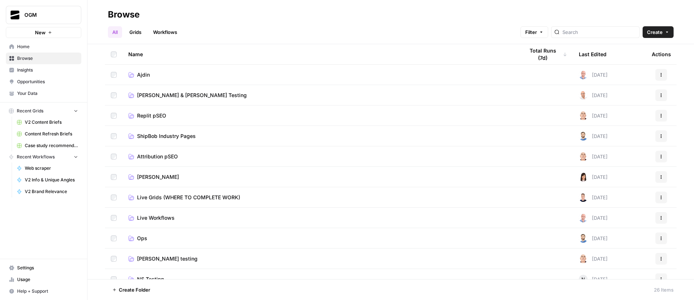
click at [147, 74] on span "Ajdin" at bounding box center [143, 74] width 13 height 7
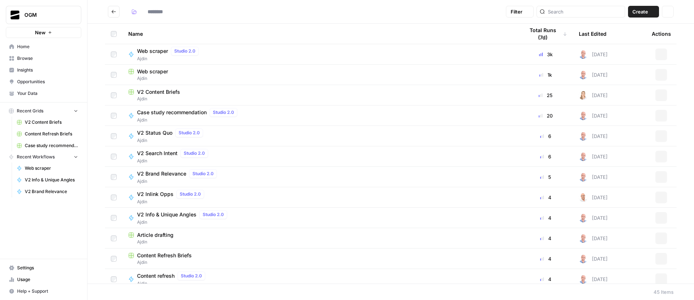
type input "*****"
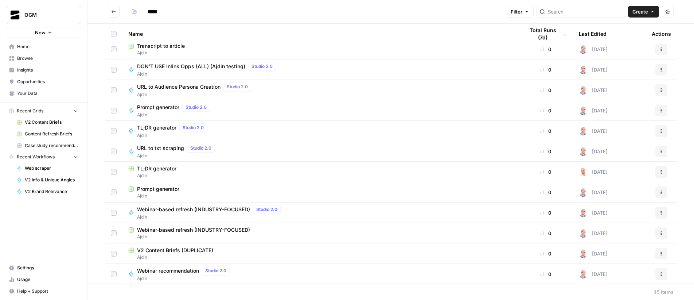
scroll to position [679, 0]
click at [181, 271] on span "Webinar recommendation" at bounding box center [168, 269] width 62 height 7
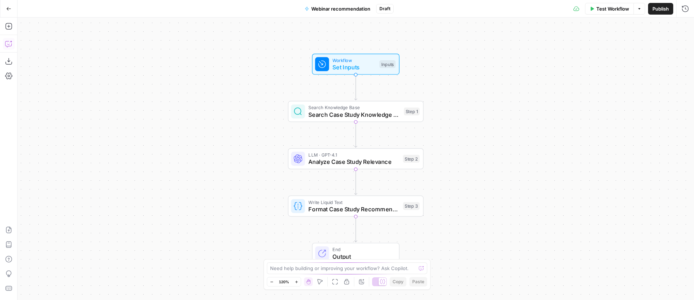
click at [10, 44] on icon "button" at bounding box center [8, 43] width 7 height 7
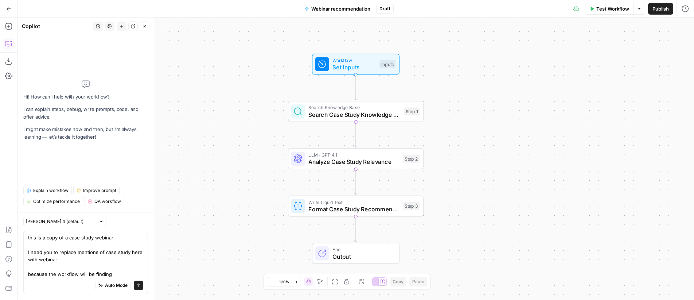
click at [110, 235] on textarea "this is a copy of a case study webinar I need you to replace mentions of case s…" at bounding box center [85, 256] width 115 height 44
click at [118, 273] on textarea "this is a copy of a case study workflow I need you to replace mentions of case …" at bounding box center [85, 256] width 115 height 44
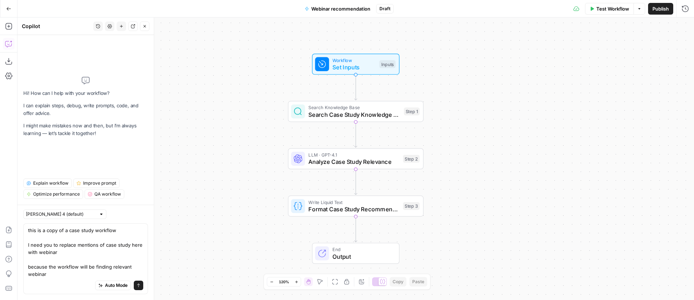
type textarea "this is a copy of a case study workflow I need you to replace mentions of case …"
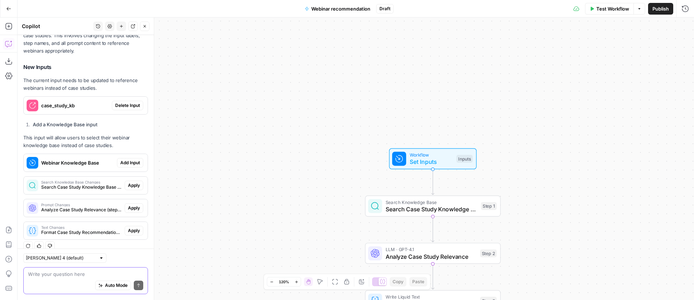
scroll to position [148, 0]
click at [126, 106] on span "Delete Input" at bounding box center [127, 105] width 25 height 7
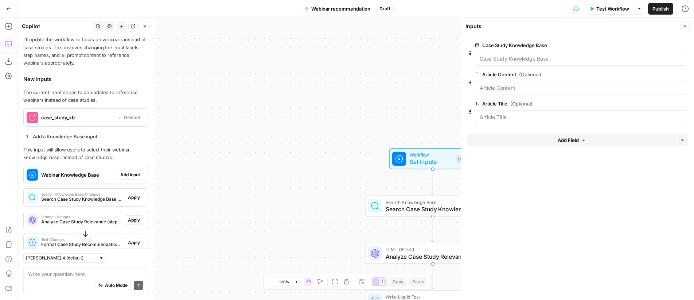
scroll to position [160, 0]
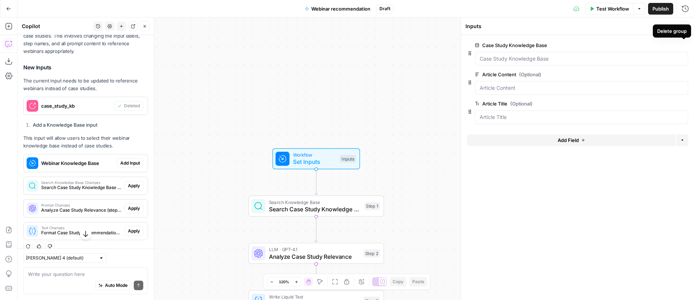
click at [684, 45] on icon "button" at bounding box center [684, 45] width 4 height 4
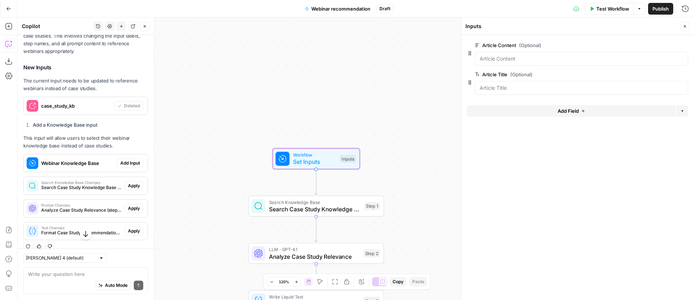
click at [124, 161] on span "Add Input" at bounding box center [130, 163] width 20 height 7
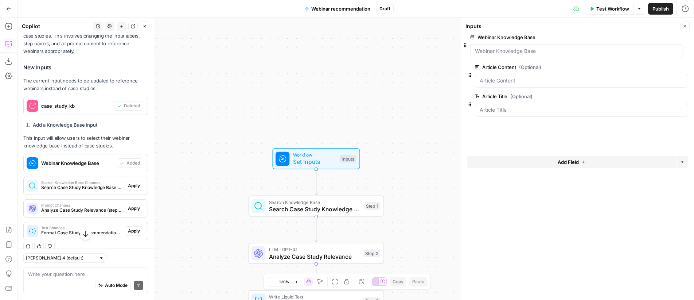
drag, startPoint x: 471, startPoint y: 113, endPoint x: 466, endPoint y: 44, distance: 69.0
drag, startPoint x: 469, startPoint y: 108, endPoint x: 466, endPoint y: 70, distance: 38.0
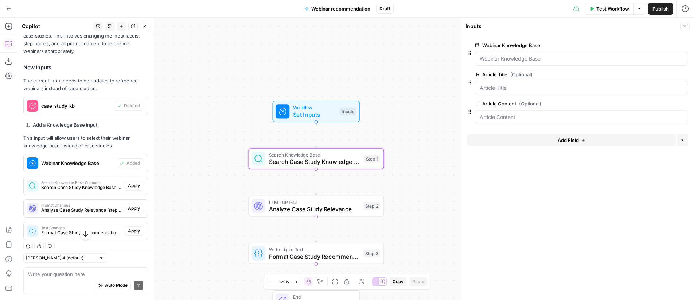
click at [128, 186] on span "Apply" at bounding box center [134, 185] width 12 height 7
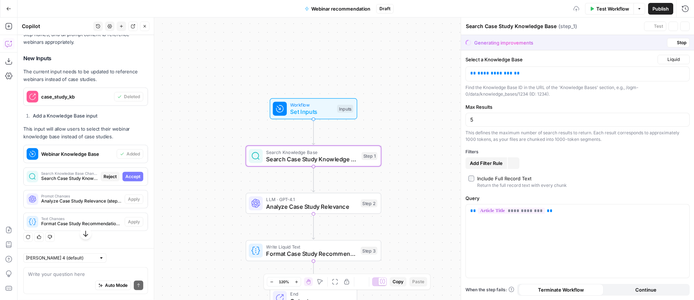
scroll to position [148, 0]
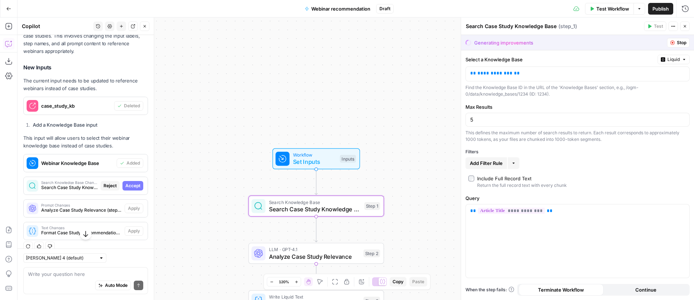
click at [128, 185] on span "Accept" at bounding box center [132, 185] width 15 height 7
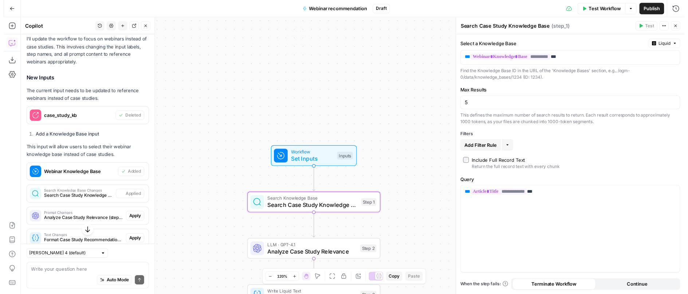
scroll to position [160, 0]
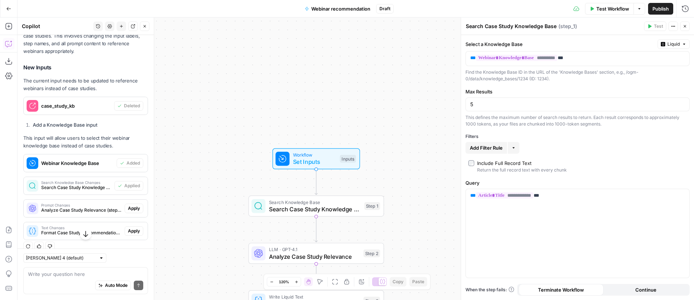
click at [498, 27] on textarea "Search Case Study Knowledge Base" at bounding box center [511, 26] width 91 height 7
drag, startPoint x: 485, startPoint y: 27, endPoint x: 513, endPoint y: 29, distance: 27.8
click at [513, 29] on textarea "Search Case Study Knowledge Base" at bounding box center [511, 26] width 91 height 7
type textarea "Search Webinar Knowledge Base"
click at [425, 102] on div "Workflow Set Inputs Inputs Search Knowledge Base Search Webinar Knowledge Base …" at bounding box center [355, 158] width 676 height 282
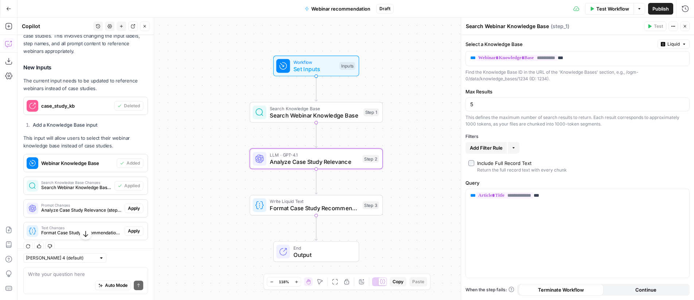
click at [76, 208] on span "Analyze Case Study Relevance (step_2)" at bounding box center [81, 210] width 81 height 7
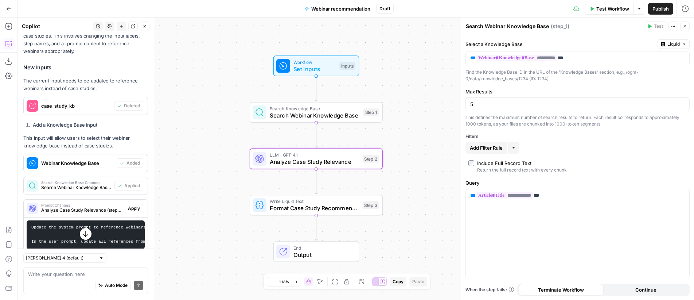
click at [132, 207] on span "Apply" at bounding box center [134, 208] width 12 height 7
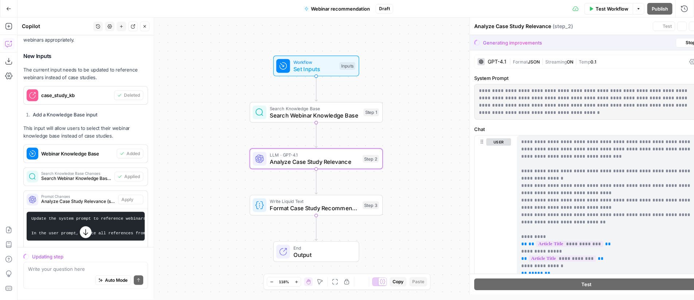
scroll to position [148, 0]
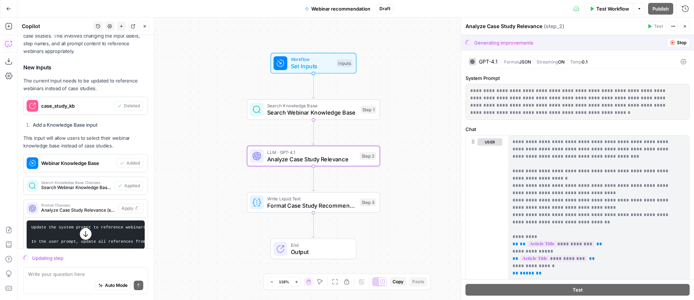
click at [58, 211] on span "Analyze Case Study Relevance (step_2)" at bounding box center [78, 210] width 74 height 7
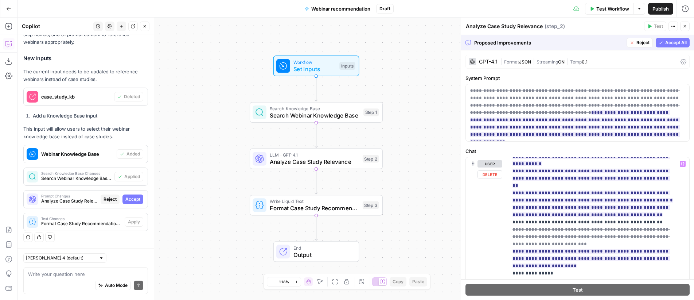
scroll to position [649, 0]
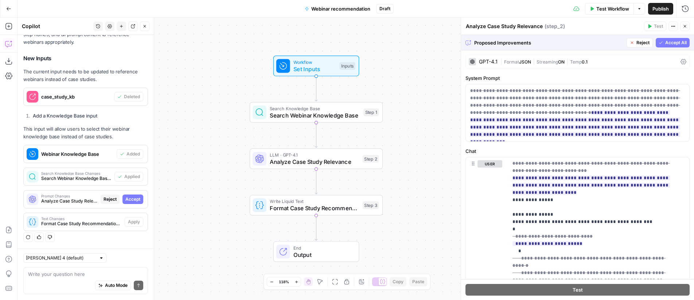
click at [670, 43] on span "Accept All" at bounding box center [675, 42] width 21 height 7
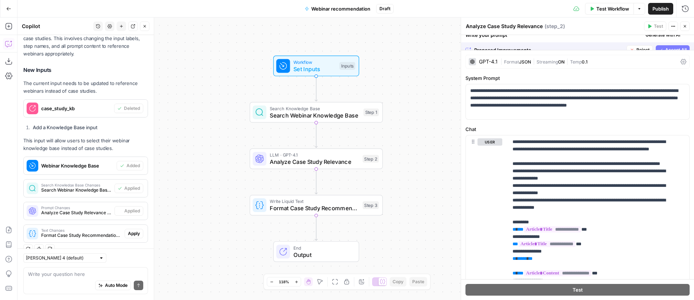
scroll to position [169, 0]
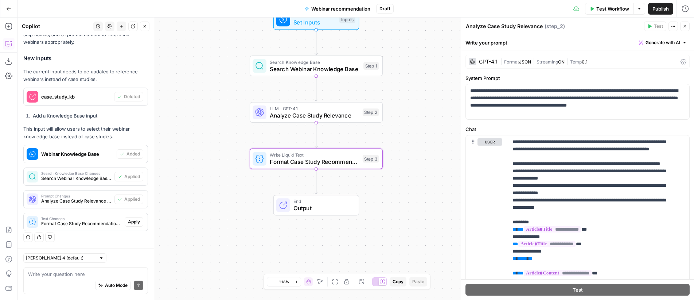
click at [129, 222] on span "Apply" at bounding box center [134, 221] width 12 height 7
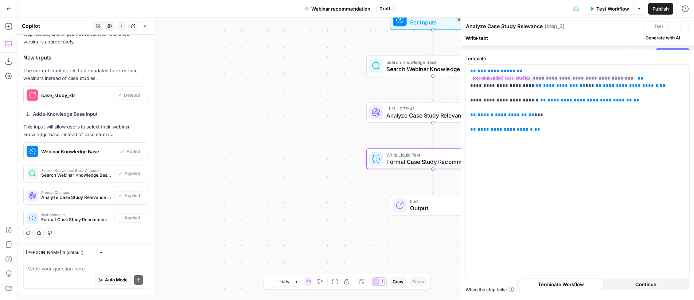
type textarea "Format Case Study Recommendation"
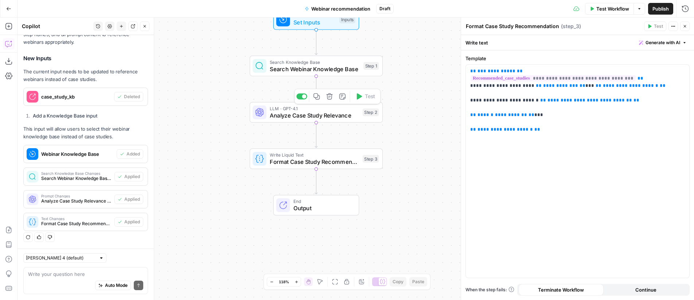
click at [318, 114] on span "Analyze Case Study Relevance" at bounding box center [314, 115] width 89 height 9
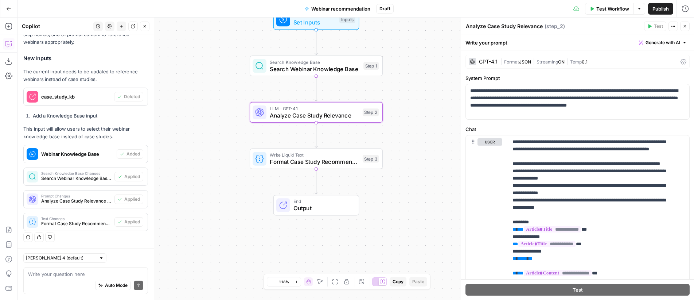
click at [492, 26] on textarea "Analyze Case Study Relevance" at bounding box center [504, 26] width 77 height 7
drag, startPoint x: 488, startPoint y: 27, endPoint x: 516, endPoint y: 26, distance: 28.1
click at [516, 26] on textarea "Analyze Case Study Relevance" at bounding box center [504, 26] width 77 height 7
type textarea "Analyze Webinar Relevance"
click at [300, 157] on span "Format Case Study Recommendation" at bounding box center [314, 161] width 89 height 9
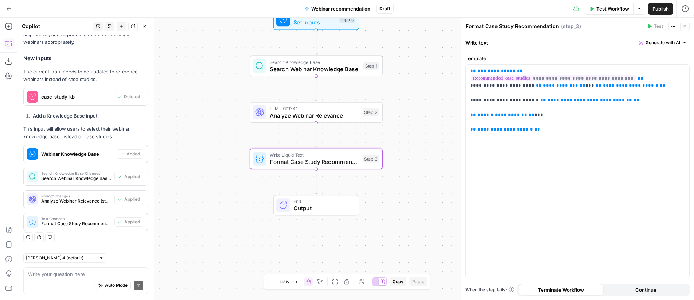
click at [506, 25] on textarea "Format Case Study Recommendation" at bounding box center [512, 26] width 93 height 7
drag, startPoint x: 485, startPoint y: 25, endPoint x: 513, endPoint y: 27, distance: 27.4
click at [513, 27] on textarea "Format Case Study Recommendation" at bounding box center [512, 26] width 93 height 7
type textarea "Format Webinar Recommendation"
click at [426, 95] on div "Workflow Set Inputs Inputs Search Knowledge Base Search Webinar Knowledge Base …" at bounding box center [355, 158] width 676 height 282
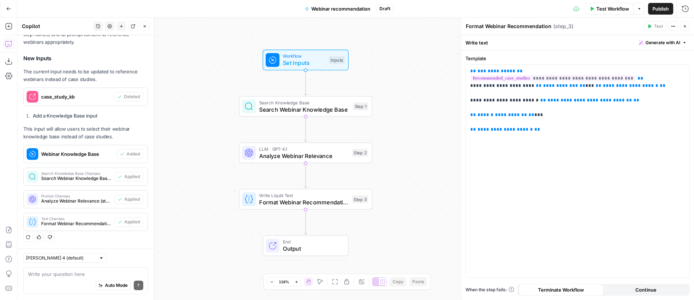
drag, startPoint x: 413, startPoint y: 84, endPoint x: 402, endPoint y: 78, distance: 12.2
click at [402, 78] on div "Workflow Set Inputs Inputs Search Knowledge Base Search Webinar Knowledge Base …" at bounding box center [355, 158] width 676 height 282
click at [657, 8] on span "Publish" at bounding box center [660, 8] width 16 height 7
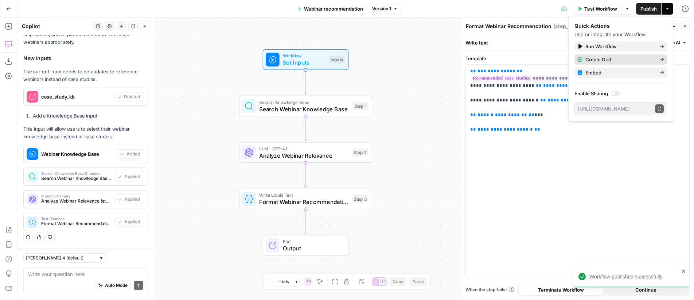
click at [618, 58] on span "Create Grid" at bounding box center [619, 59] width 69 height 7
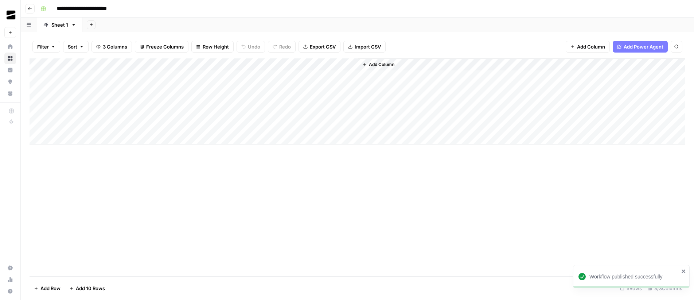
click at [97, 8] on input "**********" at bounding box center [95, 9] width 82 height 12
drag, startPoint x: 122, startPoint y: 8, endPoint x: 132, endPoint y: 10, distance: 10.4
click at [132, 10] on input "**********" at bounding box center [95, 9] width 82 height 12
click at [200, 13] on div "**********" at bounding box center [362, 9] width 649 height 12
type input "**********"
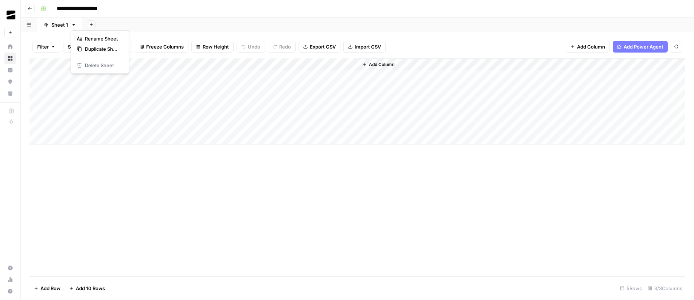
click at [74, 25] on icon "button" at bounding box center [73, 24] width 5 height 5
click at [87, 38] on span "Rename Sheet" at bounding box center [102, 38] width 35 height 7
click at [69, 26] on input "**********" at bounding box center [72, 24] width 42 height 9
type input "**********"
click at [343, 65] on div "Add Column" at bounding box center [358, 101] width 656 height 86
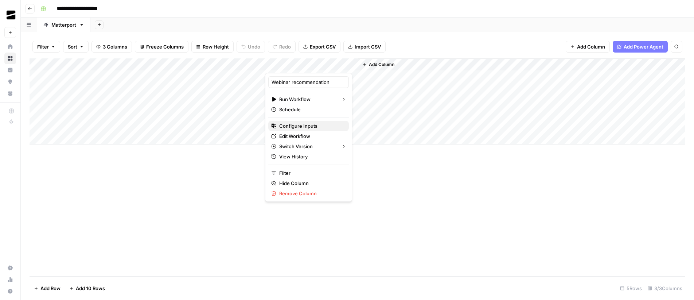
click at [304, 123] on span "Configure Inputs" at bounding box center [311, 125] width 64 height 7
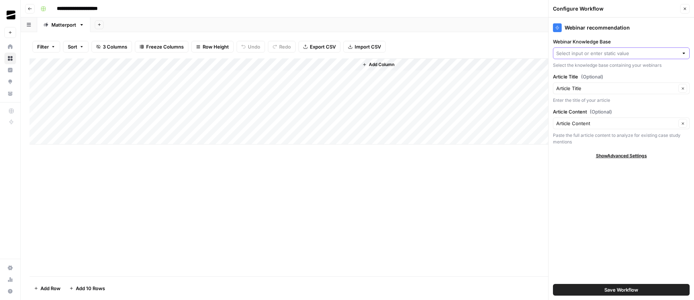
click at [582, 51] on input "Webinar Knowledge Base" at bounding box center [617, 53] width 122 height 7
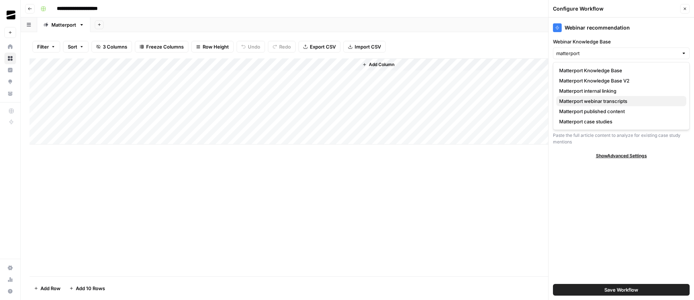
click at [622, 100] on span "Matterport webinar transcripts" at bounding box center [619, 100] width 121 height 7
type input "Matterport webinar transcripts"
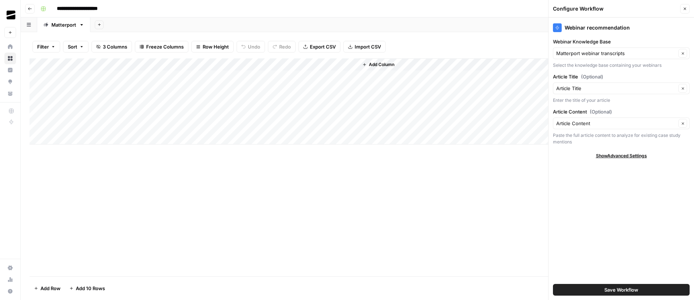
click at [126, 78] on div "Add Column" at bounding box center [358, 101] width 656 height 86
click at [325, 77] on div "Add Column" at bounding box center [358, 101] width 656 height 86
click at [633, 293] on div "webinar_kb_input_value can't be blank" at bounding box center [629, 292] width 117 height 3
click at [631, 292] on div "webinar_kb_input_value can't be blank" at bounding box center [629, 292] width 117 height 3
click at [682, 271] on icon "close" at bounding box center [683, 271] width 5 height 6
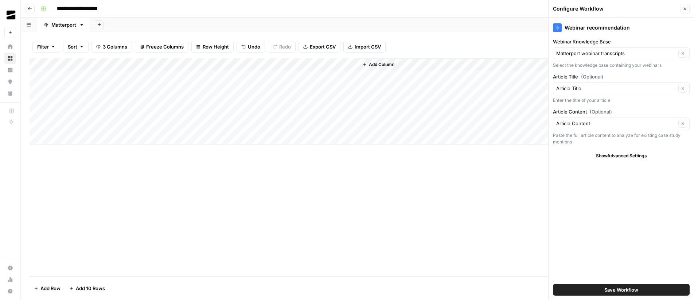
click at [632, 289] on span "Save Workflow" at bounding box center [621, 289] width 34 height 7
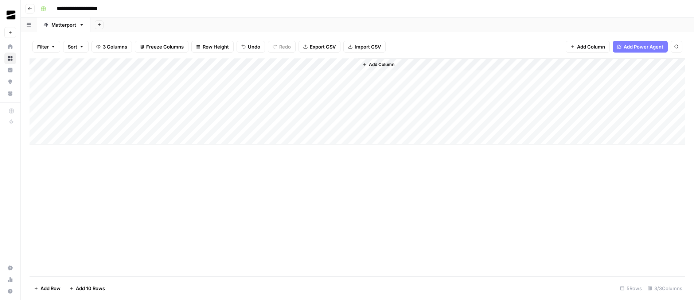
click at [318, 77] on div "Add Column" at bounding box center [358, 101] width 656 height 86
click at [344, 64] on div "Add Column" at bounding box center [358, 101] width 656 height 86
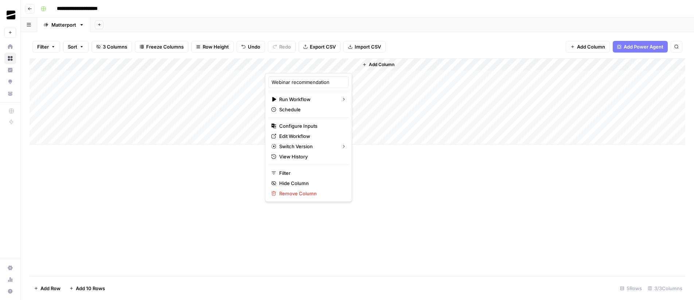
click at [344, 71] on div at bounding box center [311, 65] width 93 height 15
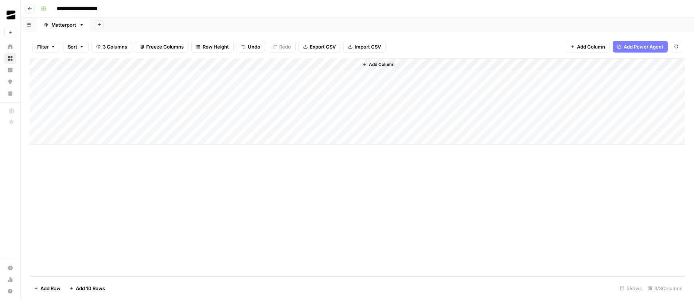
click at [343, 76] on div "Add Column" at bounding box center [358, 101] width 656 height 86
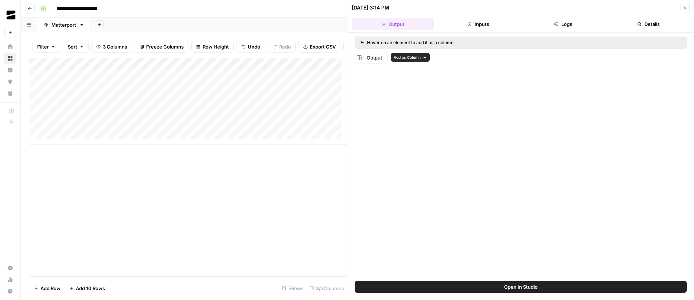
click at [370, 58] on span "Output" at bounding box center [374, 58] width 15 height 6
click at [575, 26] on button "Logs" at bounding box center [563, 24] width 82 height 12
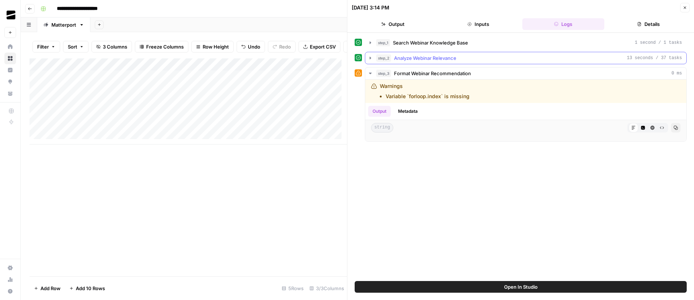
click at [425, 60] on span "Analyze Webinar Relevance" at bounding box center [425, 57] width 62 height 7
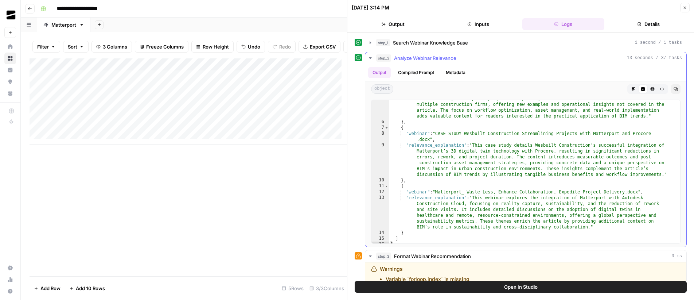
scroll to position [43, 0]
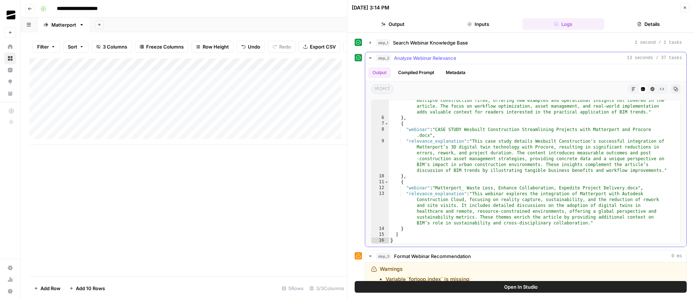
click at [432, 59] on span "Analyze Webinar Relevance" at bounding box center [425, 57] width 62 height 7
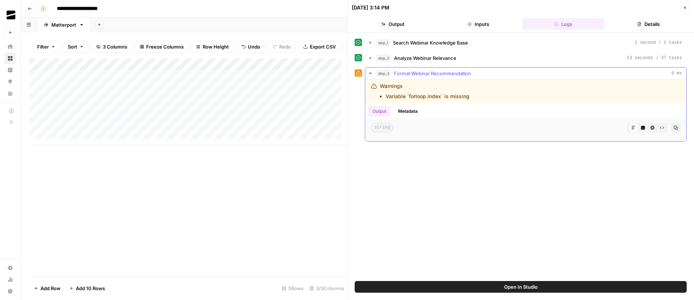
drag, startPoint x: 380, startPoint y: 86, endPoint x: 474, endPoint y: 99, distance: 94.9
click at [474, 99] on div "Warnings Variable `forloop.index` is missing" at bounding box center [473, 90] width 204 height 17
copy div "Warnings Variable `forloop.index` is missing"
click at [685, 7] on icon "button" at bounding box center [685, 8] width 3 height 3
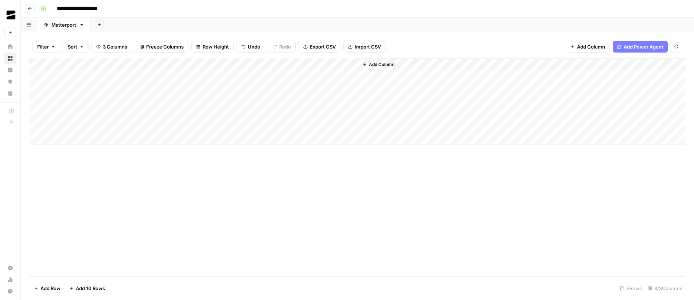
click at [342, 65] on div "Add Column" at bounding box center [358, 101] width 656 height 86
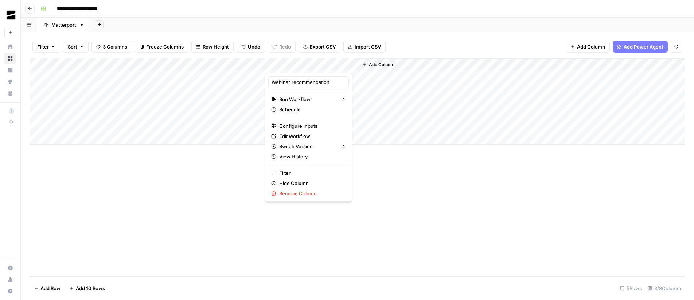
click at [372, 214] on div "Add Column" at bounding box center [358, 167] width 656 height 218
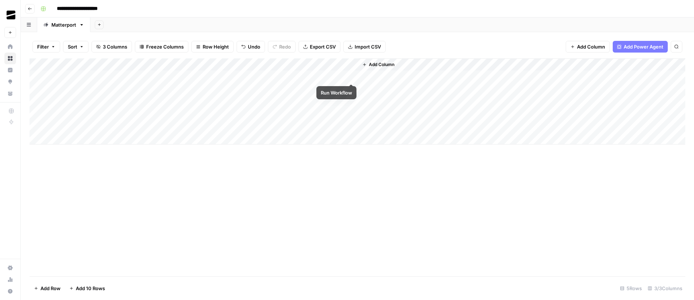
click at [352, 76] on div "Add Column" at bounding box center [358, 101] width 656 height 86
click at [342, 77] on div "Add Column" at bounding box center [358, 101] width 656 height 86
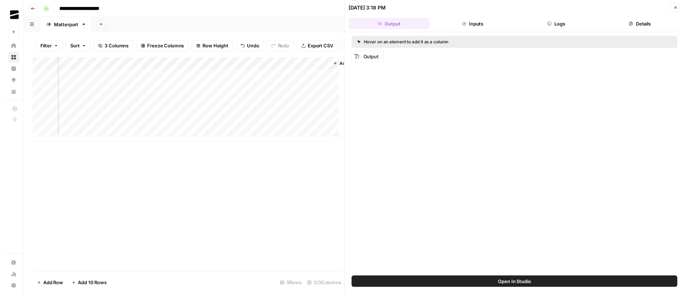
scroll to position [0, 57]
click at [294, 81] on div "Add Column" at bounding box center [188, 101] width 317 height 86
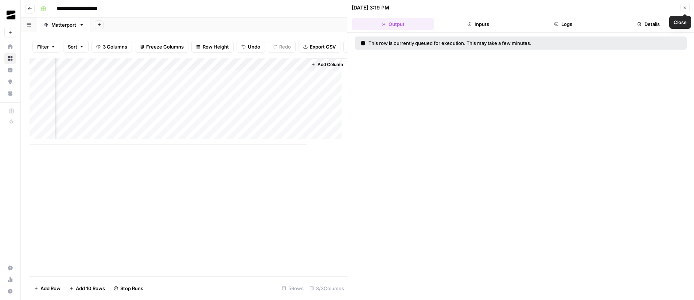
click at [686, 8] on icon "button" at bounding box center [685, 7] width 4 height 4
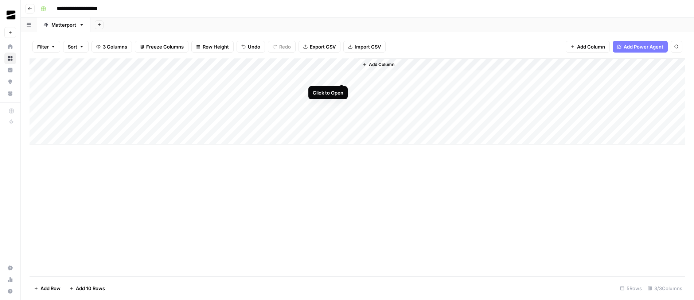
click at [342, 76] on div "Add Column" at bounding box center [358, 101] width 656 height 86
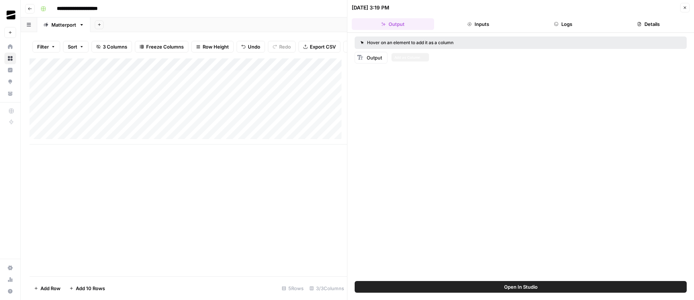
click at [376, 57] on span "Output" at bounding box center [374, 58] width 15 height 6
click at [688, 7] on button "Close" at bounding box center [684, 7] width 9 height 9
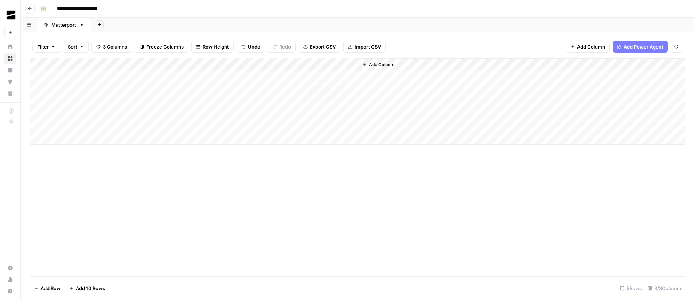
click at [342, 77] on div "Add Column" at bounding box center [358, 101] width 656 height 86
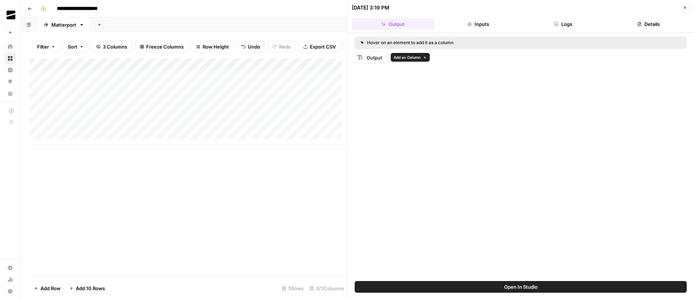
click at [361, 59] on rect at bounding box center [360, 57] width 6 height 6
click at [406, 56] on span "Add as Column" at bounding box center [407, 57] width 27 height 6
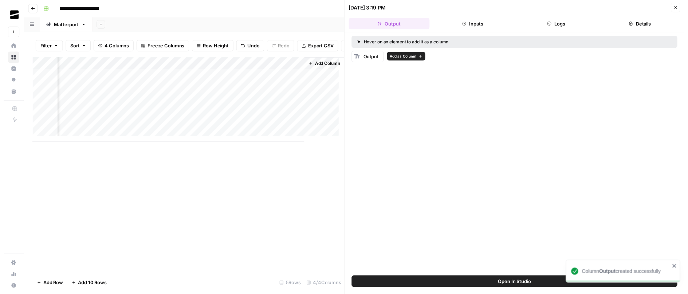
scroll to position [0, 123]
click at [571, 23] on button "Logs" at bounding box center [563, 24] width 82 height 12
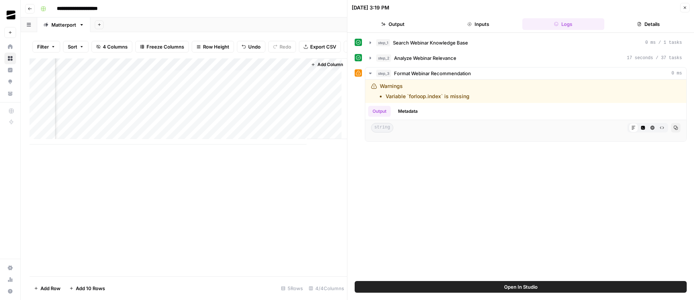
click at [684, 6] on icon "button" at bounding box center [685, 7] width 4 height 4
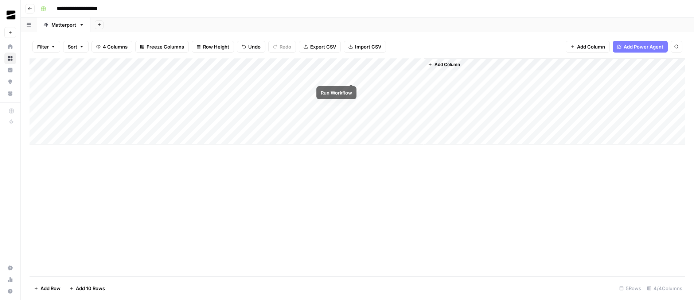
click at [351, 76] on div "Add Column" at bounding box center [358, 101] width 656 height 86
click at [407, 73] on div "Add Column" at bounding box center [358, 101] width 656 height 86
click at [419, 65] on div "Add Column" at bounding box center [358, 101] width 656 height 86
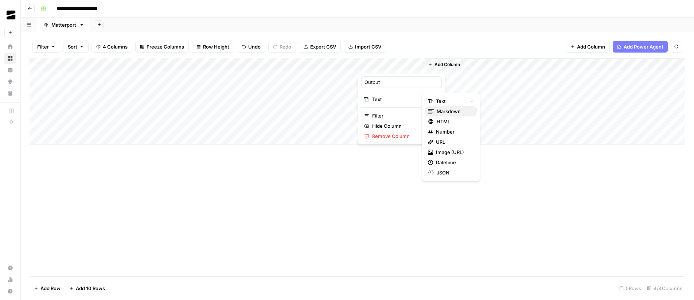
click at [465, 111] on span "Markdown" at bounding box center [454, 110] width 34 height 7
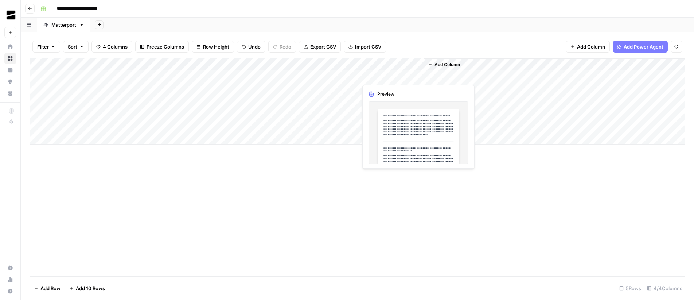
click at [417, 77] on div "Add Column" at bounding box center [358, 101] width 656 height 86
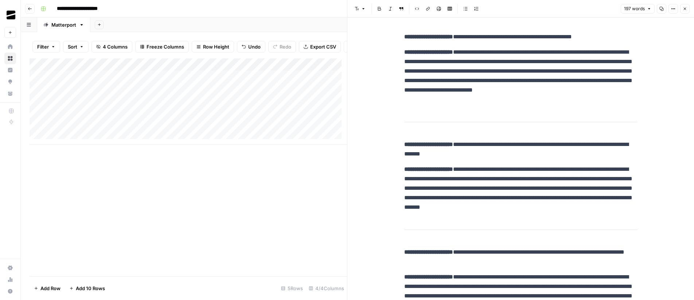
click at [683, 9] on icon "button" at bounding box center [685, 9] width 4 height 4
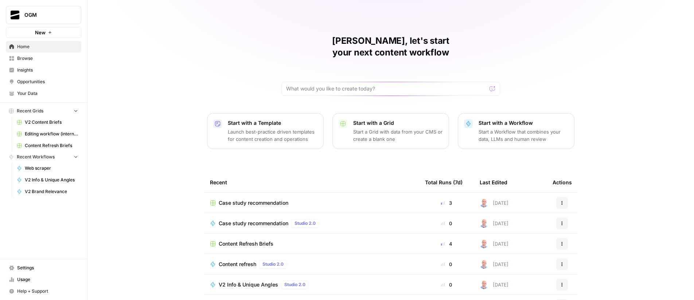
click at [43, 92] on span "Your Data" at bounding box center [47, 93] width 61 height 7
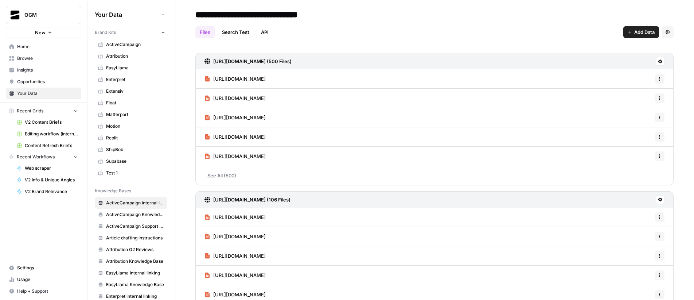
click at [249, 117] on span "[URL][DOMAIN_NAME]" at bounding box center [239, 117] width 52 height 7
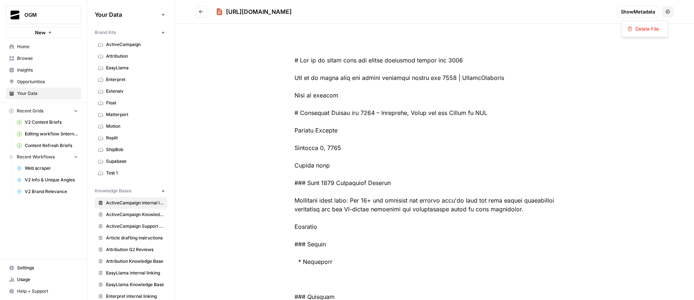
click at [665, 12] on icon "button" at bounding box center [667, 11] width 4 height 4
click at [200, 9] on icon "Go back" at bounding box center [201, 11] width 5 height 5
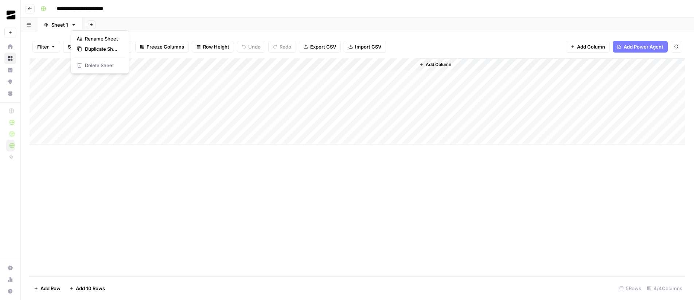
click at [73, 25] on icon "button" at bounding box center [74, 24] width 3 height 1
click at [94, 37] on span "Rename Sheet" at bounding box center [102, 38] width 35 height 7
type input "**********"
click at [458, 16] on header "**********" at bounding box center [357, 8] width 673 height 17
click at [335, 65] on div "Add Column" at bounding box center [358, 101] width 656 height 86
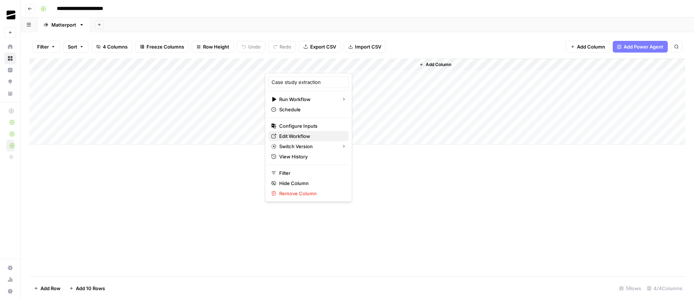
click at [309, 136] on span "Edit Workflow" at bounding box center [311, 135] width 64 height 7
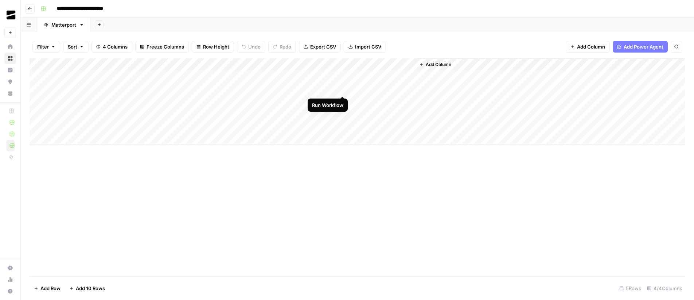
click at [343, 90] on div "Add Column" at bounding box center [358, 101] width 656 height 86
click at [342, 100] on div "Add Column" at bounding box center [358, 101] width 656 height 86
drag, startPoint x: 146, startPoint y: 102, endPoint x: 171, endPoint y: 103, distance: 24.4
click at [170, 103] on div "Add Column" at bounding box center [358, 101] width 656 height 86
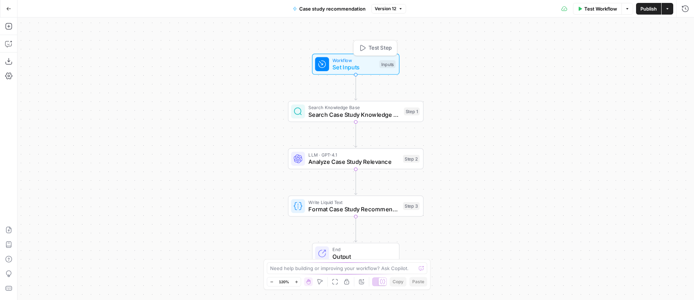
click at [347, 63] on span "Set Inputs" at bounding box center [353, 67] width 43 height 9
drag, startPoint x: 470, startPoint y: 112, endPoint x: 465, endPoint y: 42, distance: 70.9
drag, startPoint x: 470, startPoint y: 113, endPoint x: 468, endPoint y: 74, distance: 39.8
click at [644, 9] on span "Publish" at bounding box center [648, 8] width 16 height 7
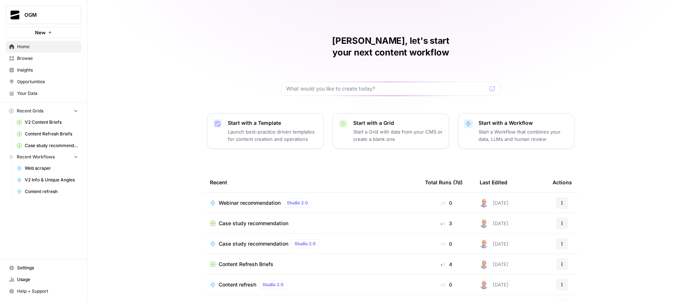
click at [35, 94] on span "Your Data" at bounding box center [47, 93] width 61 height 7
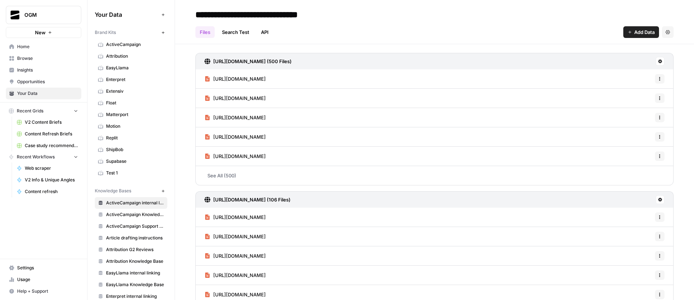
click at [39, 277] on span "Usage" at bounding box center [47, 279] width 61 height 7
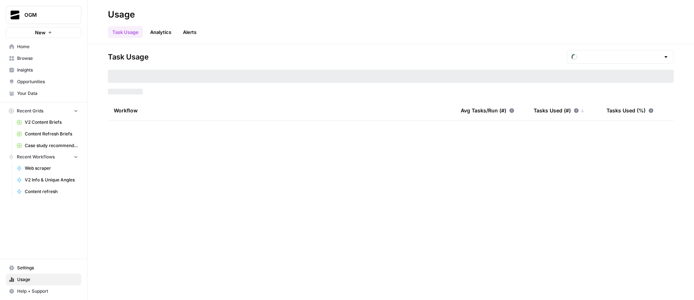
type input "September Tasks"
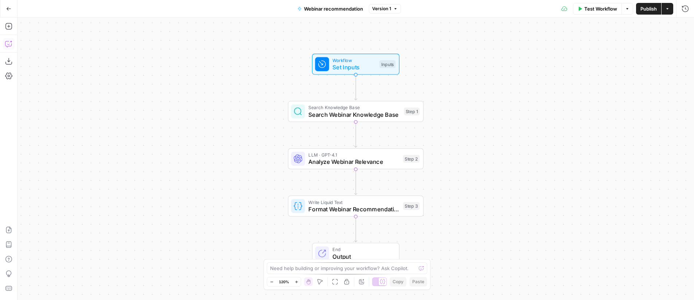
click at [8, 45] on icon "button" at bounding box center [8, 43] width 7 height 7
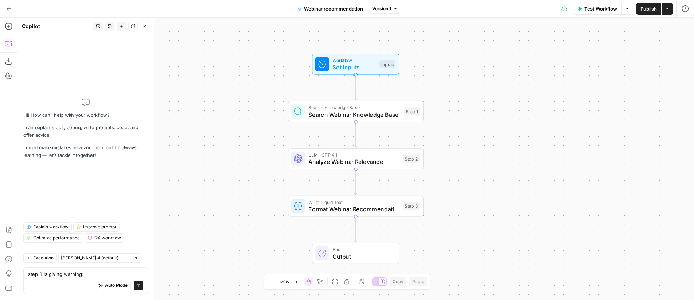
type textarea "step 3 is giving warning: Warnings Variable `forloop.index` is missing"
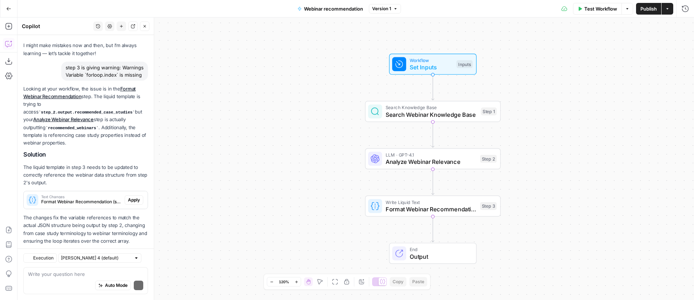
scroll to position [53, 0]
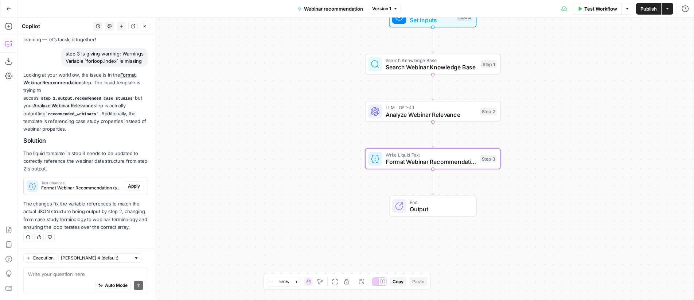
click at [128, 183] on span "Apply" at bounding box center [134, 186] width 12 height 7
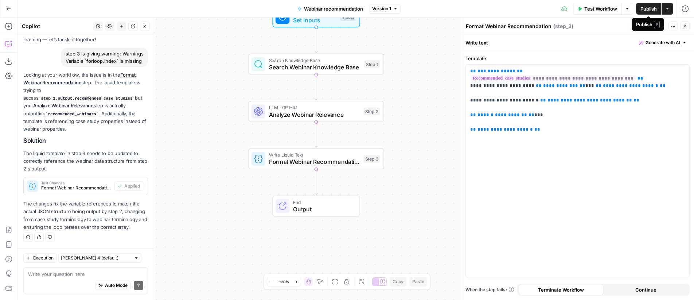
click at [644, 9] on span "Publish" at bounding box center [648, 8] width 16 height 7
click at [646, 9] on span "Publish" at bounding box center [648, 8] width 16 height 7
click at [584, 155] on div "**********" at bounding box center [577, 170] width 223 height 213
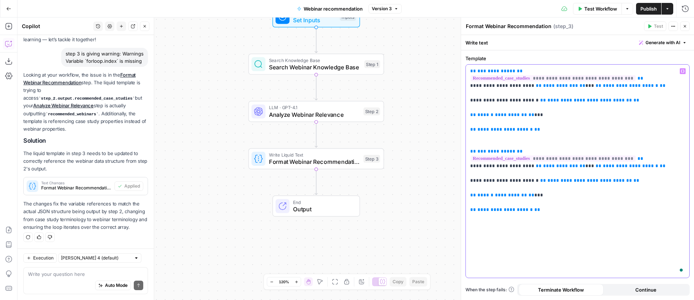
scroll to position [64, 0]
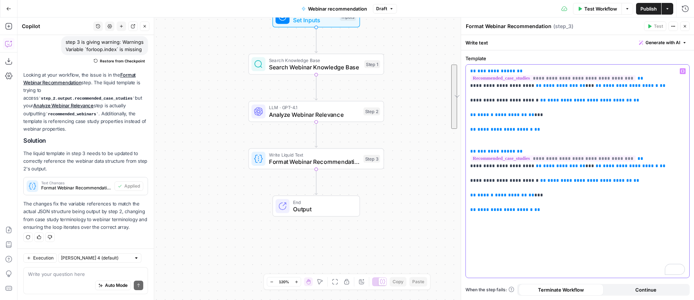
drag, startPoint x: 550, startPoint y: 211, endPoint x: 477, endPoint y: 142, distance: 99.5
click at [477, 142] on p "**********" at bounding box center [577, 140] width 215 height 146
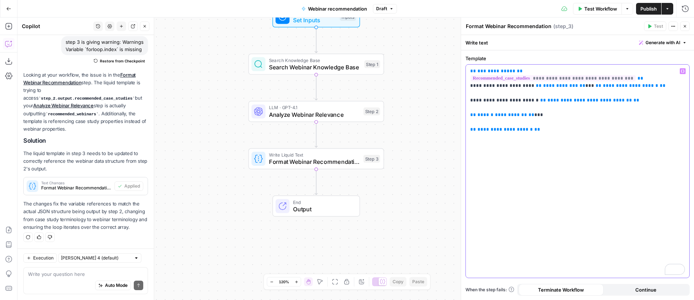
scroll to position [53, 0]
click at [64, 273] on textarea at bounding box center [85, 273] width 115 height 7
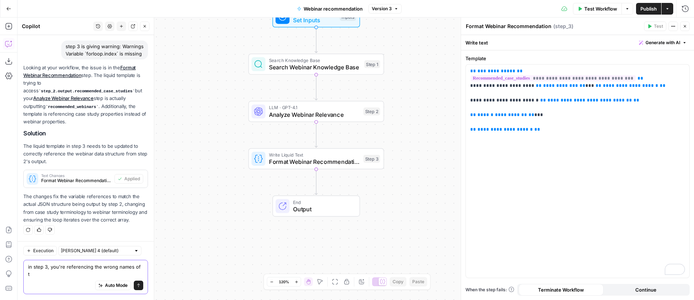
scroll to position [60, 0]
type textarea "in step 3, you're referencing the wrong names of the previous steps like recomm…"
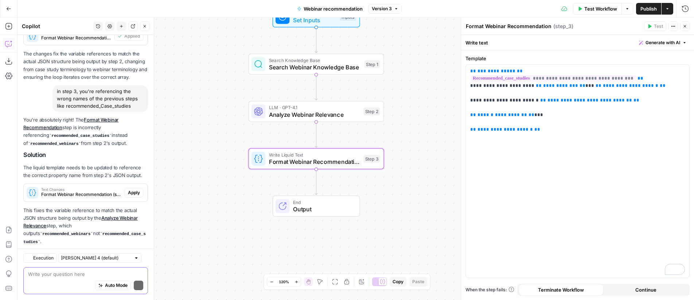
scroll to position [216, 0]
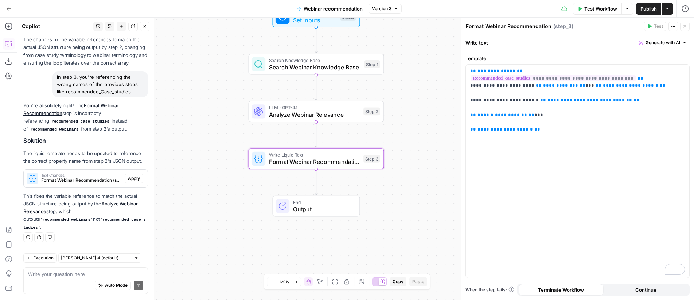
click at [128, 176] on span "Apply" at bounding box center [134, 178] width 12 height 7
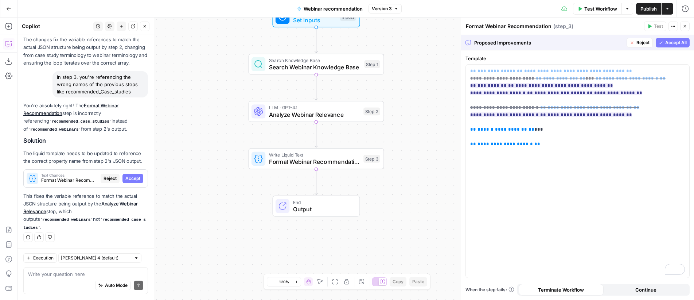
click at [677, 40] on span "Accept All" at bounding box center [675, 42] width 21 height 7
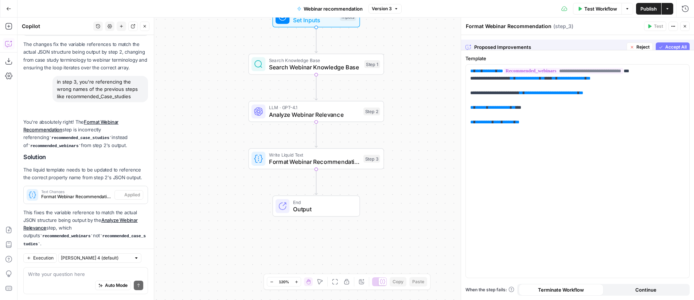
scroll to position [240, 0]
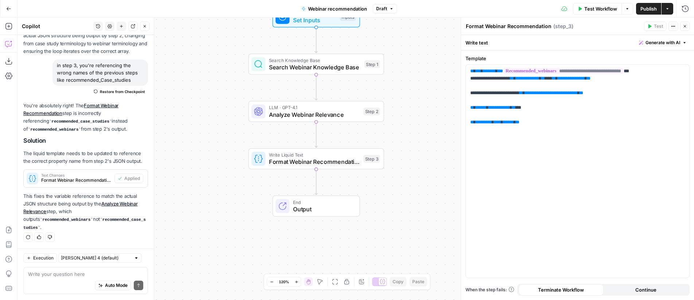
click at [653, 9] on span "Publish" at bounding box center [648, 8] width 16 height 7
click at [653, 10] on span "Publish" at bounding box center [648, 8] width 16 height 7
click at [688, 27] on button "Close" at bounding box center [684, 25] width 9 height 9
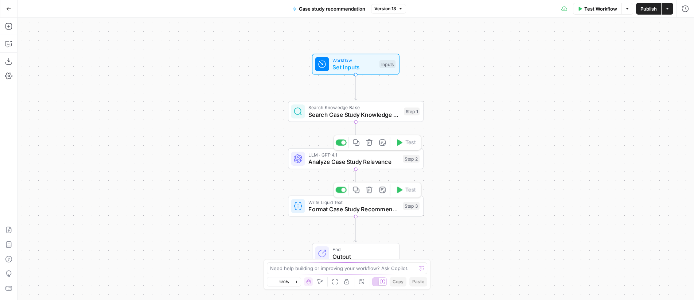
click at [335, 209] on span "Format Case Study Recommendation" at bounding box center [353, 208] width 91 height 9
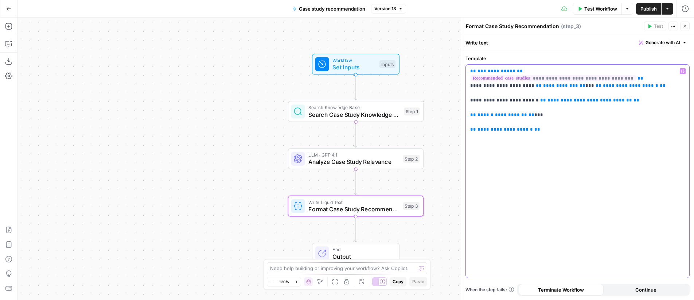
click at [566, 129] on p "**********" at bounding box center [577, 100] width 215 height 66
click at [684, 28] on icon "button" at bounding box center [685, 26] width 4 height 4
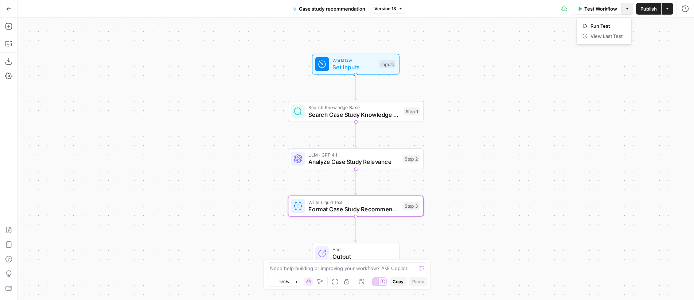
click at [629, 10] on icon "button" at bounding box center [627, 9] width 4 height 4
click at [667, 11] on button "Actions" at bounding box center [667, 9] width 12 height 12
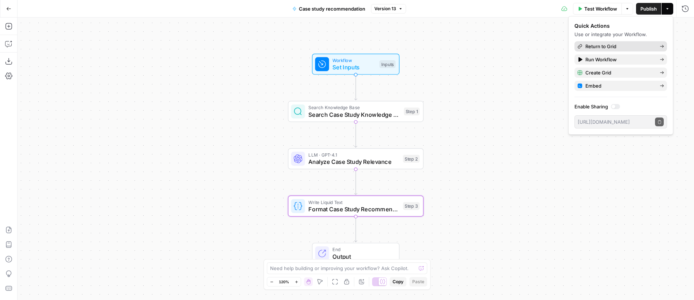
click at [613, 47] on span "Return to Grid" at bounding box center [619, 46] width 69 height 7
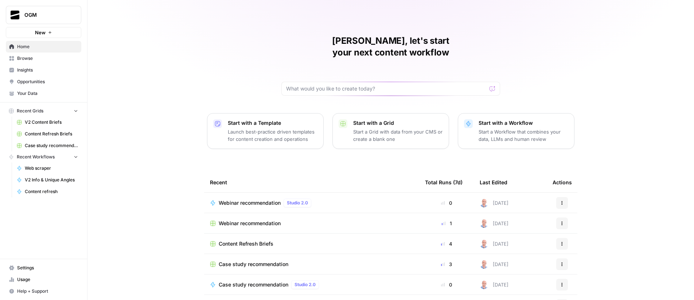
click at [23, 60] on span "Browse" at bounding box center [47, 58] width 61 height 7
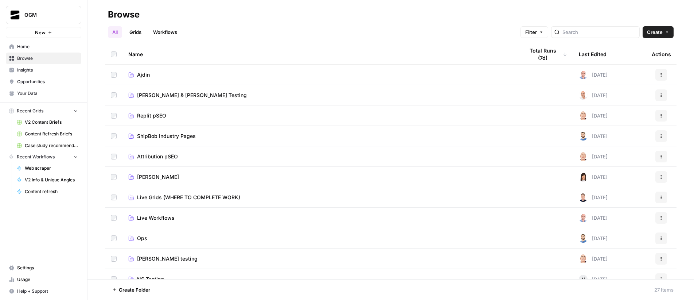
click at [391, 16] on div "Browse" at bounding box center [391, 15] width 566 height 12
click at [180, 11] on div "Browse" at bounding box center [391, 15] width 566 height 12
click at [113, 14] on div "Browse" at bounding box center [124, 15] width 32 height 12
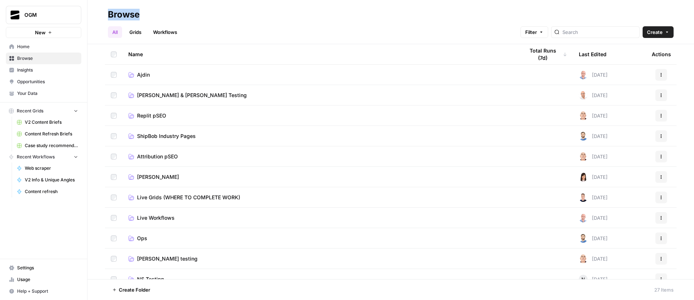
click at [113, 14] on div "Browse" at bounding box center [124, 15] width 32 height 12
click at [219, 15] on div "Browse" at bounding box center [391, 15] width 566 height 12
